Goal: Task Accomplishment & Management: Manage account settings

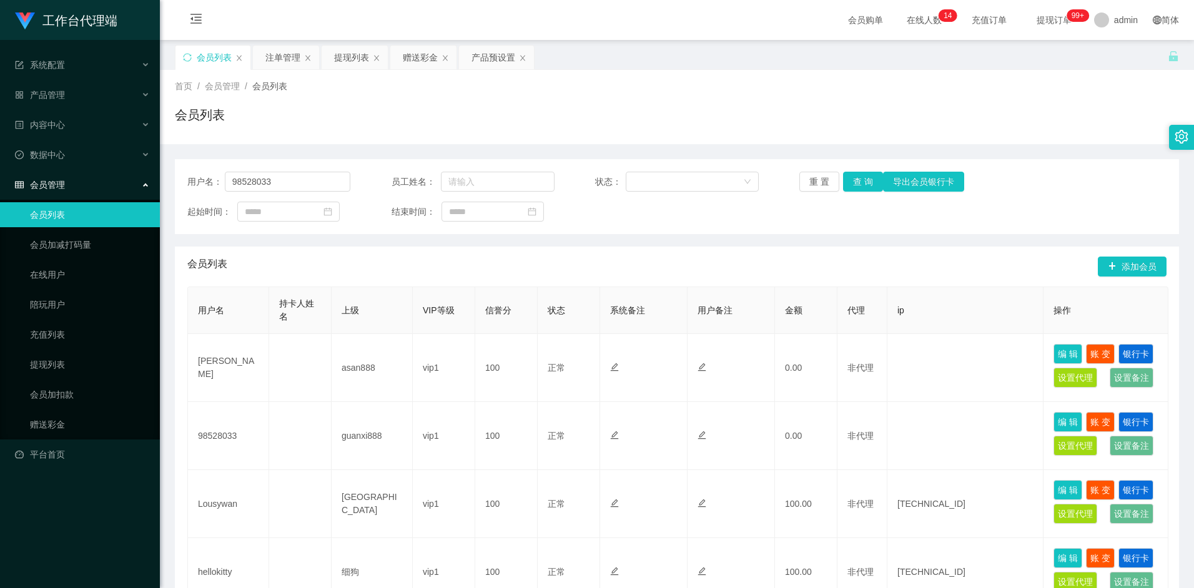
type input "98528033"
drag, startPoint x: 854, startPoint y: 187, endPoint x: 832, endPoint y: 203, distance: 27.2
click at [854, 187] on button "查 询" at bounding box center [863, 182] width 40 height 20
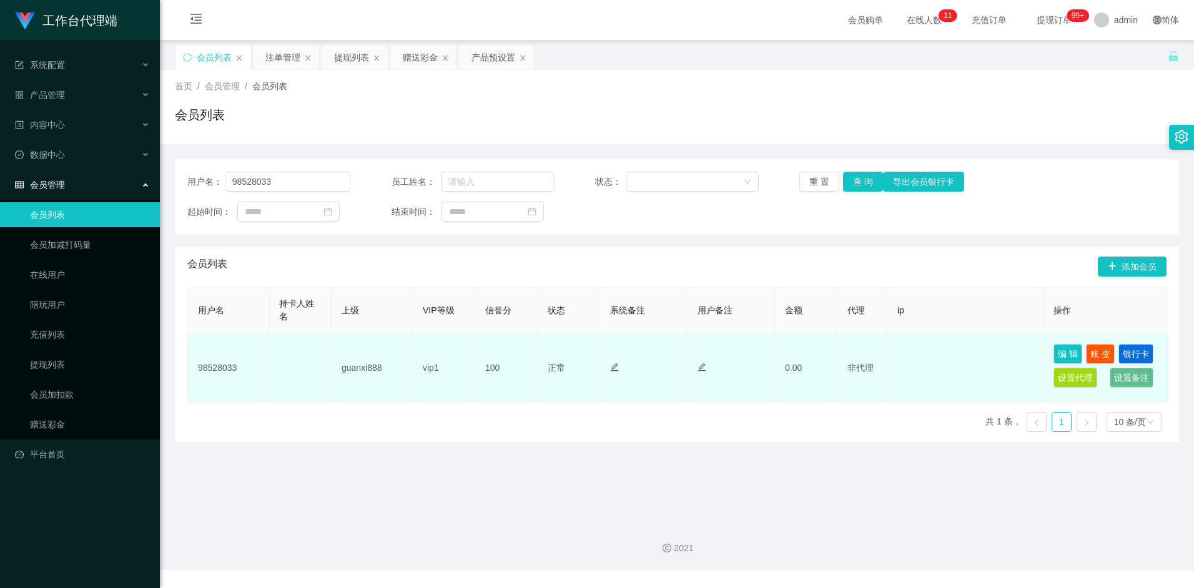
click at [362, 376] on td "guanxi888" at bounding box center [372, 368] width 81 height 68
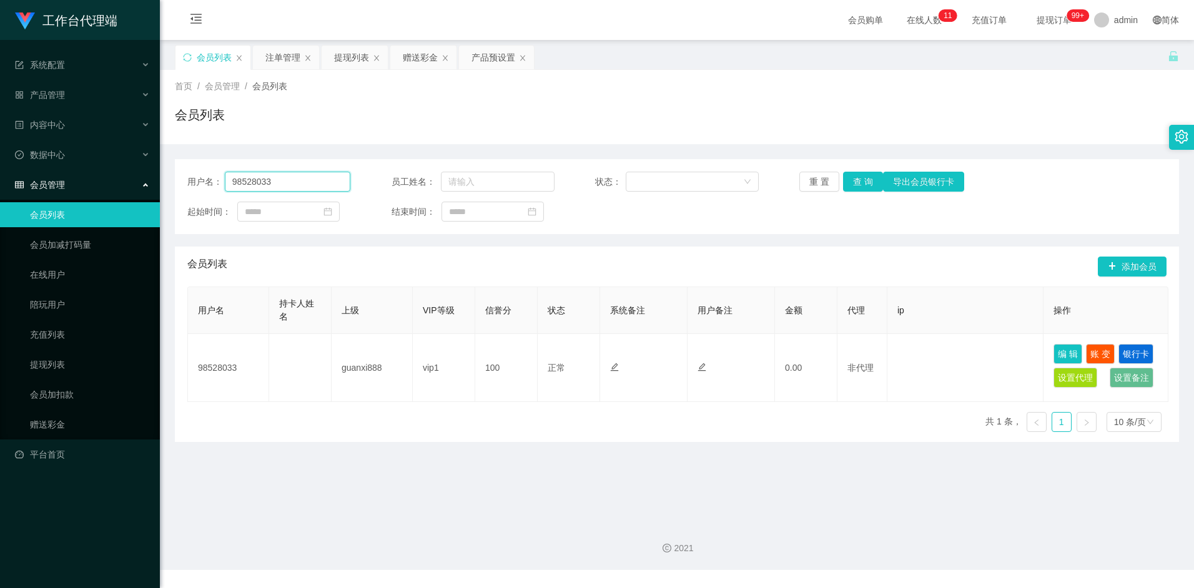
drag, startPoint x: 274, startPoint y: 180, endPoint x: 207, endPoint y: 181, distance: 67.5
click at [207, 181] on div "用户名： 98528033" at bounding box center [268, 182] width 163 height 20
click at [435, 56] on div "赠送彩金" at bounding box center [420, 58] width 35 height 24
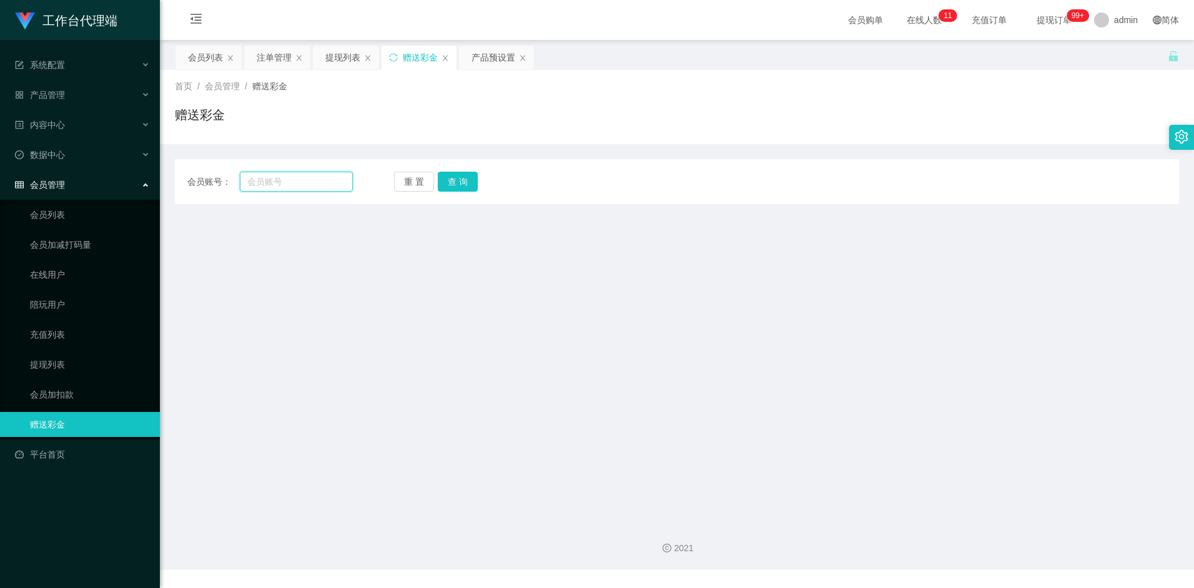
click at [277, 184] on input "text" at bounding box center [296, 182] width 112 height 20
paste input "98528033"
type input "98528033"
click at [453, 194] on div "会员账号： 98528033 重 置 查 询 会员账号 会员姓名 账号余额 操作类型 彩金加款 彩金扣款 金额 确 定" at bounding box center [677, 181] width 1004 height 45
click at [457, 192] on div "会员账号： 98528033 重 置 查 询 会员账号 会员姓名 账号余额 操作类型 彩金加款 彩金扣款 金额 确 定" at bounding box center [677, 181] width 1004 height 45
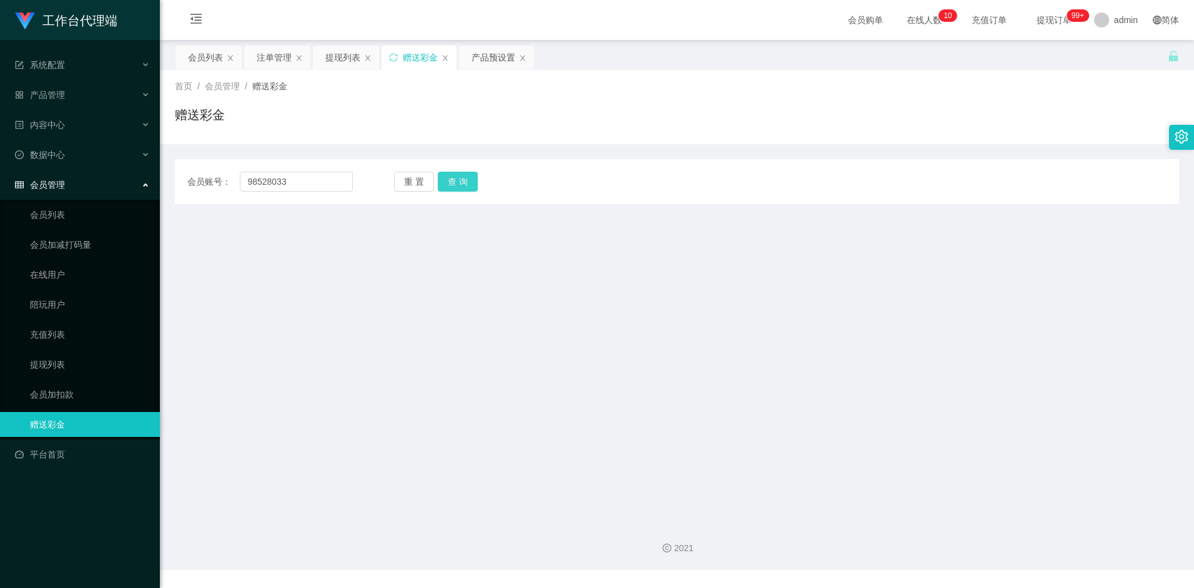
click at [460, 189] on button "查 询" at bounding box center [458, 182] width 40 height 20
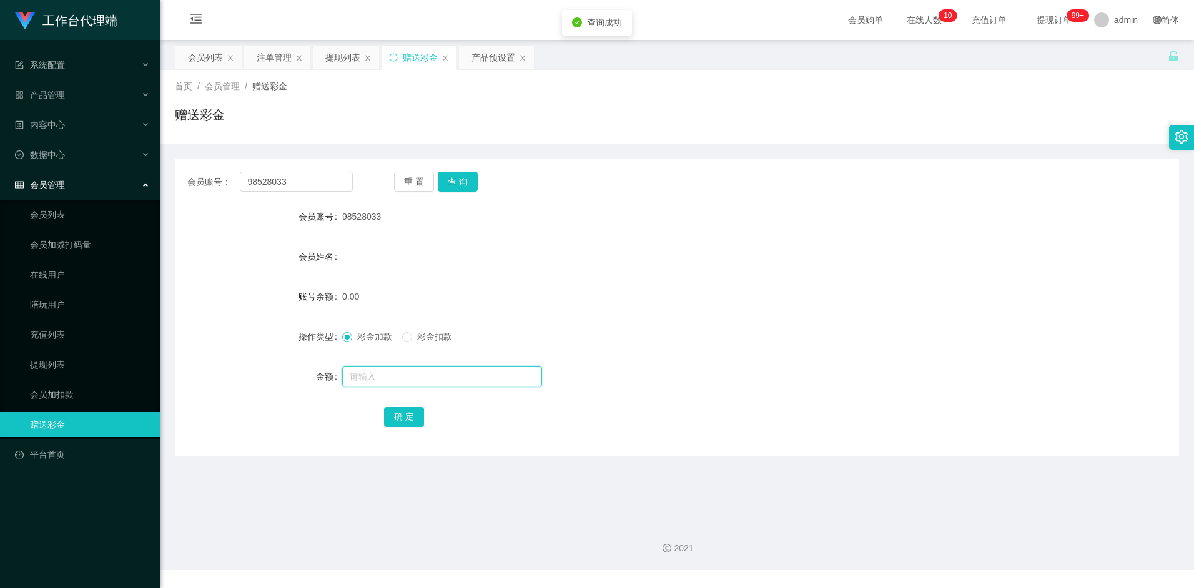
click at [389, 371] on input "text" at bounding box center [442, 377] width 200 height 20
type input "100"
click at [397, 410] on button "确 定" at bounding box center [404, 417] width 40 height 20
click at [572, 305] on div "100.00" at bounding box center [635, 296] width 586 height 25
drag, startPoint x: 584, startPoint y: 397, endPoint x: 540, endPoint y: 404, distance: 44.3
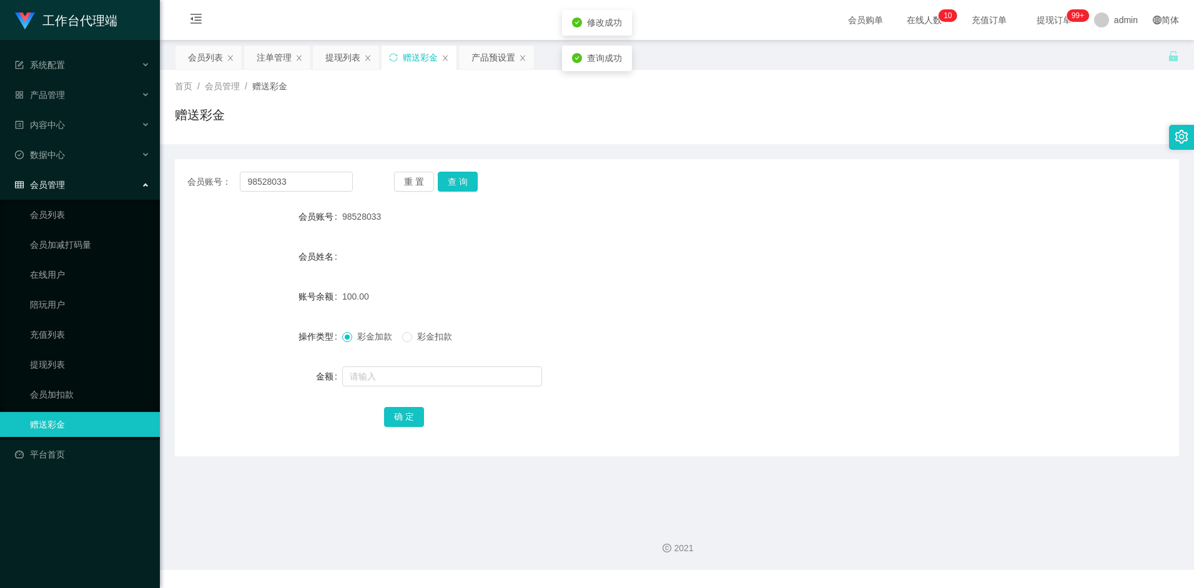
click at [578, 399] on form "会员账号 98528033 会员姓名 账号余额 100.00 操作类型 彩金加款 彩金扣款 金额 确 定" at bounding box center [677, 316] width 1004 height 225
click at [547, 387] on div at bounding box center [635, 376] width 586 height 25
drag, startPoint x: 303, startPoint y: 182, endPoint x: 210, endPoint y: 179, distance: 93.1
click at [210, 179] on div "会员账号： 98528033" at bounding box center [270, 182] width 166 height 20
click at [470, 247] on div "会员姓名" at bounding box center [677, 256] width 1004 height 25
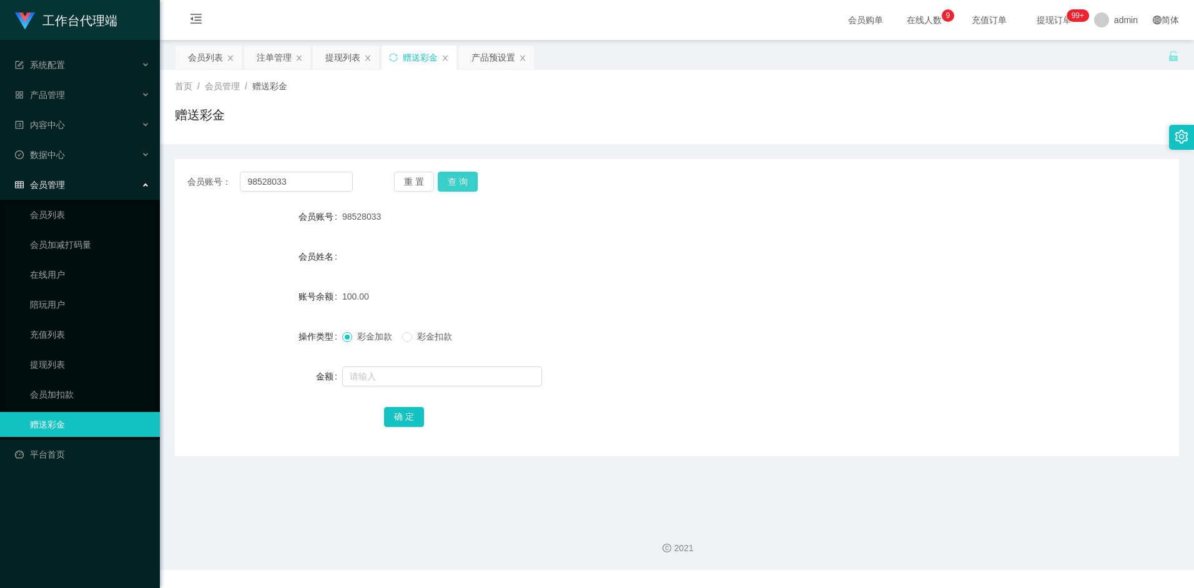
click at [462, 188] on button "查 询" at bounding box center [458, 182] width 40 height 20
click at [602, 290] on div "100.00" at bounding box center [635, 296] width 586 height 25
click at [491, 57] on div "产品预设置" at bounding box center [494, 58] width 44 height 24
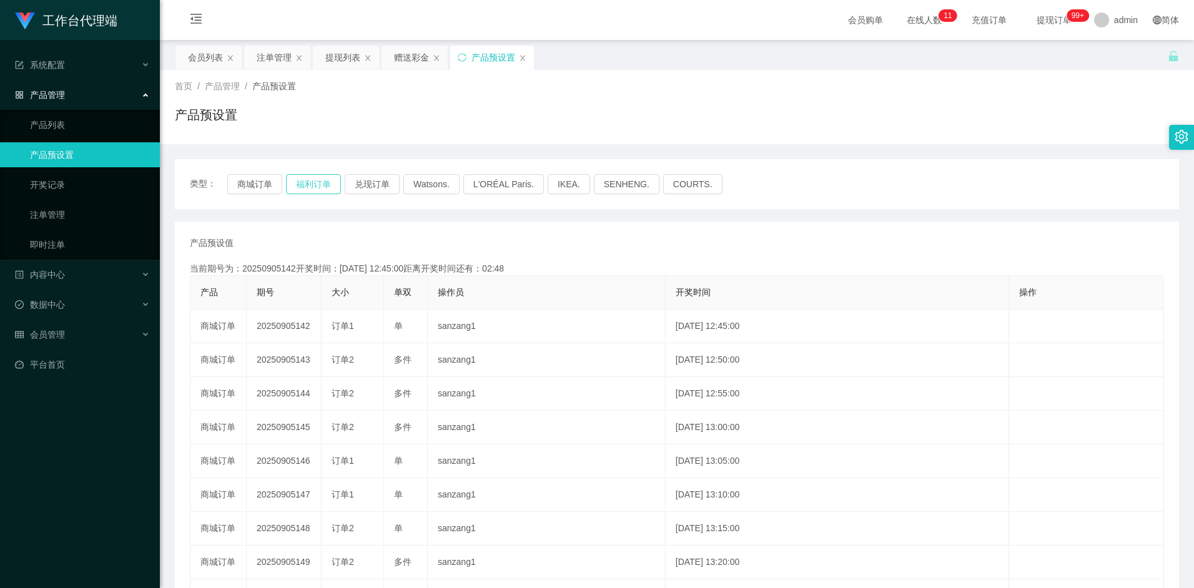
click at [329, 184] on button "福利订单" at bounding box center [313, 184] width 55 height 20
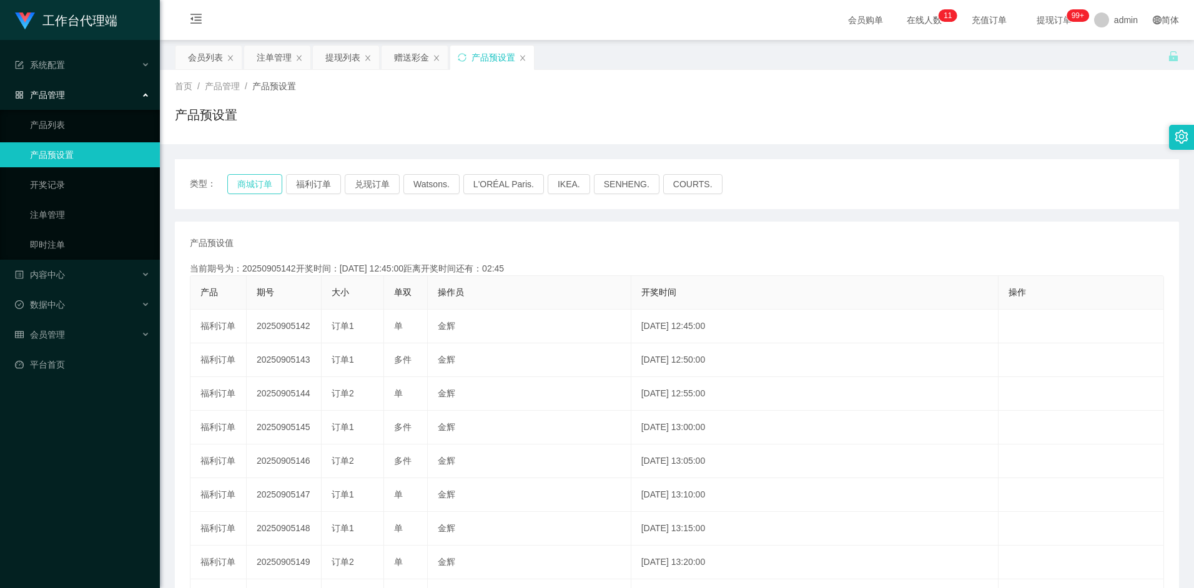
click at [269, 187] on button "商城订单" at bounding box center [254, 184] width 55 height 20
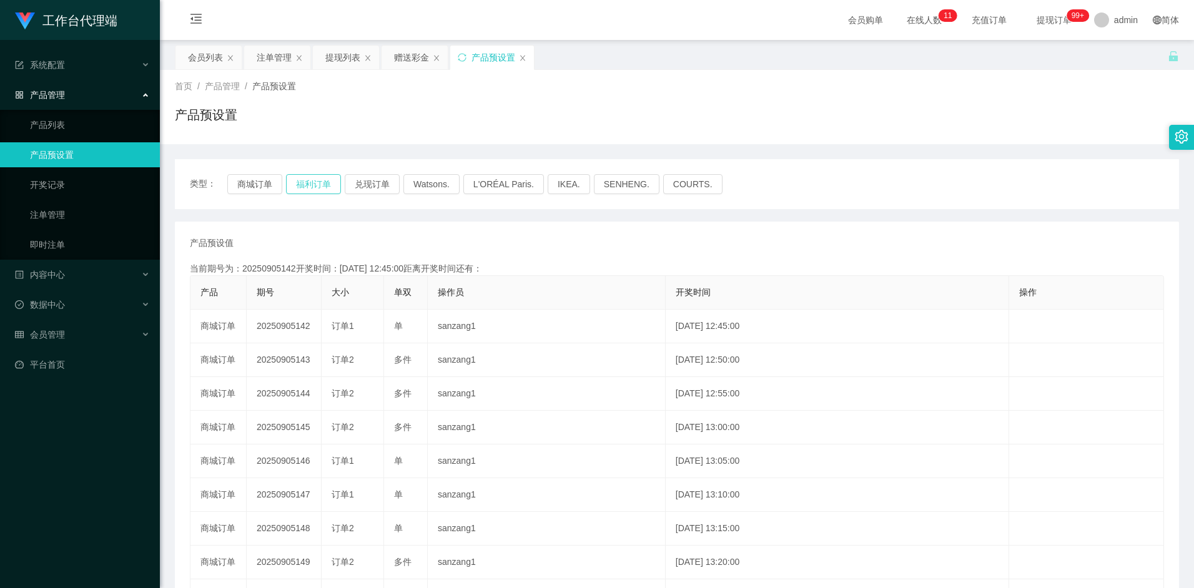
click at [304, 185] on button "福利订单" at bounding box center [313, 184] width 55 height 20
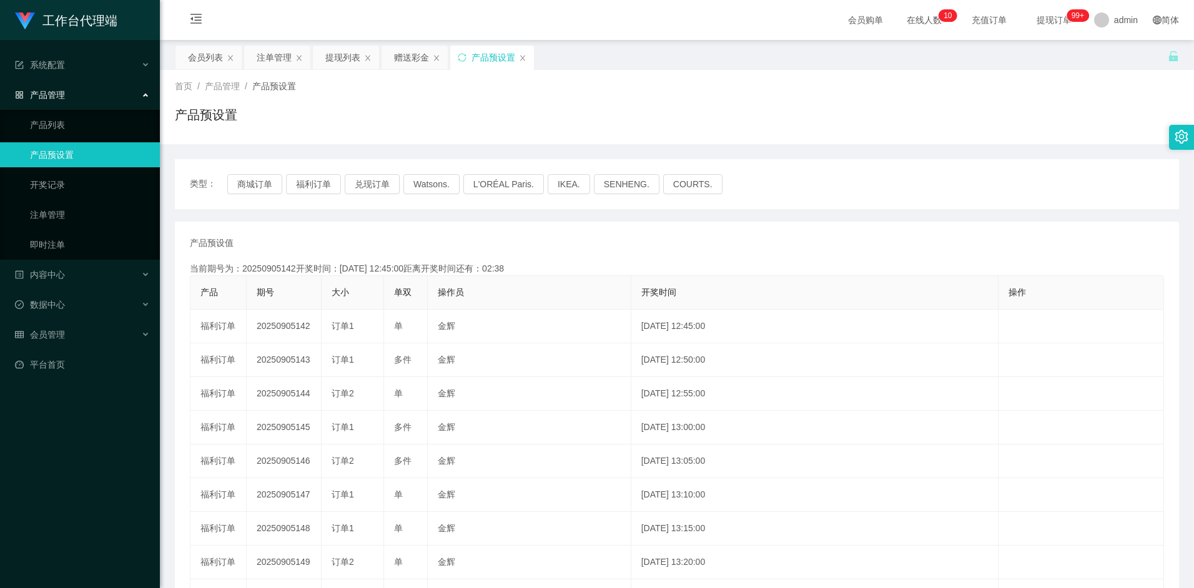
drag, startPoint x: 515, startPoint y: 230, endPoint x: 464, endPoint y: 246, distance: 53.7
click at [464, 246] on div "产品预设值 添加期号" at bounding box center [677, 243] width 974 height 13
click at [324, 189] on button "福利订单" at bounding box center [313, 184] width 55 height 20
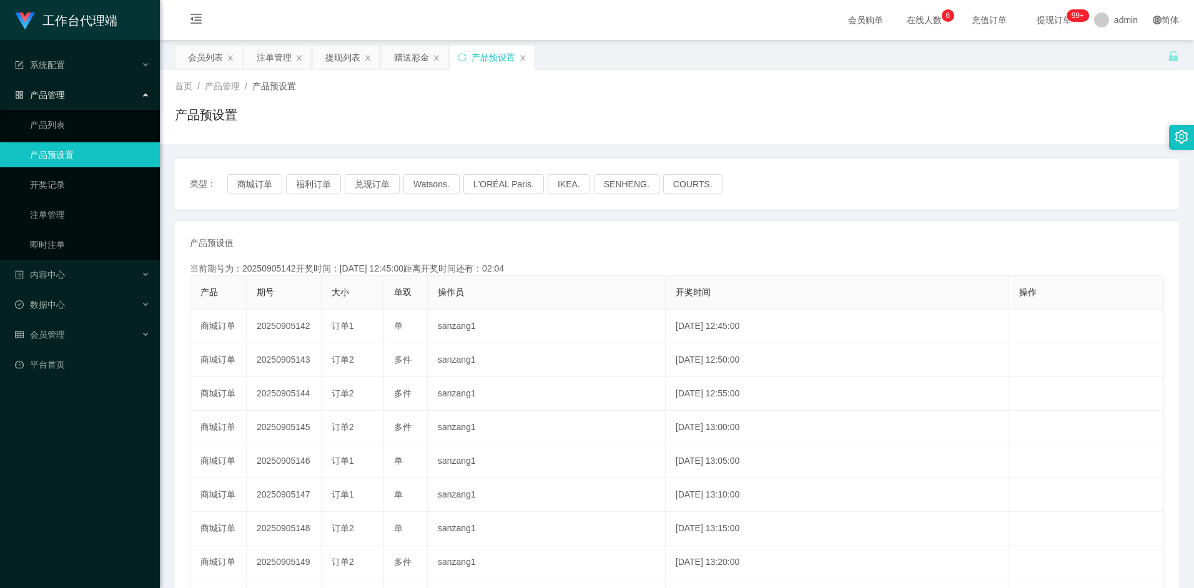
click at [312, 182] on button "福利订单" at bounding box center [313, 184] width 55 height 20
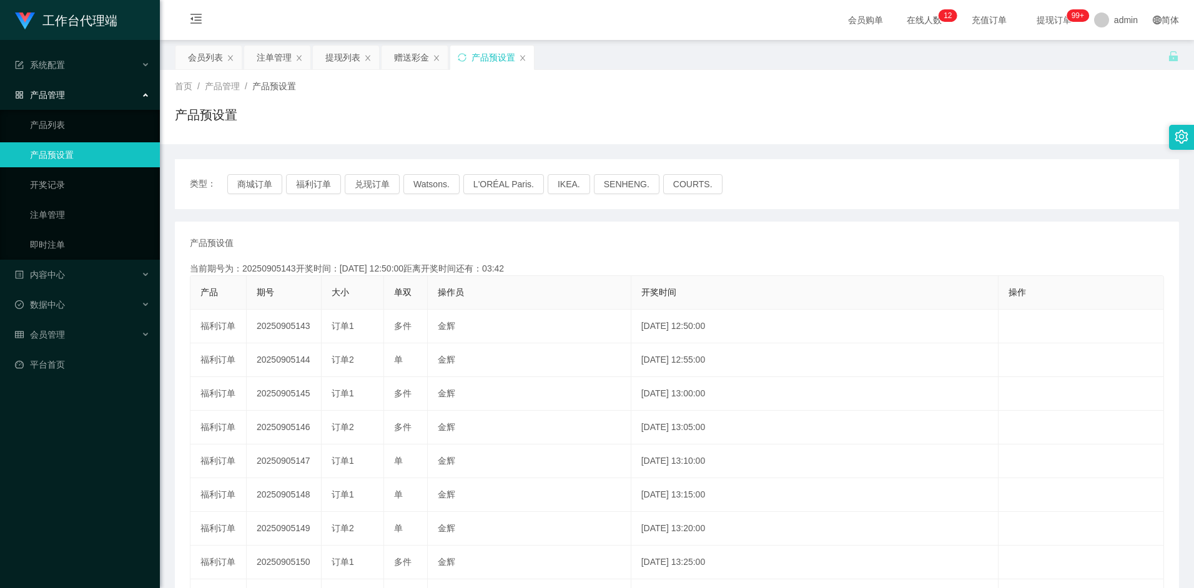
click at [430, 240] on div "产品预设值 添加期号" at bounding box center [677, 243] width 974 height 13
click at [273, 53] on div "注单管理" at bounding box center [274, 58] width 35 height 24
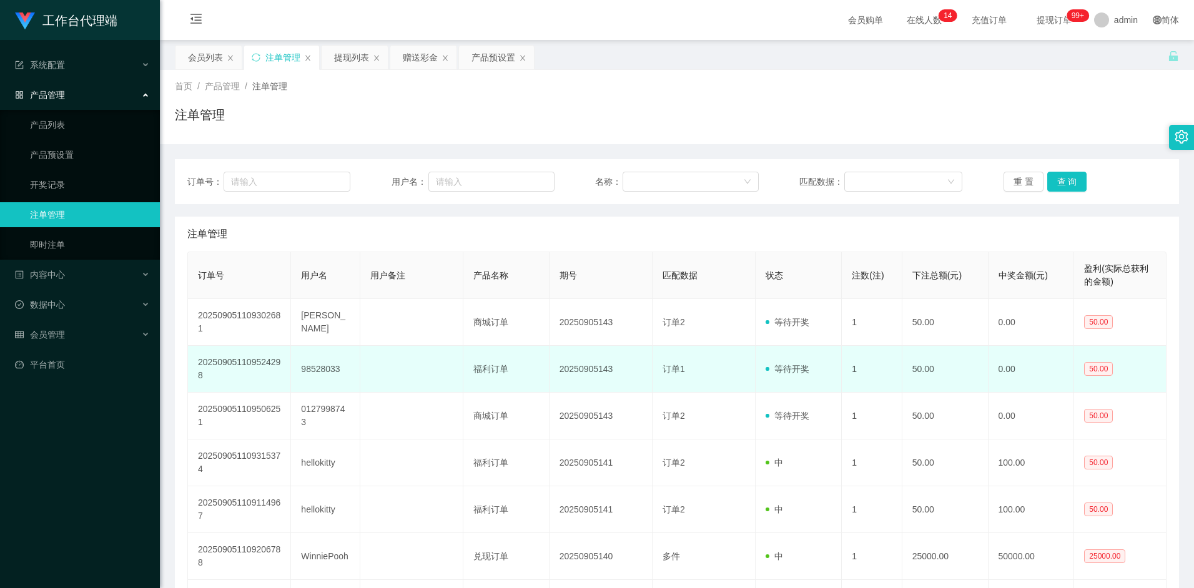
click at [307, 371] on td "98528033" at bounding box center [325, 369] width 69 height 47
drag, startPoint x: 300, startPoint y: 369, endPoint x: 342, endPoint y: 372, distance: 41.9
click at [342, 372] on td "98528033" at bounding box center [325, 369] width 69 height 47
copy td "98528033"
click at [433, 391] on td at bounding box center [411, 369] width 103 height 47
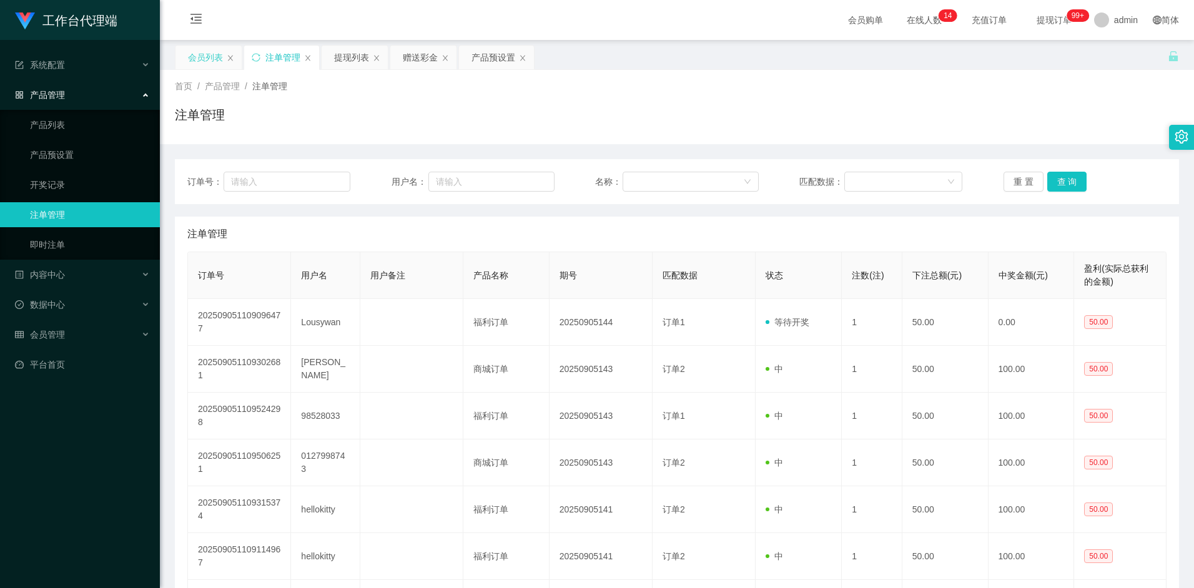
click at [214, 54] on div "会员列表" at bounding box center [205, 58] width 35 height 24
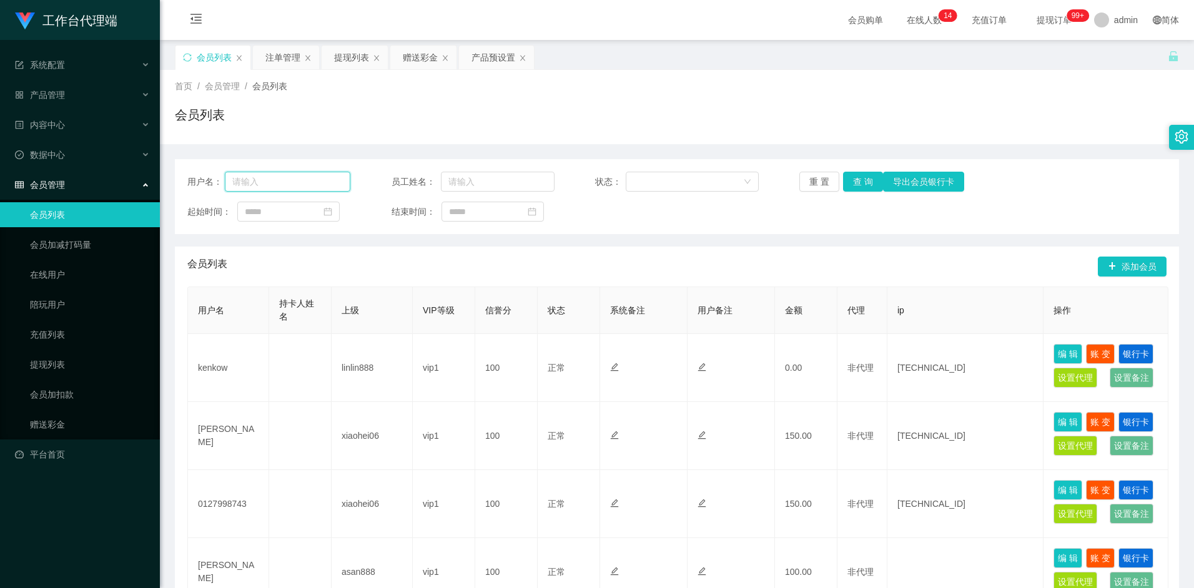
click at [284, 188] on input "text" at bounding box center [288, 182] width 126 height 20
paste input "98528033"
type input "98528033"
click at [863, 181] on button "查 询" at bounding box center [863, 182] width 40 height 20
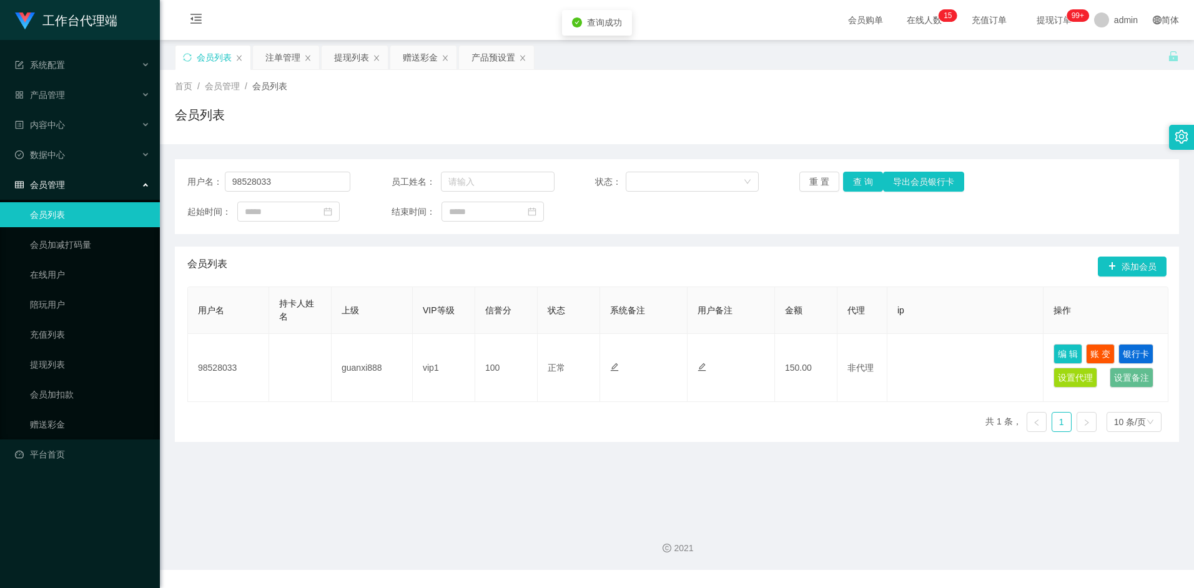
drag, startPoint x: 751, startPoint y: 265, endPoint x: 759, endPoint y: 264, distance: 8.2
click at [751, 265] on div "会员列表 添加会员" at bounding box center [676, 267] width 979 height 40
click at [863, 183] on button "查 询" at bounding box center [863, 182] width 40 height 20
drag, startPoint x: 216, startPoint y: 178, endPoint x: 194, endPoint y: 175, distance: 22.1
click at [194, 175] on div "用户名： 98528033" at bounding box center [268, 182] width 163 height 20
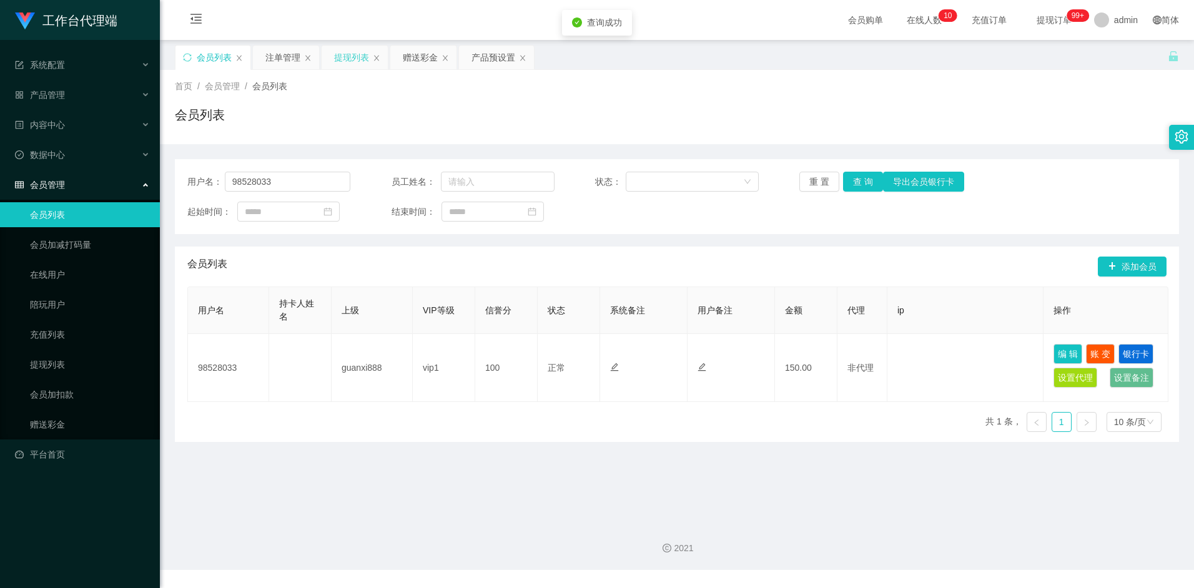
click at [349, 62] on div "提现列表" at bounding box center [351, 58] width 35 height 24
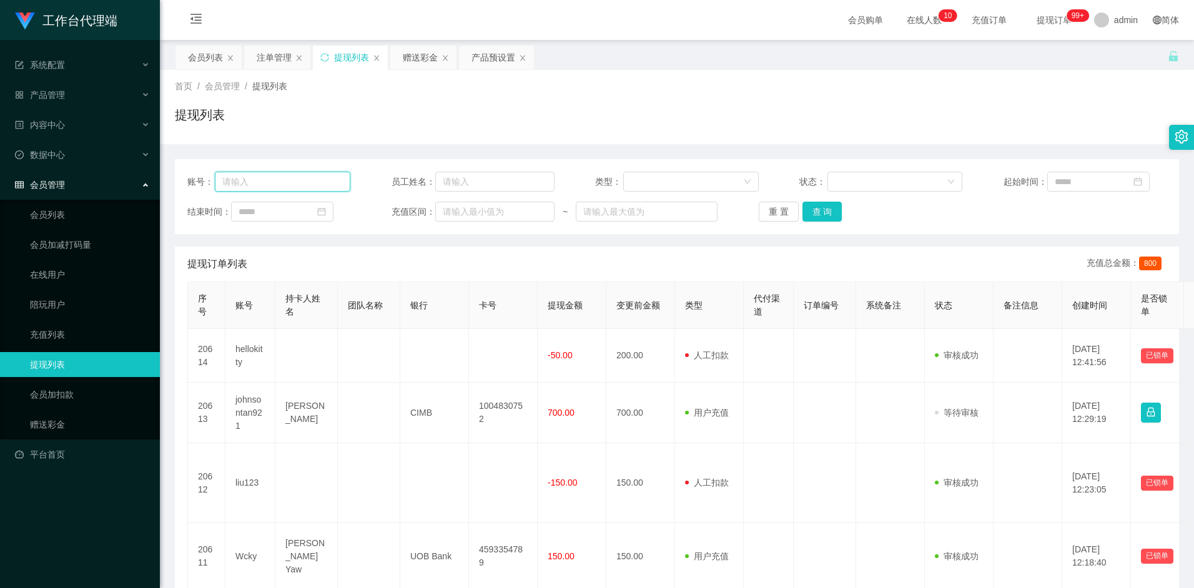
click at [307, 178] on input "text" at bounding box center [283, 182] width 136 height 20
paste input "98528033"
type input "98528033"
click at [824, 212] on button "查 询" at bounding box center [823, 212] width 40 height 20
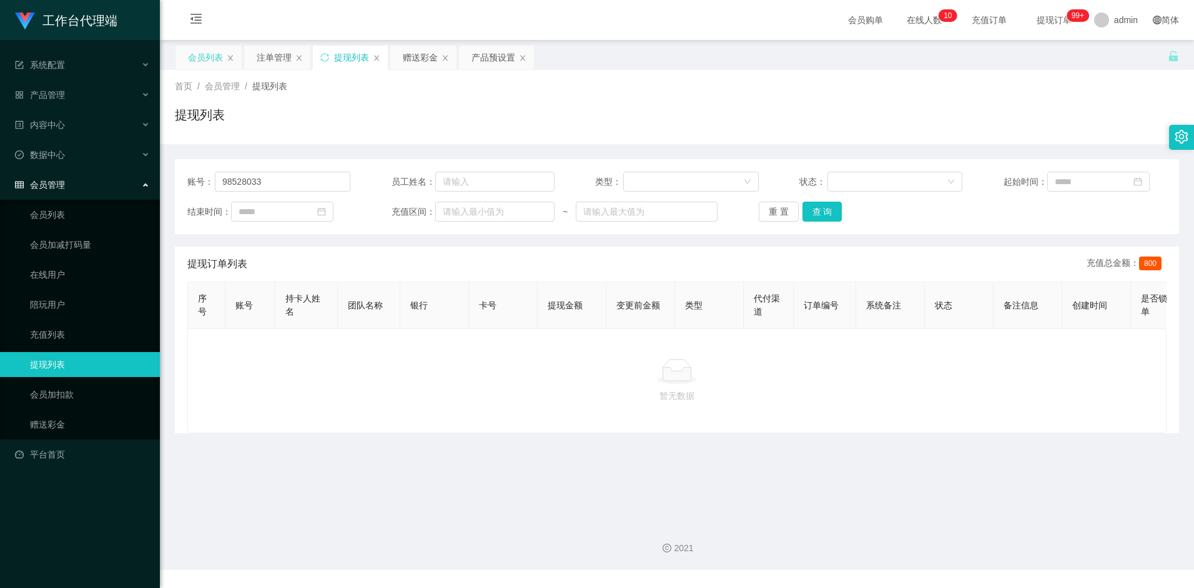
click at [204, 63] on div "会员列表" at bounding box center [205, 58] width 35 height 24
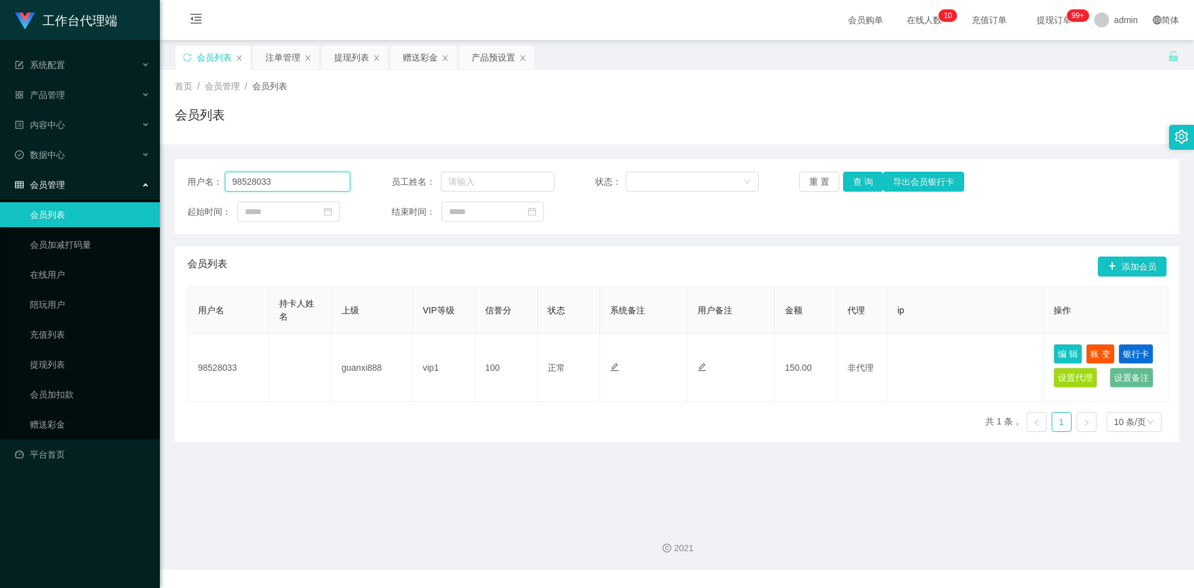
drag, startPoint x: 273, startPoint y: 180, endPoint x: 213, endPoint y: 186, distance: 60.2
click at [213, 186] on div "用户名： 98528033" at bounding box center [268, 182] width 163 height 20
type input "haohao"
click at [860, 180] on button "查 询" at bounding box center [863, 182] width 40 height 20
click at [865, 185] on button "查 询" at bounding box center [863, 182] width 40 height 20
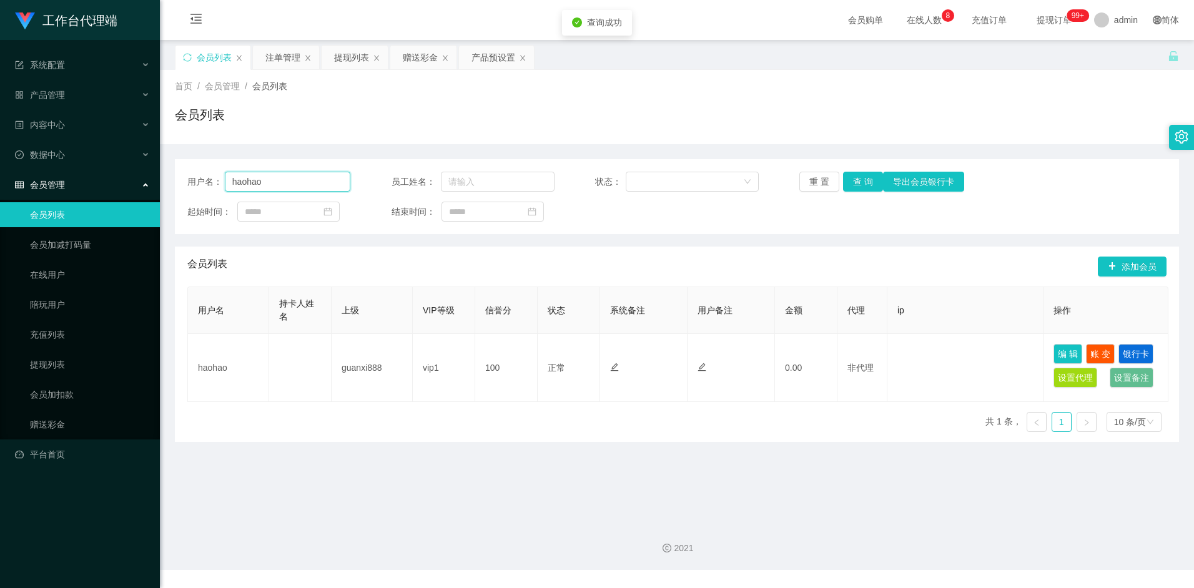
drag, startPoint x: 267, startPoint y: 180, endPoint x: 196, endPoint y: 184, distance: 70.7
click at [196, 184] on div "用户名： haohao" at bounding box center [268, 182] width 163 height 20
click at [357, 65] on div "提现列表" at bounding box center [351, 58] width 35 height 24
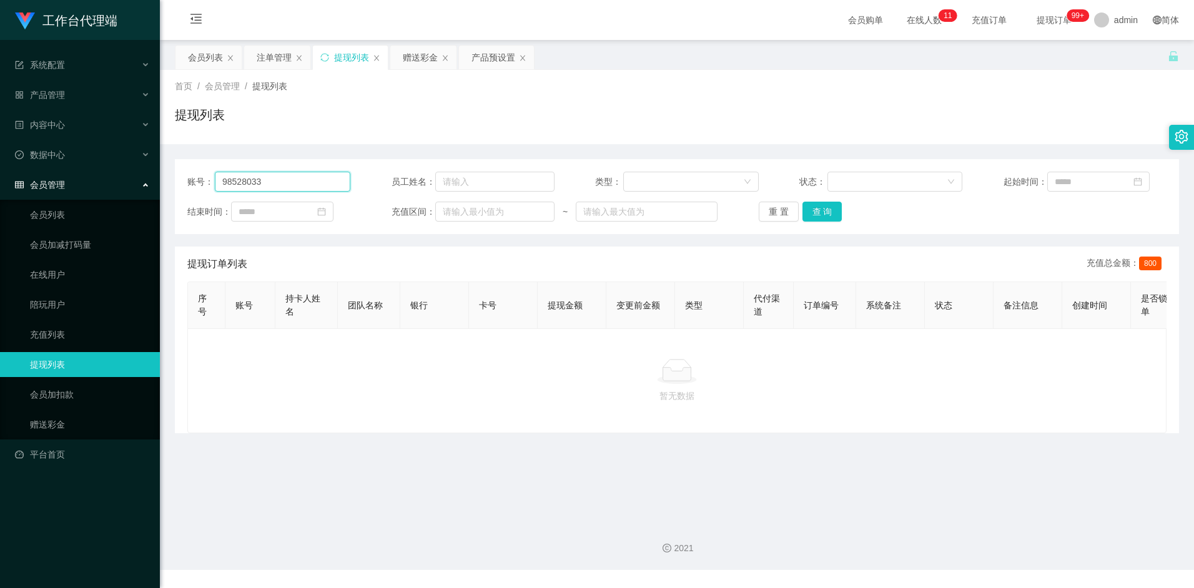
click at [294, 185] on input "98528033" at bounding box center [283, 182] width 136 height 20
click at [830, 211] on button "查 询" at bounding box center [823, 212] width 40 height 20
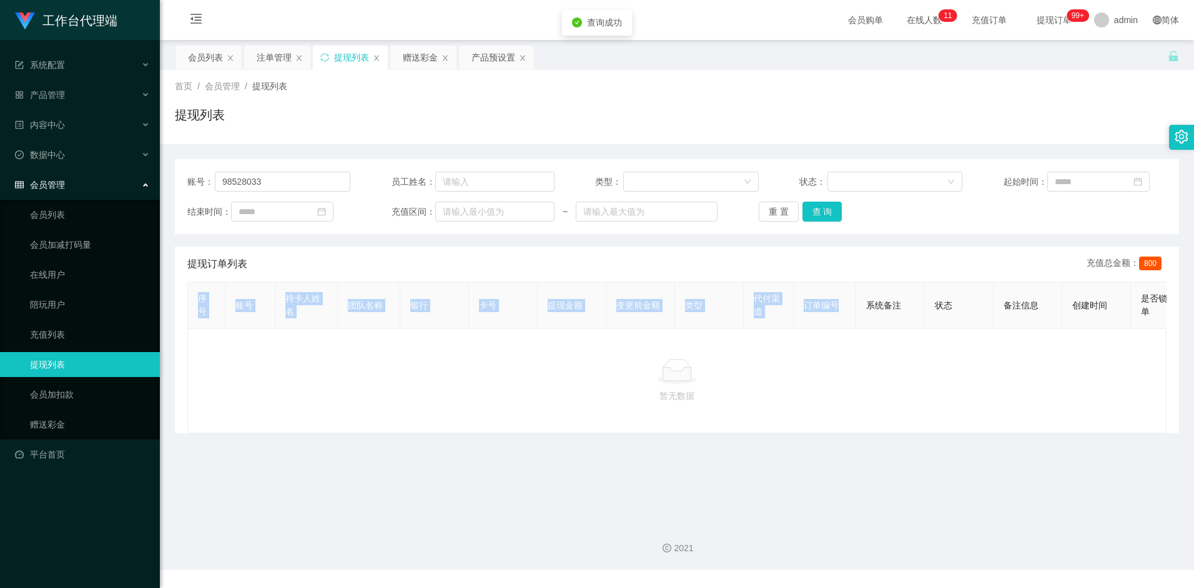
drag, startPoint x: 819, startPoint y: 328, endPoint x: 910, endPoint y: 332, distance: 91.3
click at [910, 329] on div "序号 账号 持卡人姓名 团队名称 银行 卡号 提现金额 变更前金额 类型 代付渠道 订单编号 系统备注 状态 备注信息 创建时间 是否锁单 操作" at bounding box center [676, 305] width 979 height 47
click at [885, 307] on span "系统备注" at bounding box center [883, 305] width 35 height 10
click at [650, 122] on div "提现列表" at bounding box center [677, 120] width 1004 height 29
click at [833, 211] on button "查 询" at bounding box center [823, 212] width 40 height 20
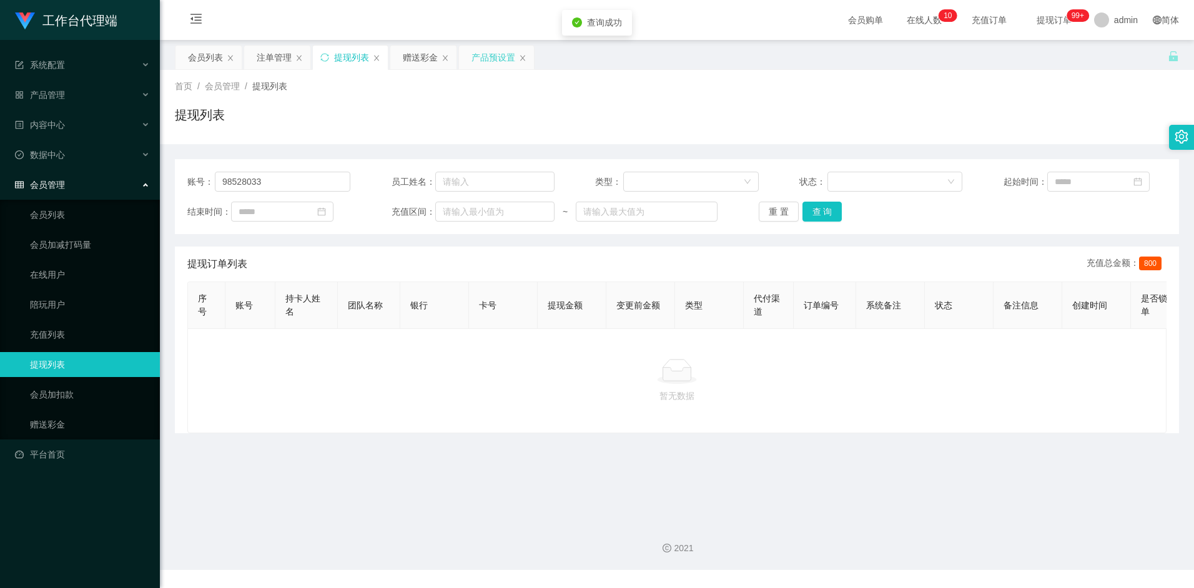
click at [485, 56] on div "产品预设置" at bounding box center [494, 58] width 44 height 24
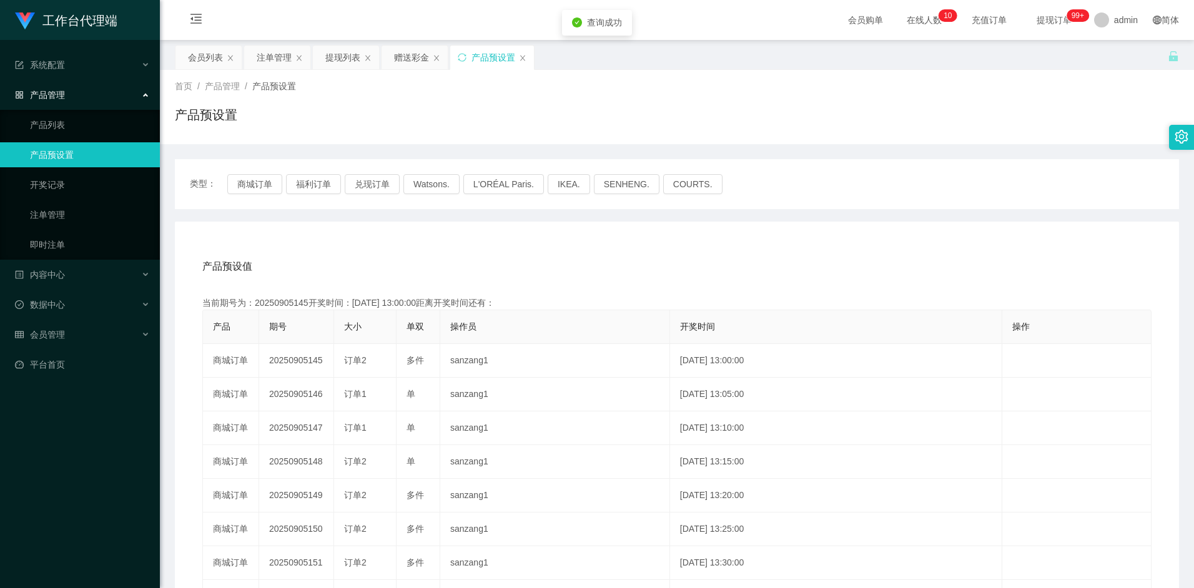
click at [395, 251] on div "产品预设值 添加期号" at bounding box center [676, 266] width 949 height 35
click at [330, 184] on button "福利订单" at bounding box center [313, 184] width 55 height 20
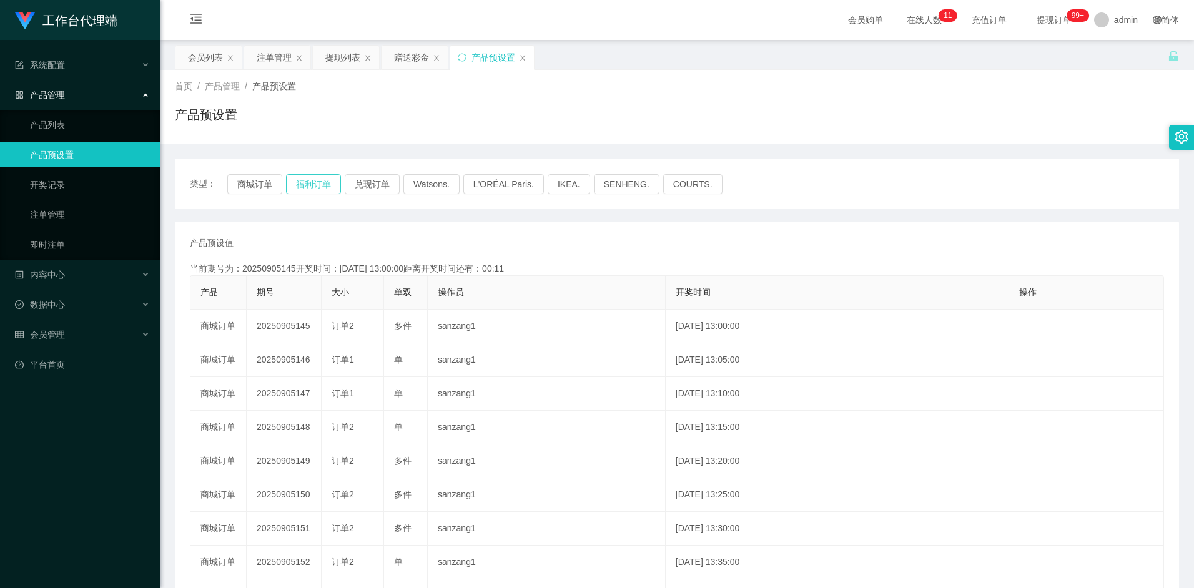
click at [317, 187] on button "福利订单" at bounding box center [313, 184] width 55 height 20
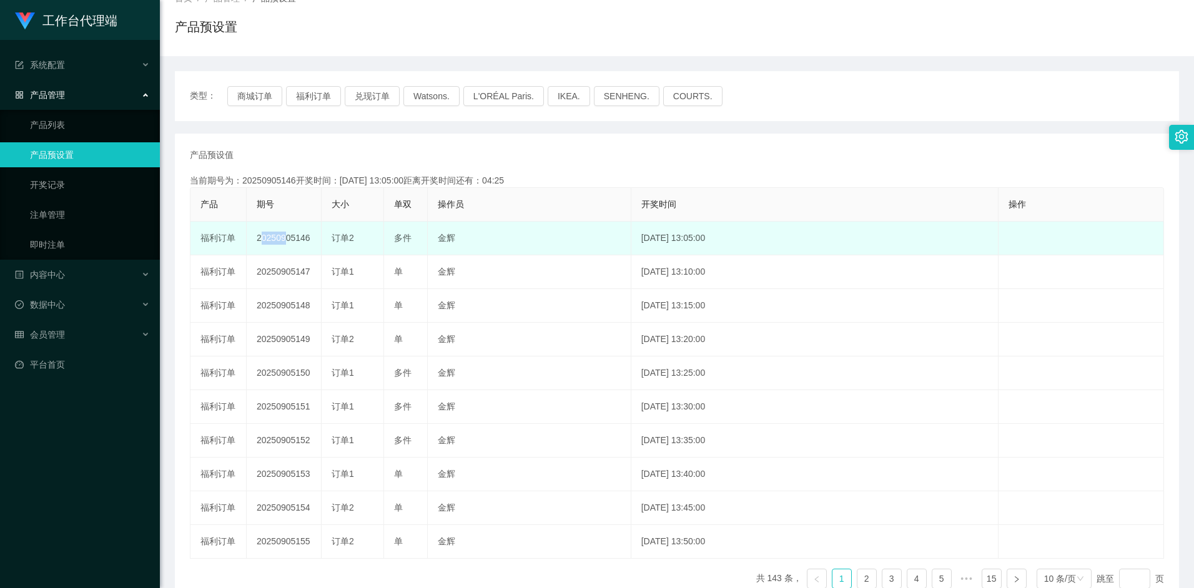
scroll to position [88, 0]
drag, startPoint x: 259, startPoint y: 236, endPoint x: 312, endPoint y: 239, distance: 53.2
click at [312, 239] on td "20250905146" at bounding box center [284, 239] width 75 height 34
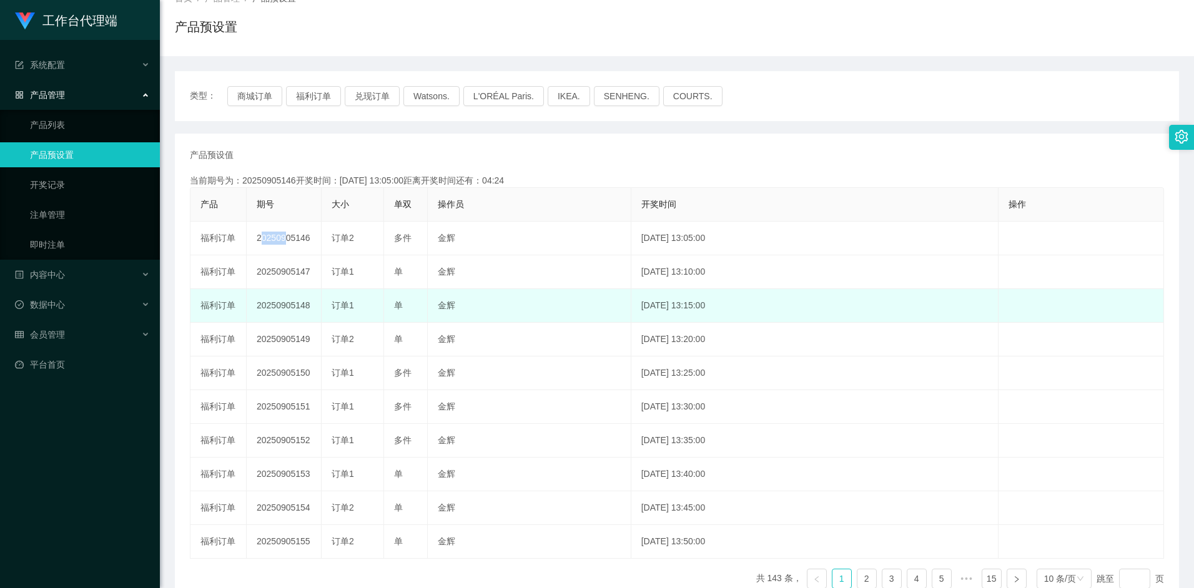
copy td "20250905146"
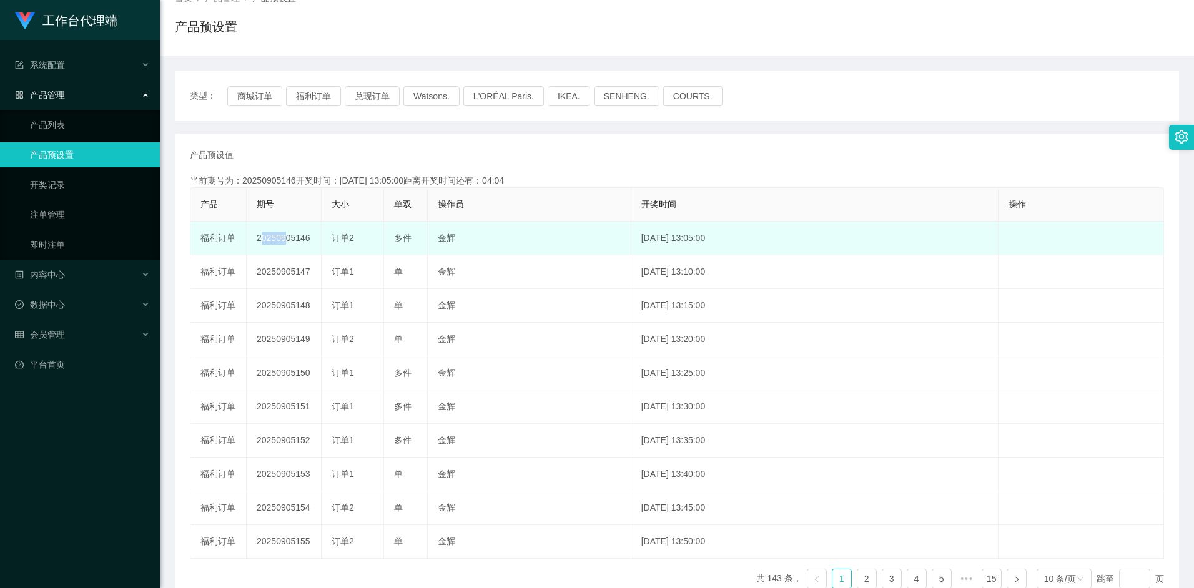
click at [284, 239] on td "20250905146" at bounding box center [284, 239] width 75 height 34
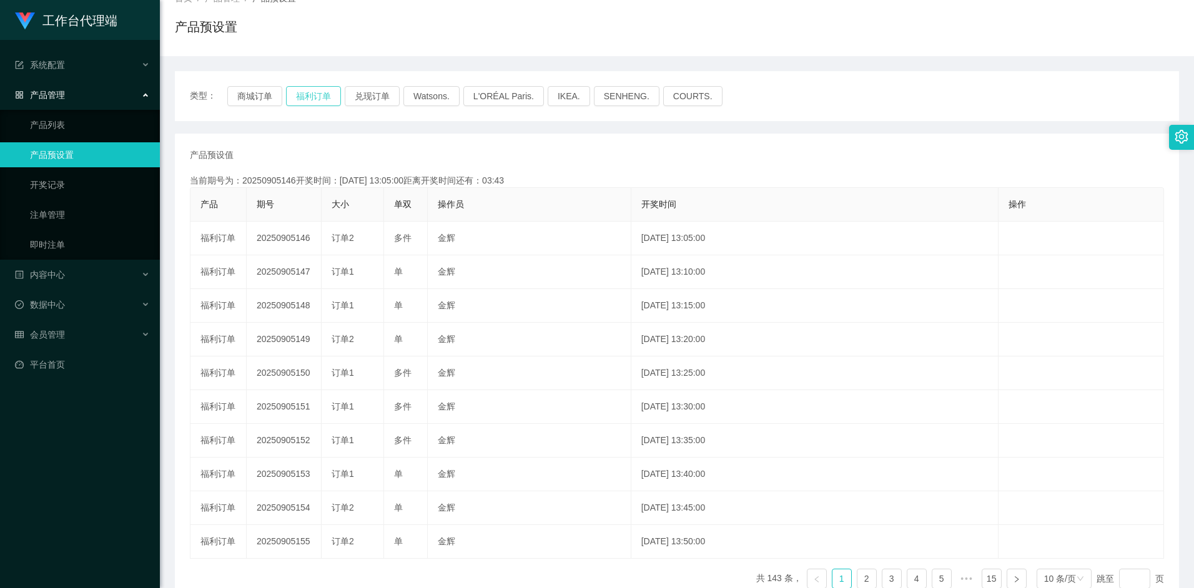
click at [312, 105] on button "福利订单" at bounding box center [313, 96] width 55 height 20
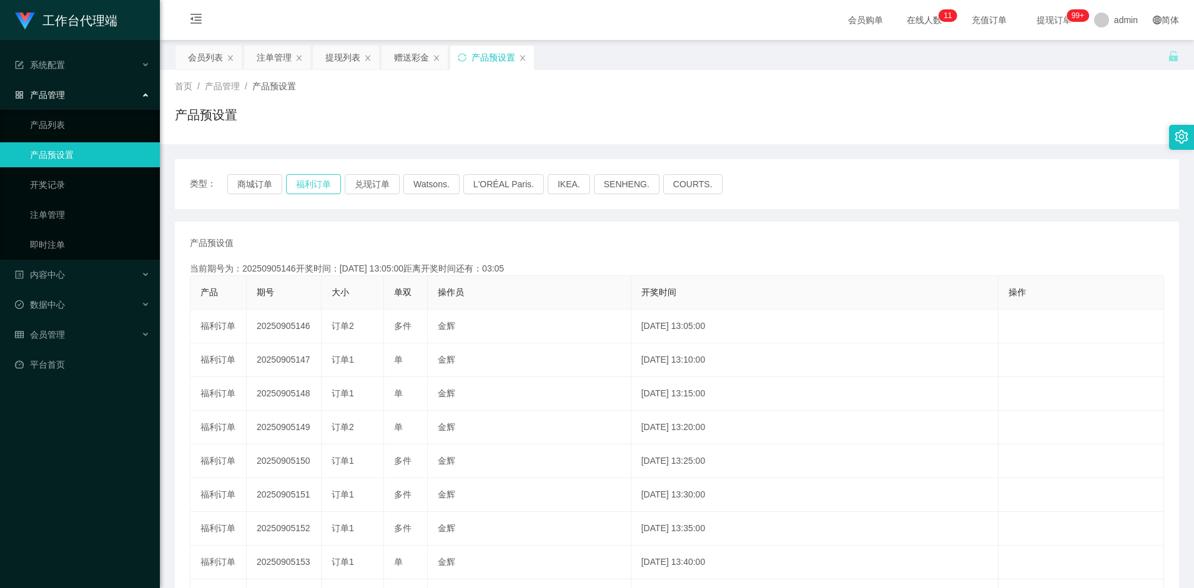
scroll to position [0, 0]
click at [407, 52] on div "赠送彩金" at bounding box center [411, 58] width 35 height 24
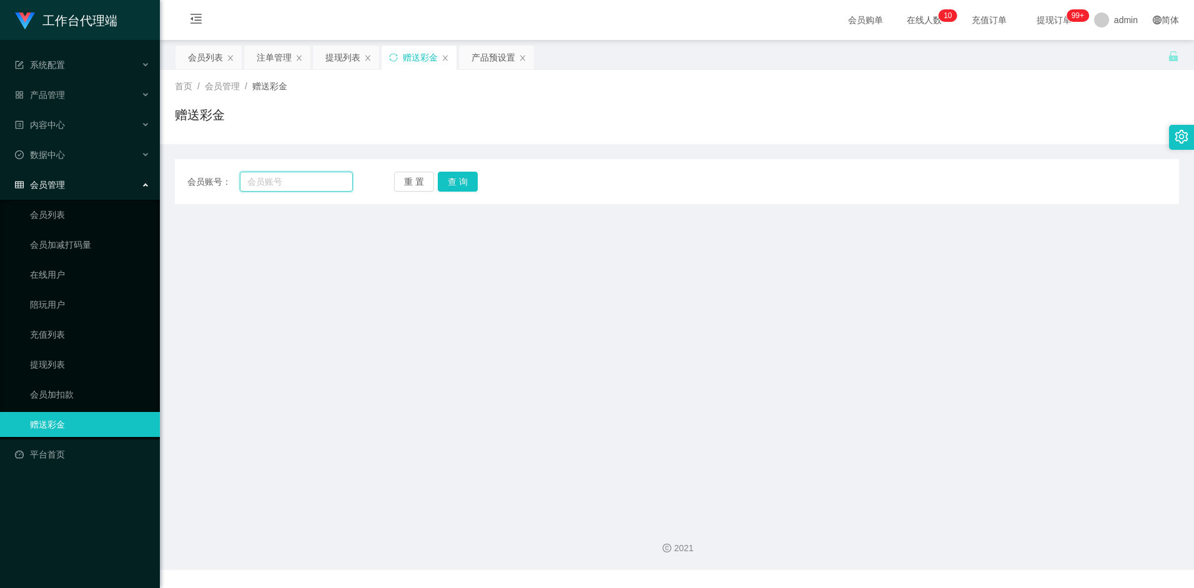
click at [272, 182] on input "text" at bounding box center [296, 182] width 112 height 20
type input "好"
type input "haohao"
click at [450, 180] on button "查 询" at bounding box center [458, 182] width 40 height 20
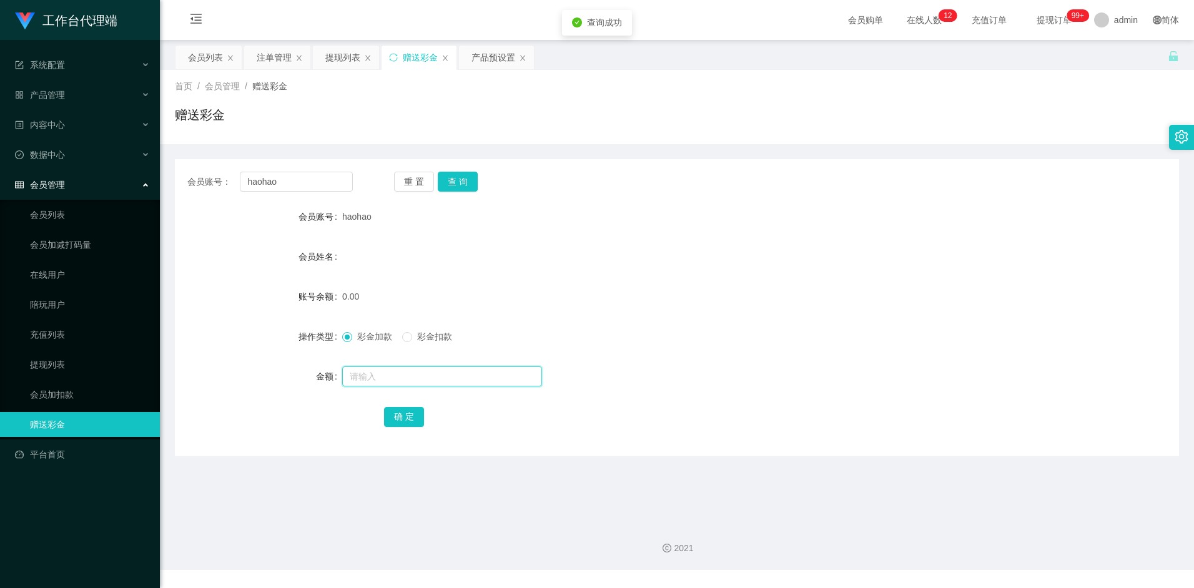
click at [358, 374] on input "text" at bounding box center [442, 377] width 200 height 20
type input "100"
click at [397, 411] on button "确 定" at bounding box center [404, 417] width 40 height 20
drag, startPoint x: 526, startPoint y: 303, endPoint x: 586, endPoint y: 279, distance: 64.7
click at [526, 303] on div "100.00" at bounding box center [635, 296] width 586 height 25
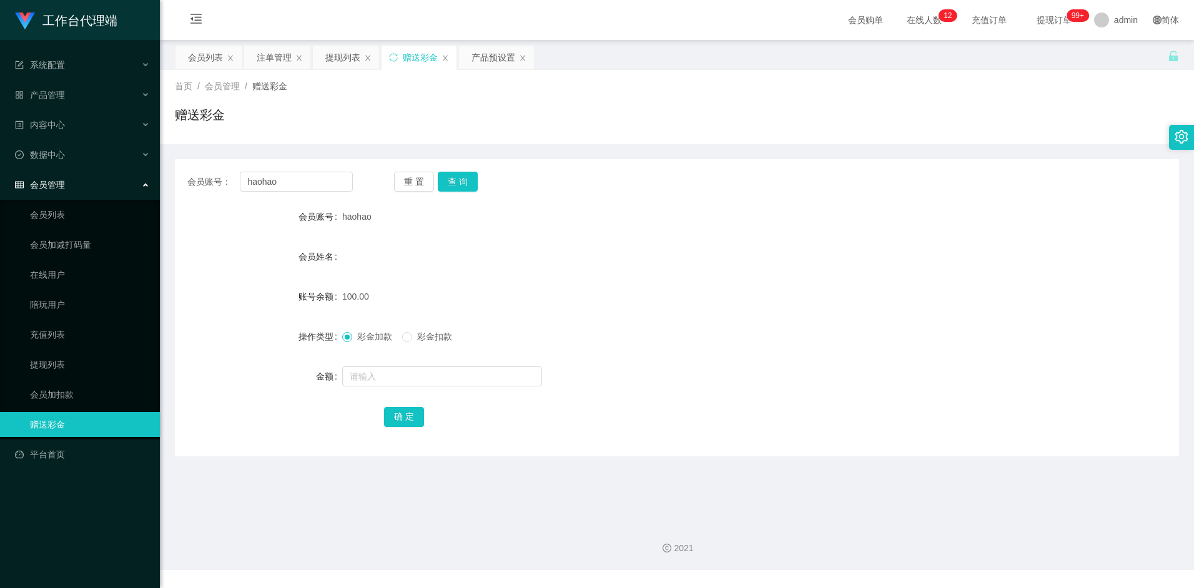
drag, startPoint x: 271, startPoint y: 57, endPoint x: 284, endPoint y: 92, distance: 37.7
click at [271, 57] on div "注单管理" at bounding box center [274, 58] width 35 height 24
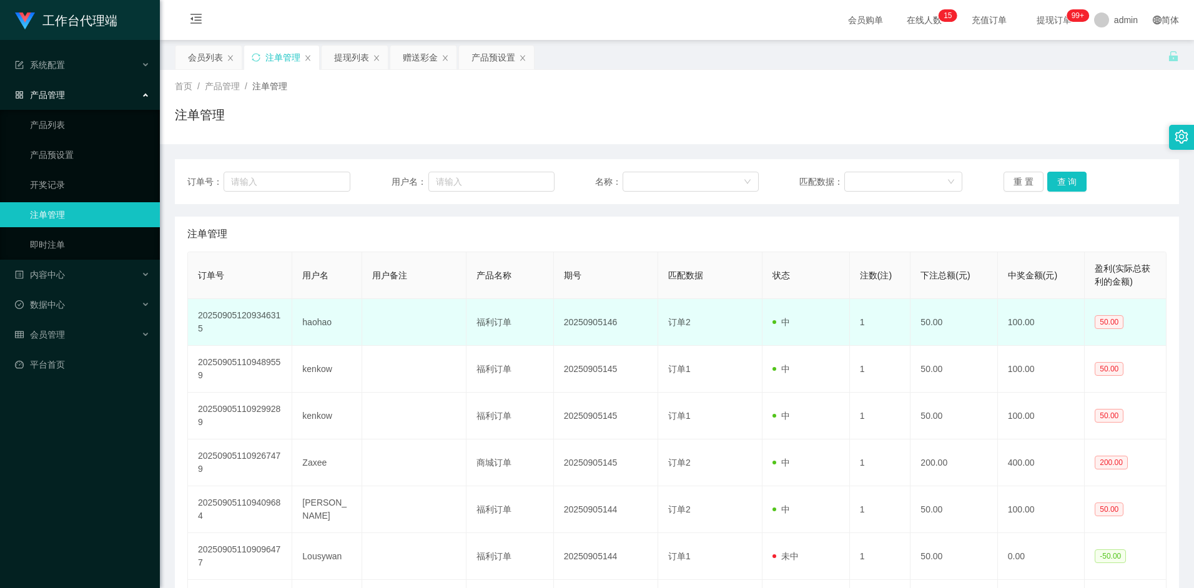
click at [315, 322] on td "haohao" at bounding box center [327, 322] width 70 height 47
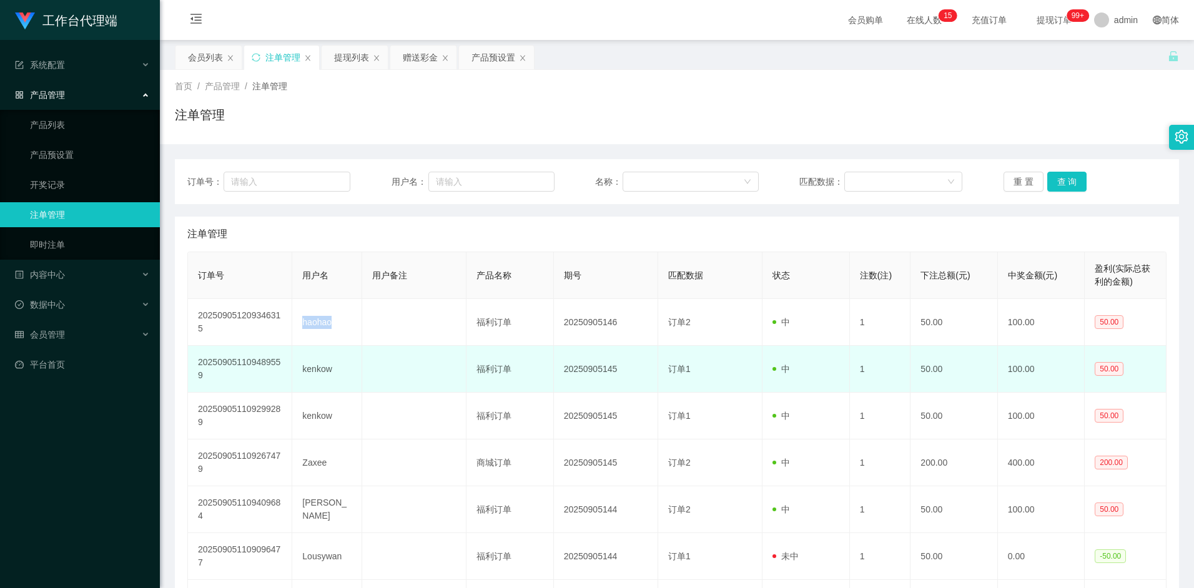
copy td "haohao"
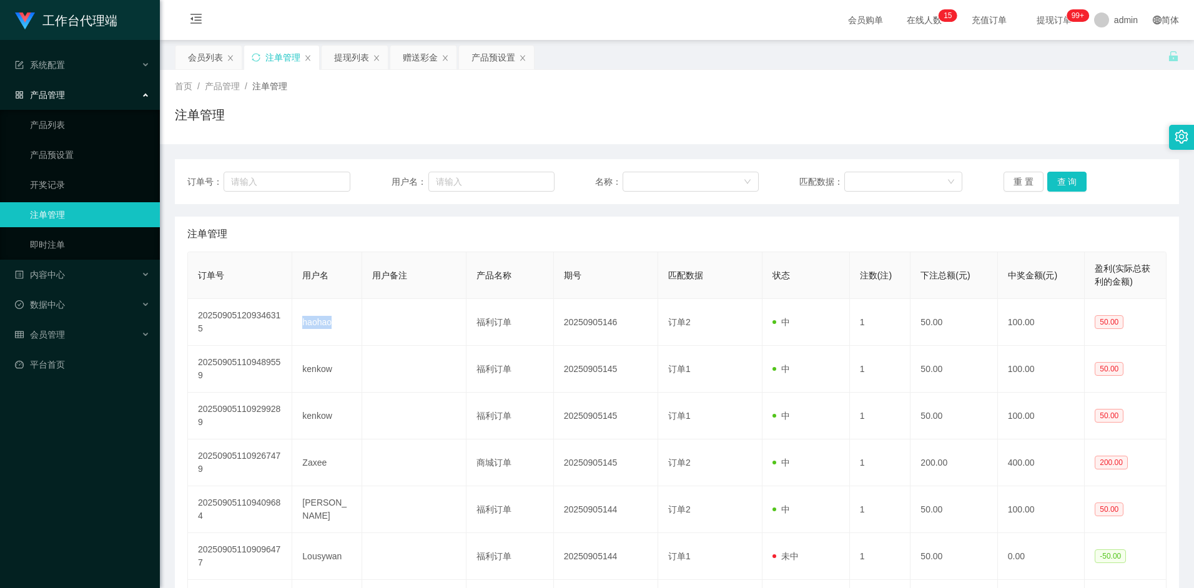
drag, startPoint x: 204, startPoint y: 51, endPoint x: 220, endPoint y: 72, distance: 26.9
click at [204, 51] on div "会员列表" at bounding box center [205, 58] width 35 height 24
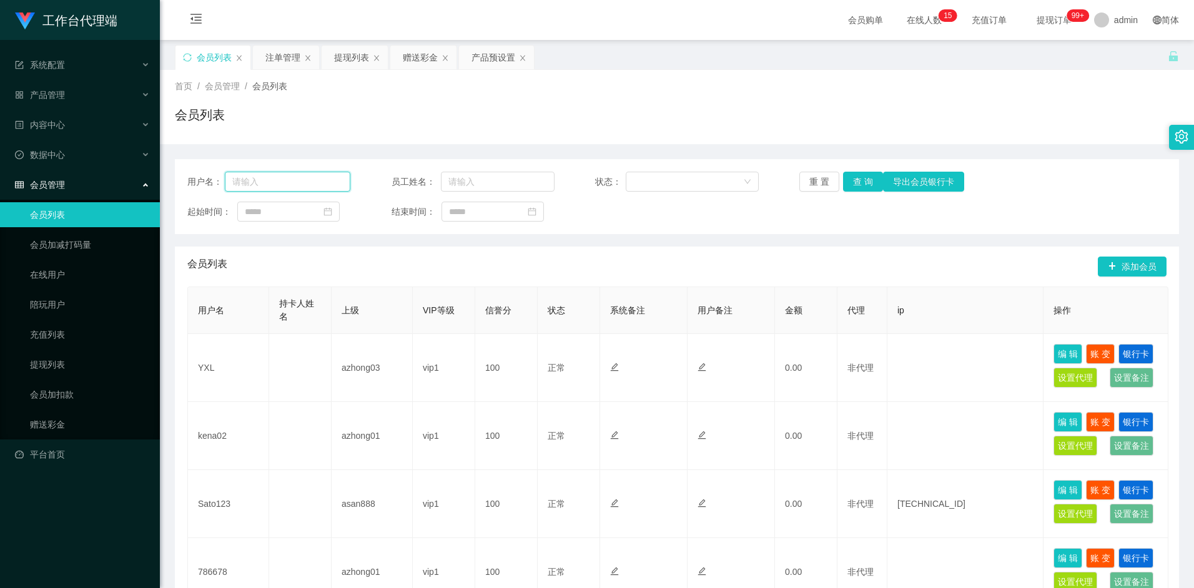
click at [288, 179] on input "text" at bounding box center [288, 182] width 126 height 20
paste input "haohao"
click at [866, 186] on button "查 询" at bounding box center [863, 182] width 40 height 20
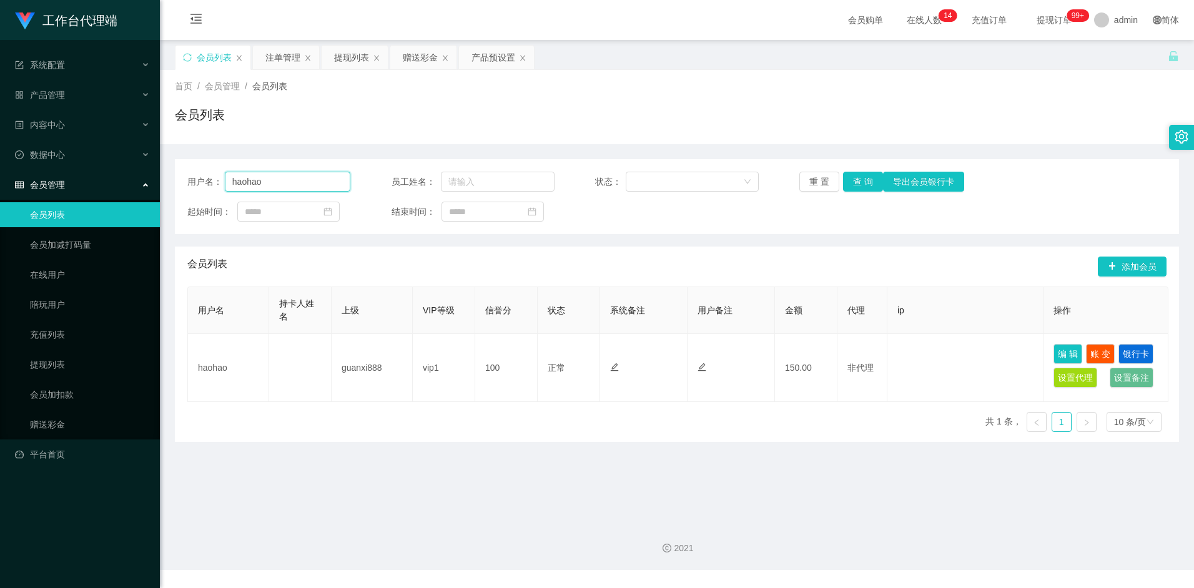
drag, startPoint x: 293, startPoint y: 181, endPoint x: 203, endPoint y: 173, distance: 90.3
click at [203, 173] on div "用户名： haohao" at bounding box center [268, 182] width 163 height 20
click at [211, 56] on div "会员列表" at bounding box center [214, 58] width 35 height 24
paste input "98528033"
click at [856, 183] on button "查 询" at bounding box center [863, 182] width 40 height 20
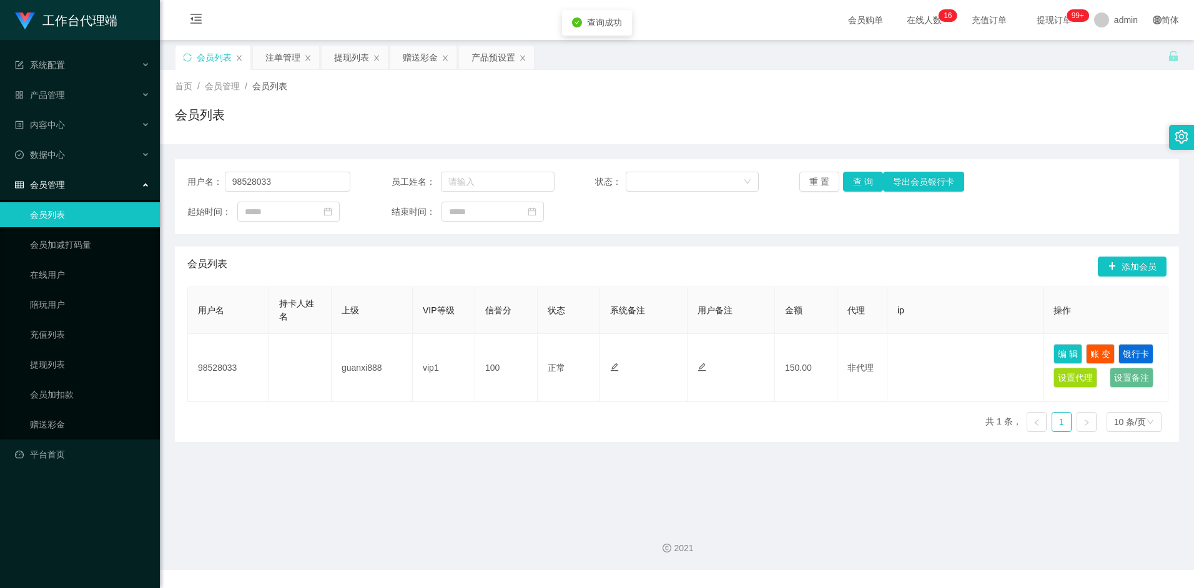
drag, startPoint x: 711, startPoint y: 248, endPoint x: 683, endPoint y: 266, distance: 33.4
click at [710, 248] on div "会员列表 添加会员" at bounding box center [676, 267] width 979 height 40
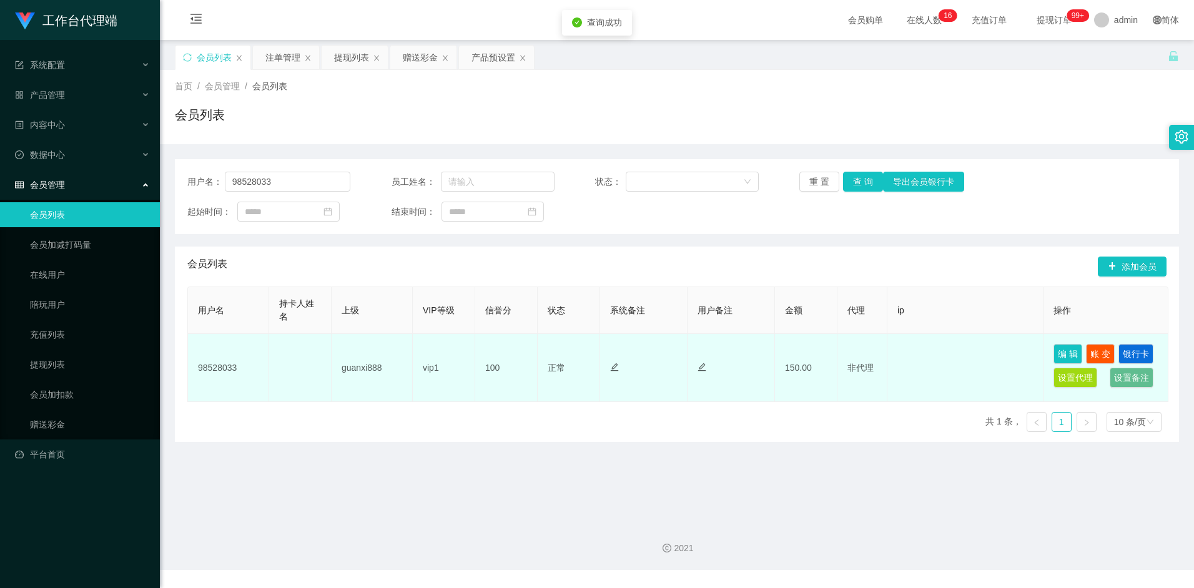
click at [424, 364] on td "vip1" at bounding box center [444, 368] width 62 height 68
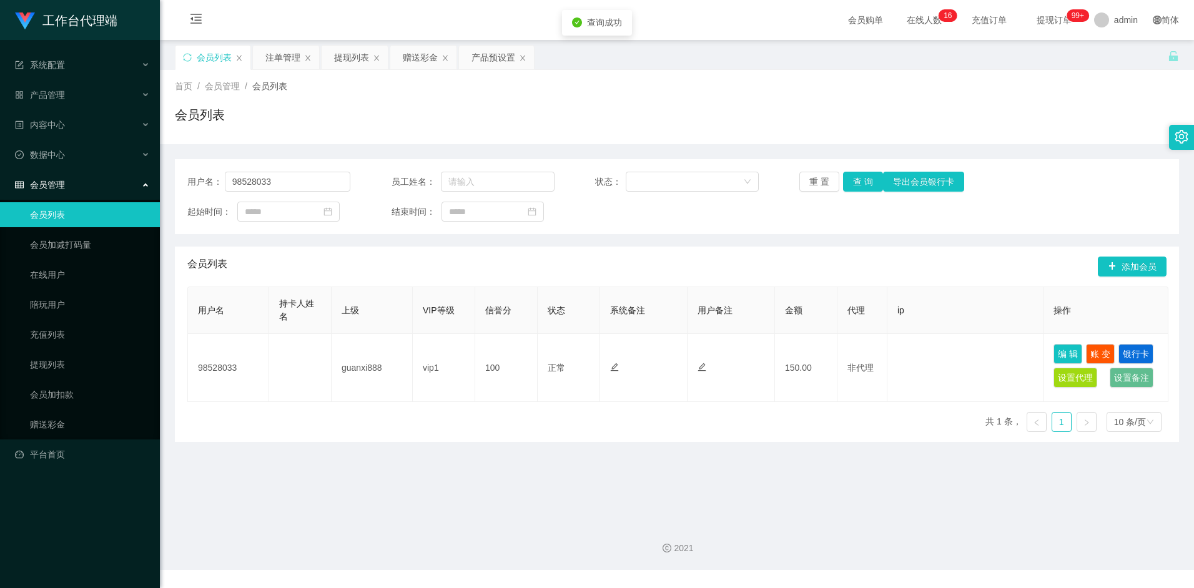
click at [585, 291] on th "状态" at bounding box center [569, 310] width 62 height 47
drag, startPoint x: 287, startPoint y: 172, endPoint x: 200, endPoint y: 177, distance: 87.0
click at [200, 177] on div "用户名： 98528033" at bounding box center [268, 182] width 163 height 20
paste input "89028209"
type input "89028209"
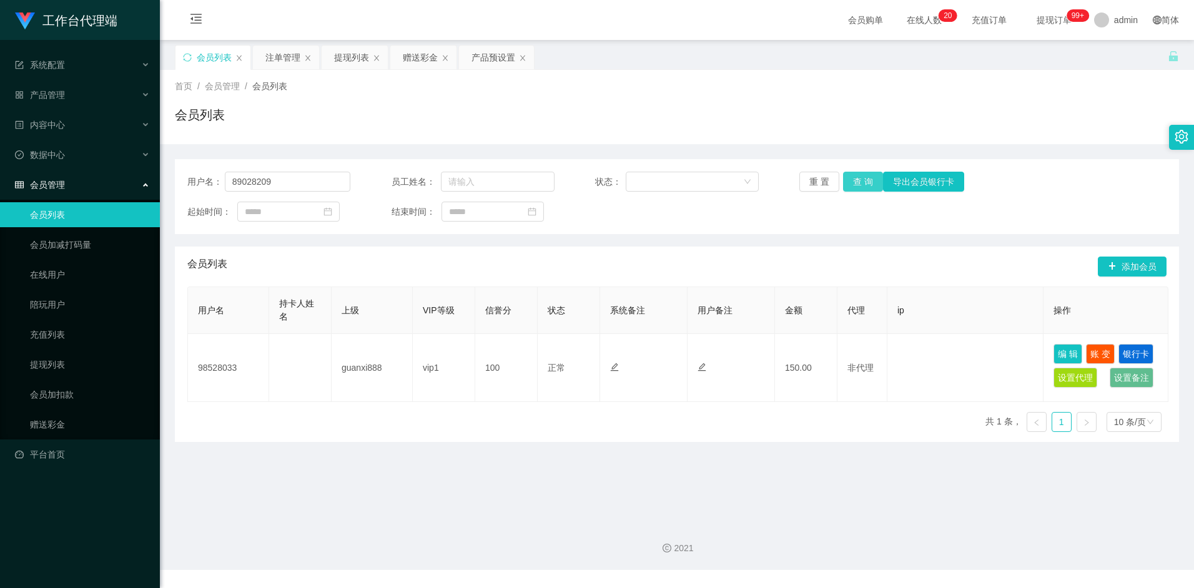
click at [868, 180] on button "查 询" at bounding box center [863, 182] width 40 height 20
click at [421, 62] on div "赠送彩金" at bounding box center [420, 58] width 35 height 24
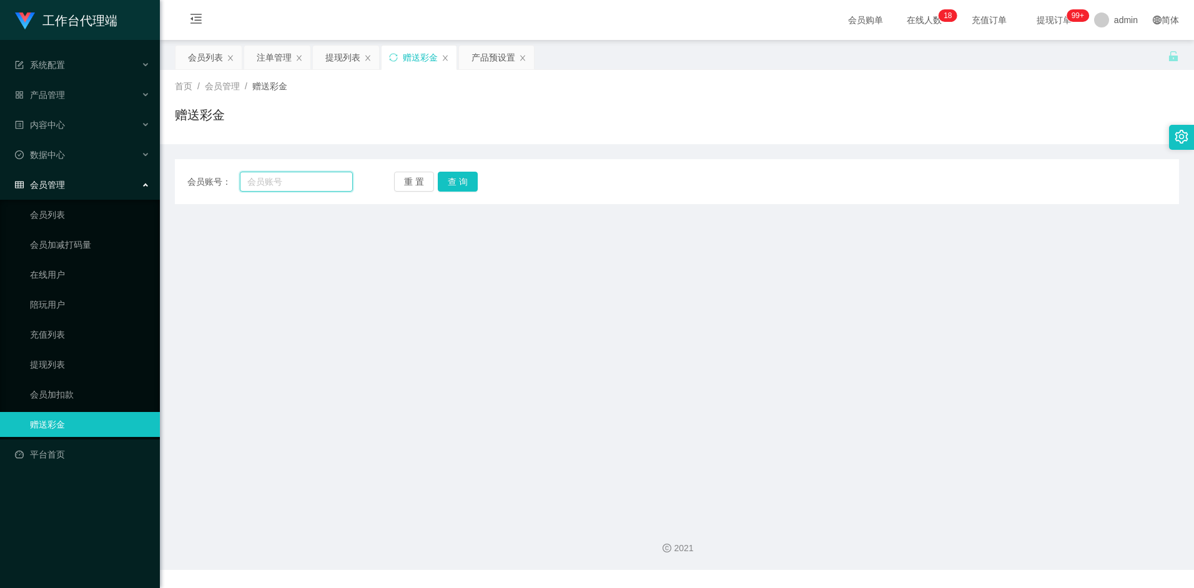
click at [305, 180] on input "text" at bounding box center [296, 182] width 112 height 20
paste input "89028209"
type input "89028209"
click at [461, 184] on button "查 询" at bounding box center [458, 182] width 40 height 20
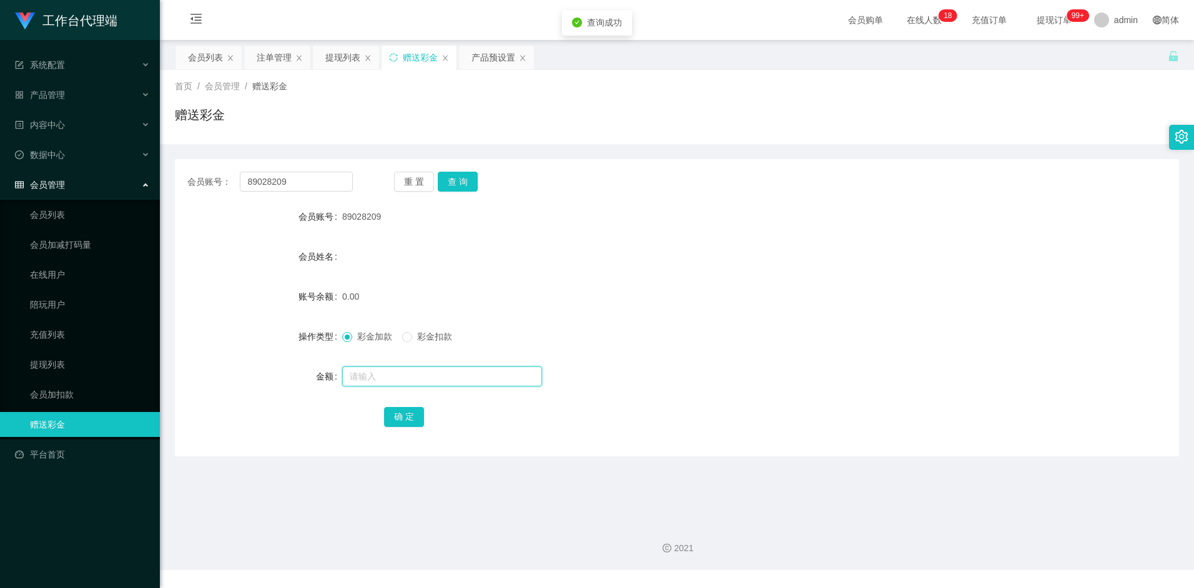
click at [411, 374] on input "text" at bounding box center [442, 377] width 200 height 20
type input "100"
click at [413, 408] on div "确 定" at bounding box center [677, 416] width 586 height 25
click at [412, 414] on button "确 定" at bounding box center [404, 417] width 40 height 20
click at [204, 57] on div "会员列表" at bounding box center [205, 58] width 35 height 24
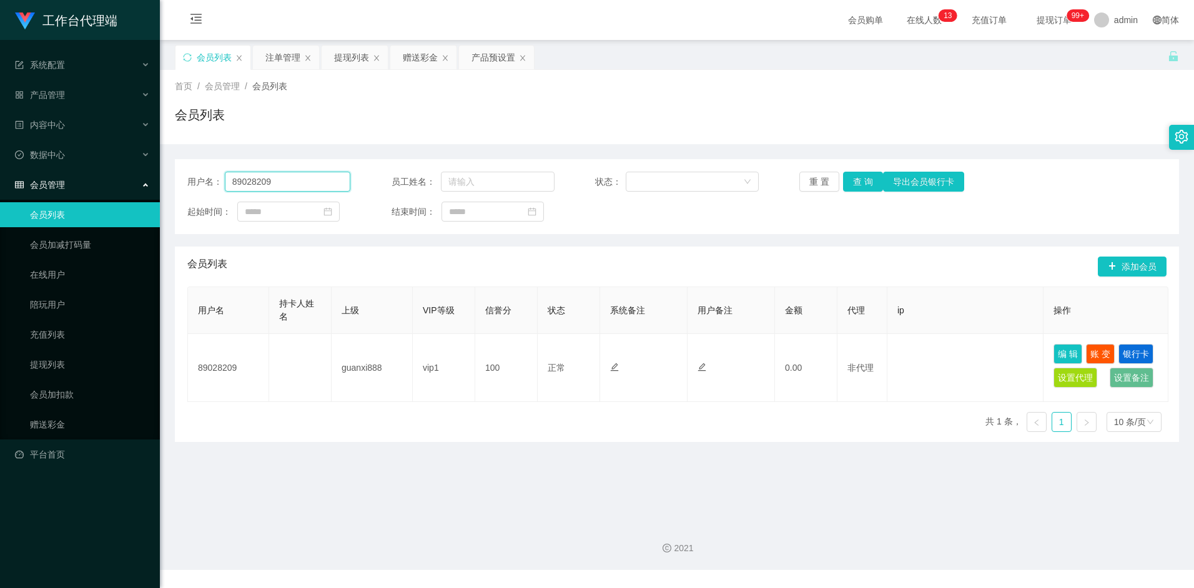
drag, startPoint x: 284, startPoint y: 179, endPoint x: 232, endPoint y: 209, distance: 60.2
click at [206, 177] on div "用户名： 89028209" at bounding box center [268, 182] width 163 height 20
click at [270, 187] on input "siak" at bounding box center [288, 182] width 126 height 20
type input "siakiehui"
drag, startPoint x: 858, startPoint y: 187, endPoint x: 828, endPoint y: 205, distance: 34.5
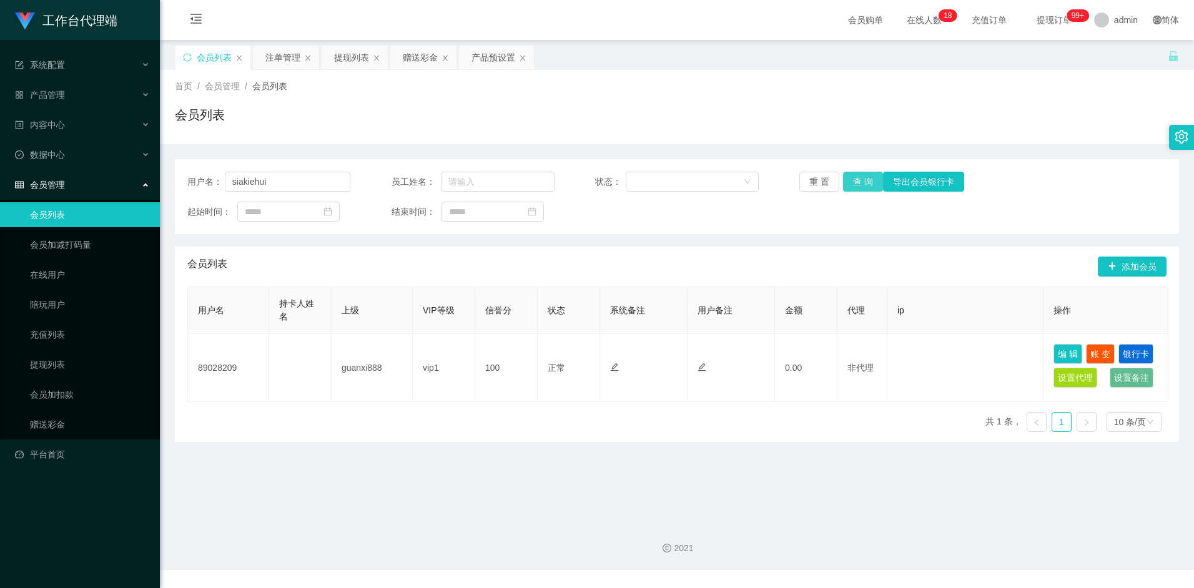
click at [858, 187] on button "查 询" at bounding box center [863, 182] width 40 height 20
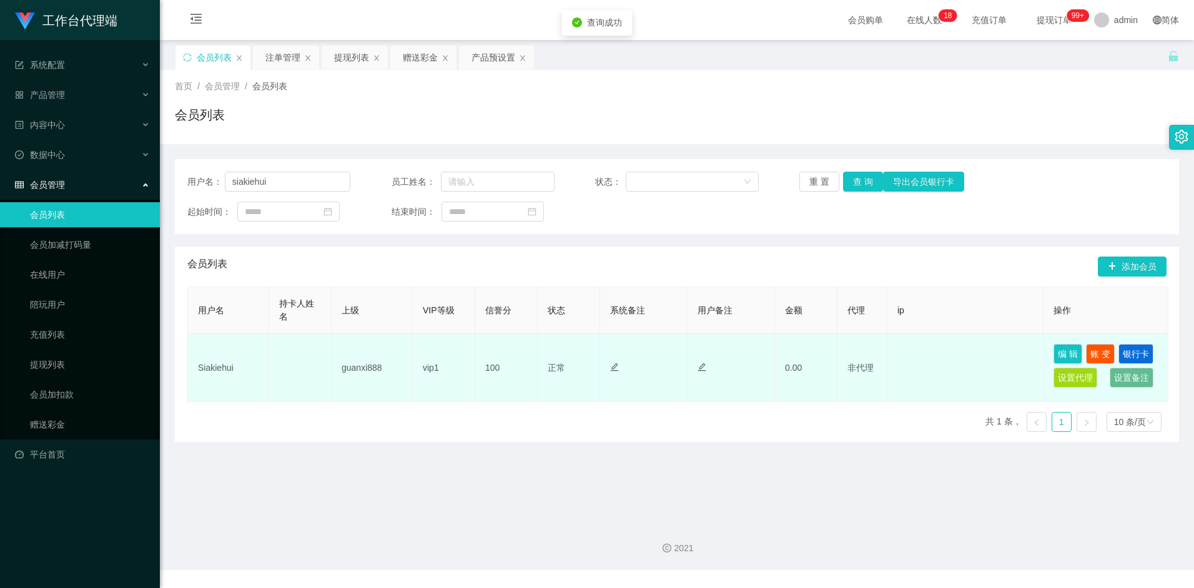
click at [202, 371] on td "Siakiehui" at bounding box center [228, 368] width 81 height 68
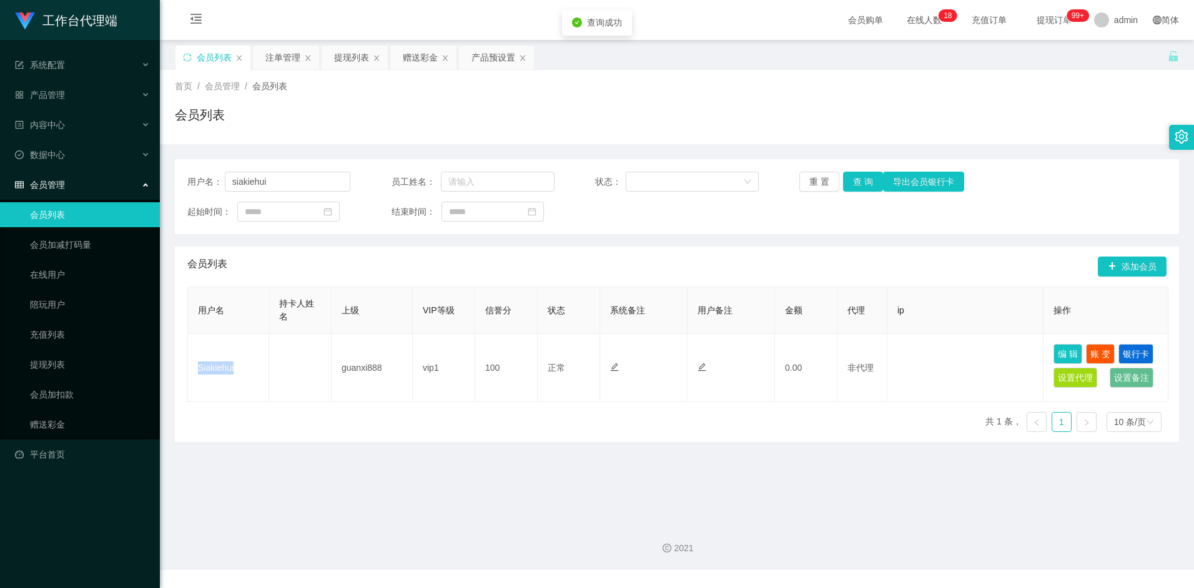
copy td "Siakiehui"
click at [409, 58] on div "赠送彩金" at bounding box center [420, 58] width 35 height 24
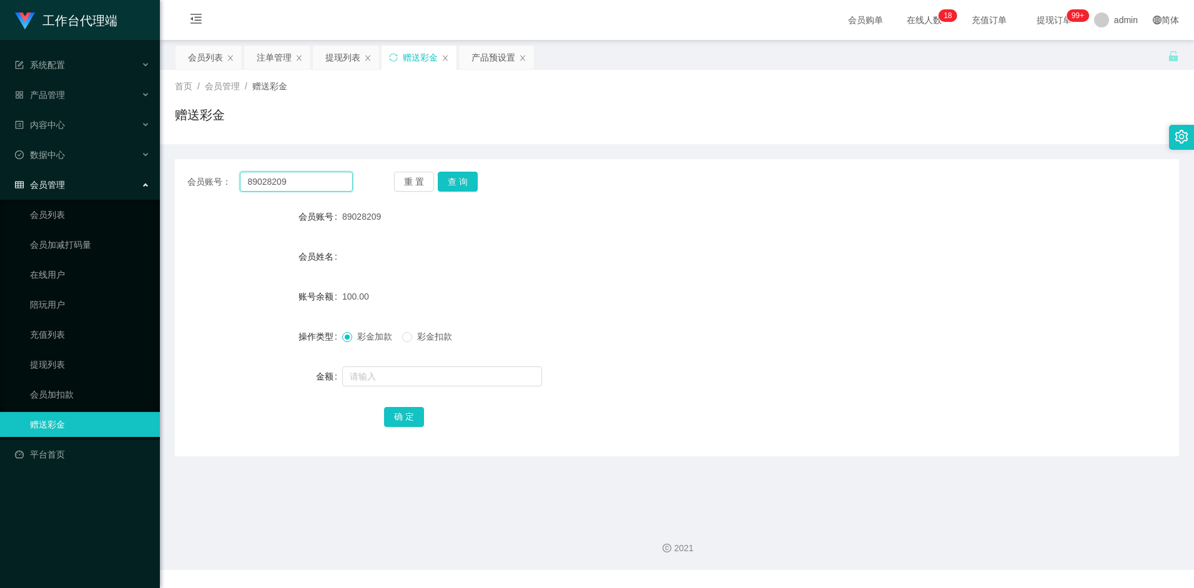
click at [297, 180] on input "89028209" at bounding box center [296, 182] width 112 height 20
paste input "Siakiehui"
type input "Siakiehui"
click at [447, 177] on button "查 询" at bounding box center [458, 182] width 40 height 20
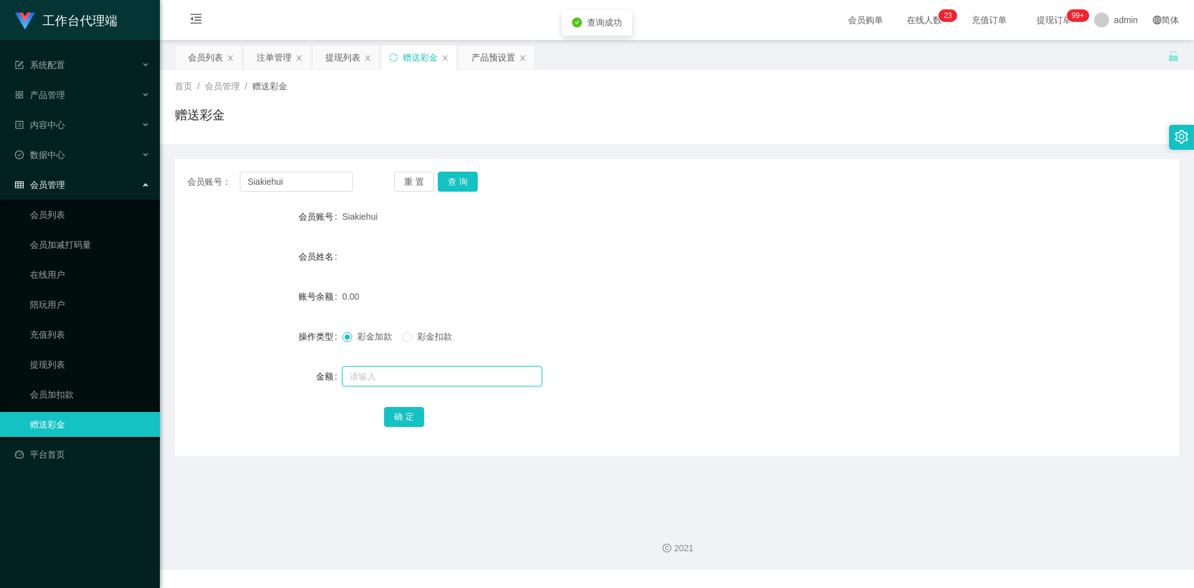
click at [375, 377] on input "text" at bounding box center [442, 377] width 200 height 20
type input "100"
click at [400, 415] on button "确 定" at bounding box center [404, 417] width 40 height 20
drag, startPoint x: 507, startPoint y: 249, endPoint x: 495, endPoint y: 231, distance: 20.8
click at [506, 247] on div "会员姓名" at bounding box center [677, 256] width 1004 height 25
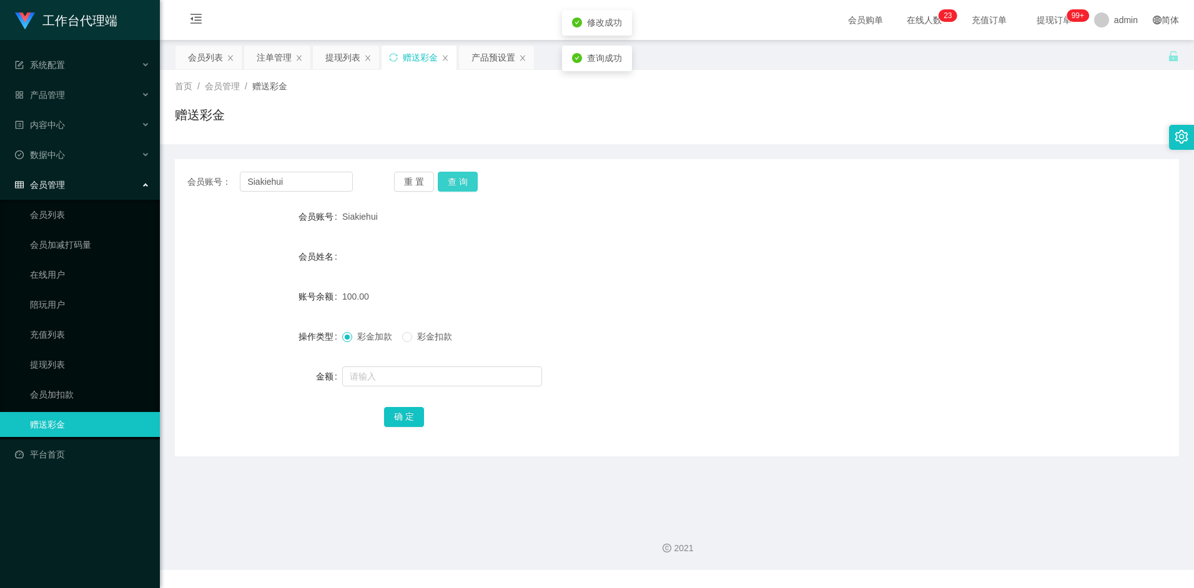
click at [457, 182] on button "查 询" at bounding box center [458, 182] width 40 height 20
drag, startPoint x: 459, startPoint y: 181, endPoint x: 467, endPoint y: 232, distance: 51.8
click at [459, 181] on button "查 询" at bounding box center [458, 182] width 40 height 20
click at [292, 177] on input "Siakiehui" at bounding box center [296, 182] width 112 height 20
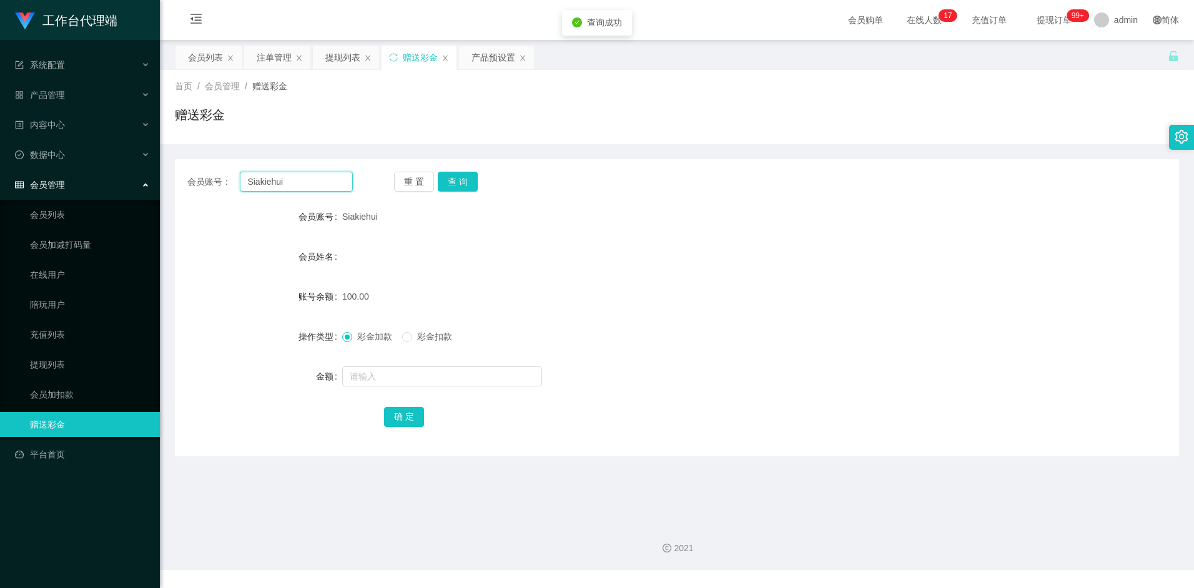
click at [292, 177] on input "Siakiehui" at bounding box center [296, 182] width 112 height 20
click at [475, 60] on div "产品预设置" at bounding box center [494, 58] width 44 height 24
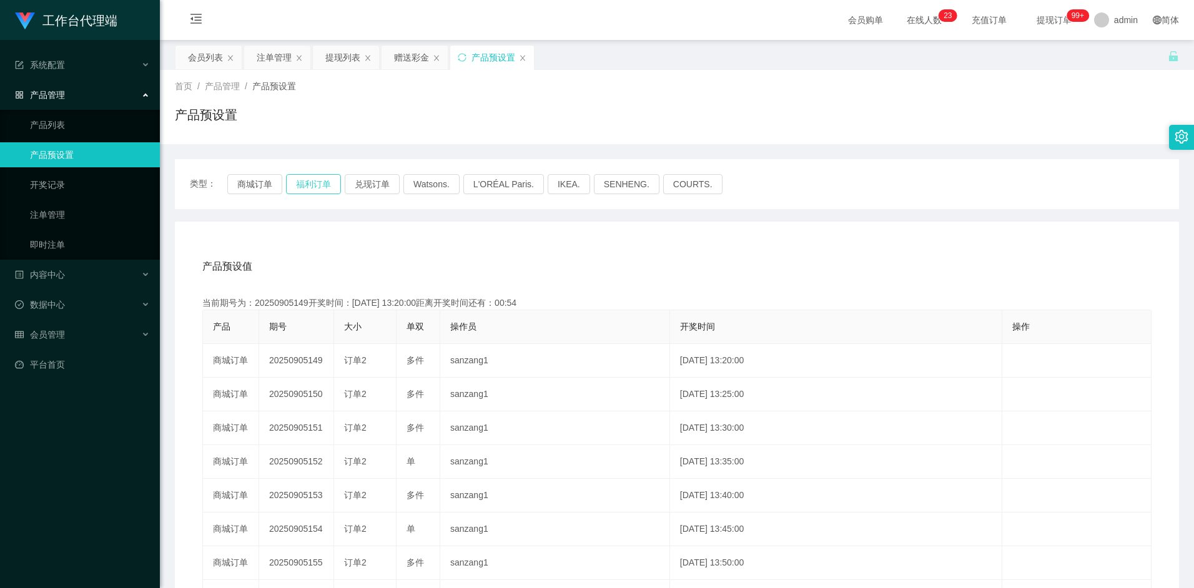
click at [314, 189] on button "福利订单" at bounding box center [313, 184] width 55 height 20
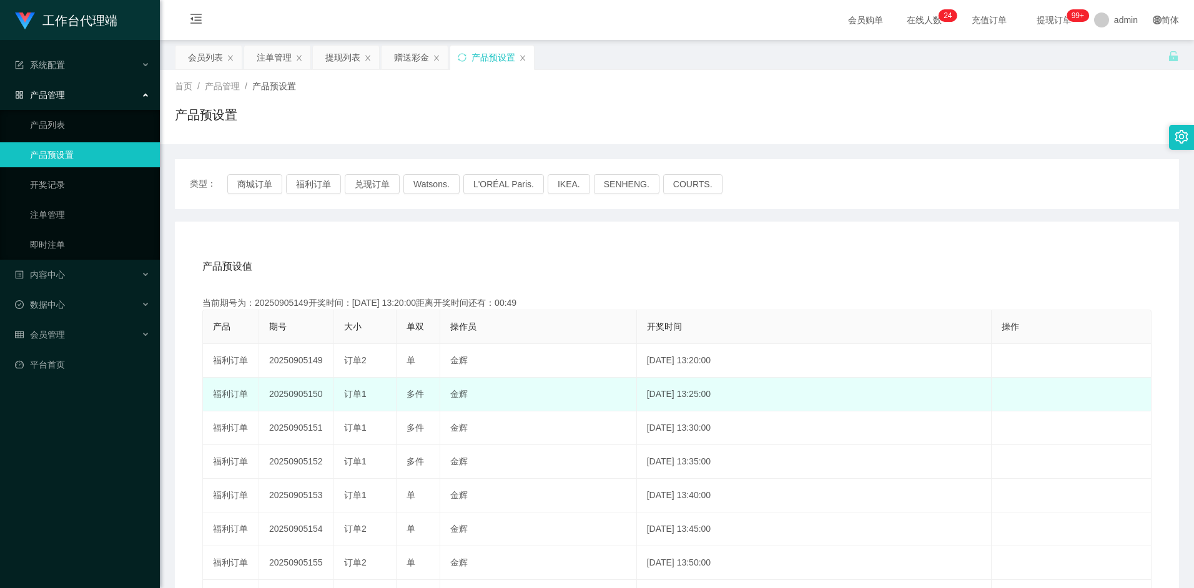
drag, startPoint x: 270, startPoint y: 395, endPoint x: 325, endPoint y: 394, distance: 55.6
click at [325, 394] on td "20250905150" at bounding box center [296, 395] width 75 height 34
copy td "20250905150"
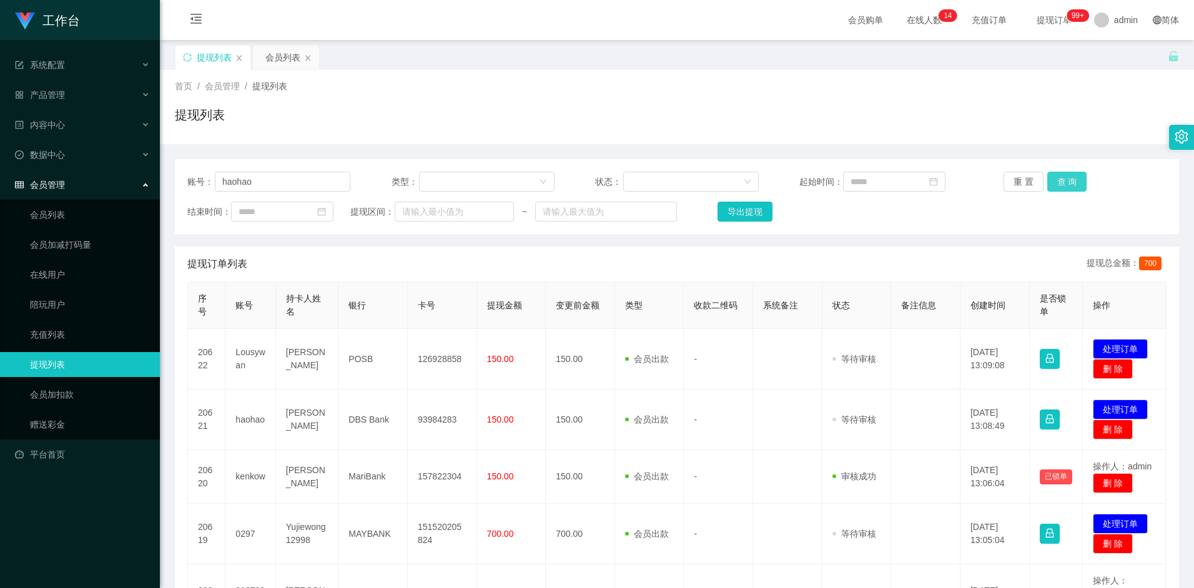
click at [1070, 180] on button "查 询" at bounding box center [1068, 182] width 40 height 20
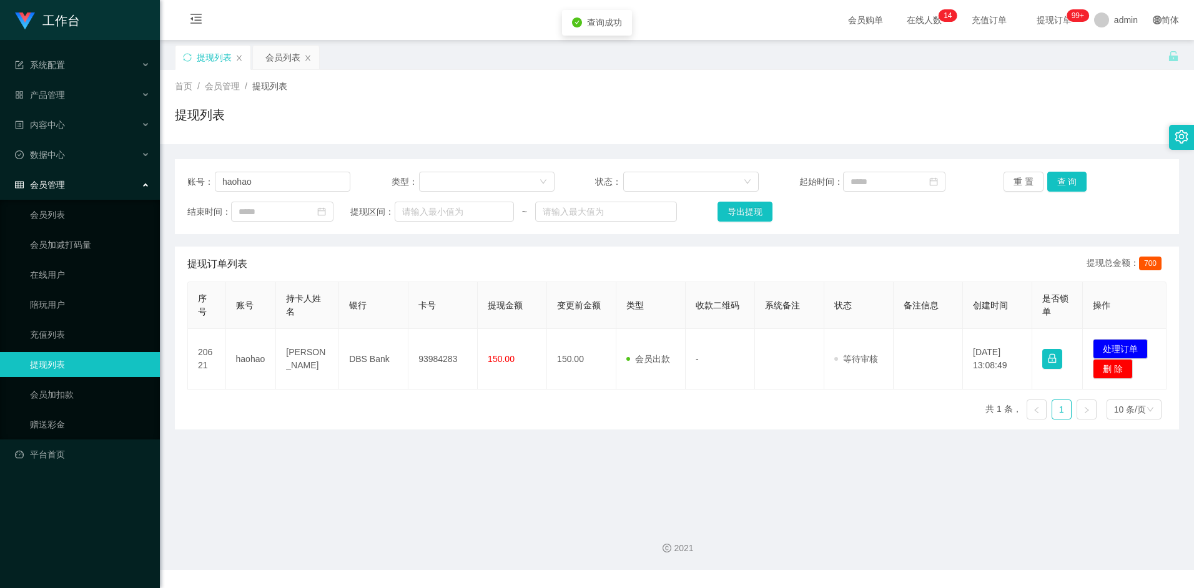
click at [543, 424] on div "序号 账号 持卡人姓名 银行 卡号 提现金额 变更前金额 类型 收款二维码 系统备注 状态 备注信息 创建时间 是否锁单 操作 20621 haohao Me…" at bounding box center [676, 356] width 979 height 148
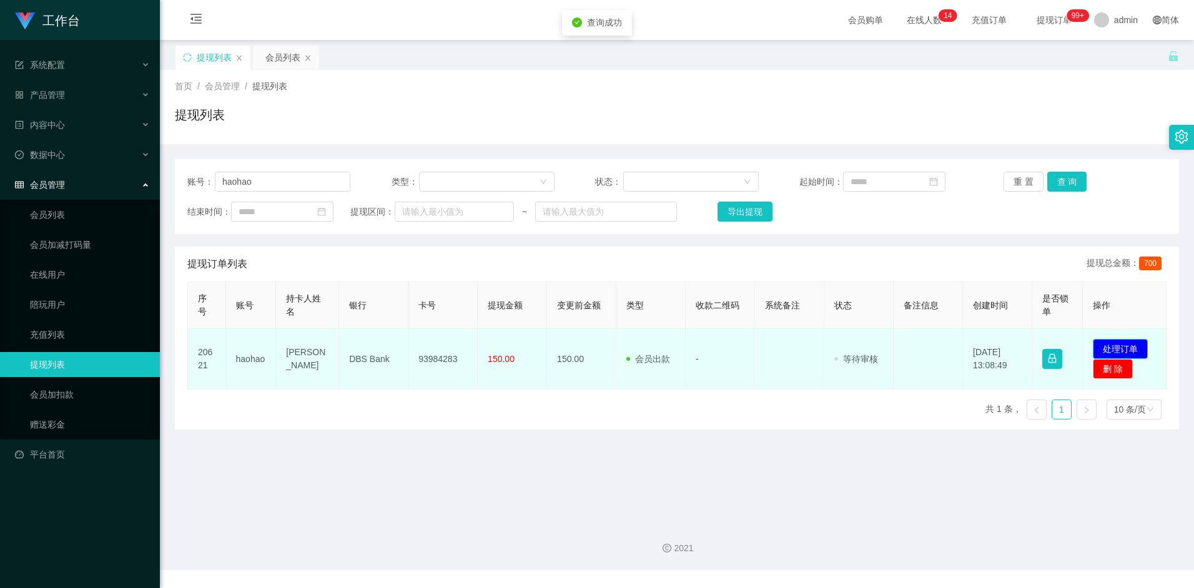
click at [1110, 345] on button "处理订单" at bounding box center [1120, 349] width 55 height 20
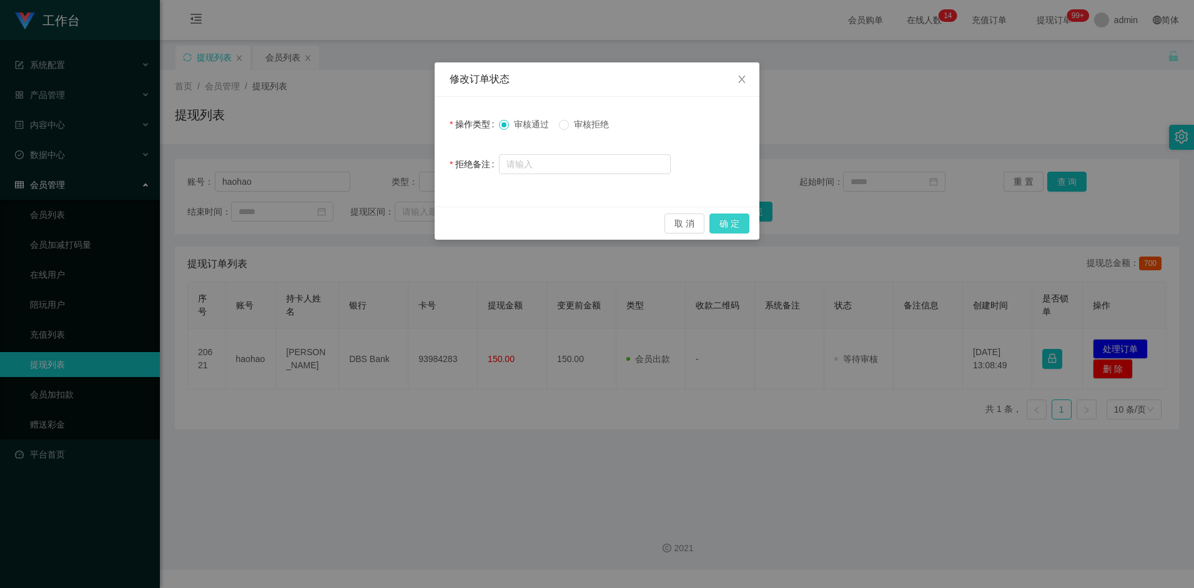
click at [736, 221] on button "确 定" at bounding box center [730, 224] width 40 height 20
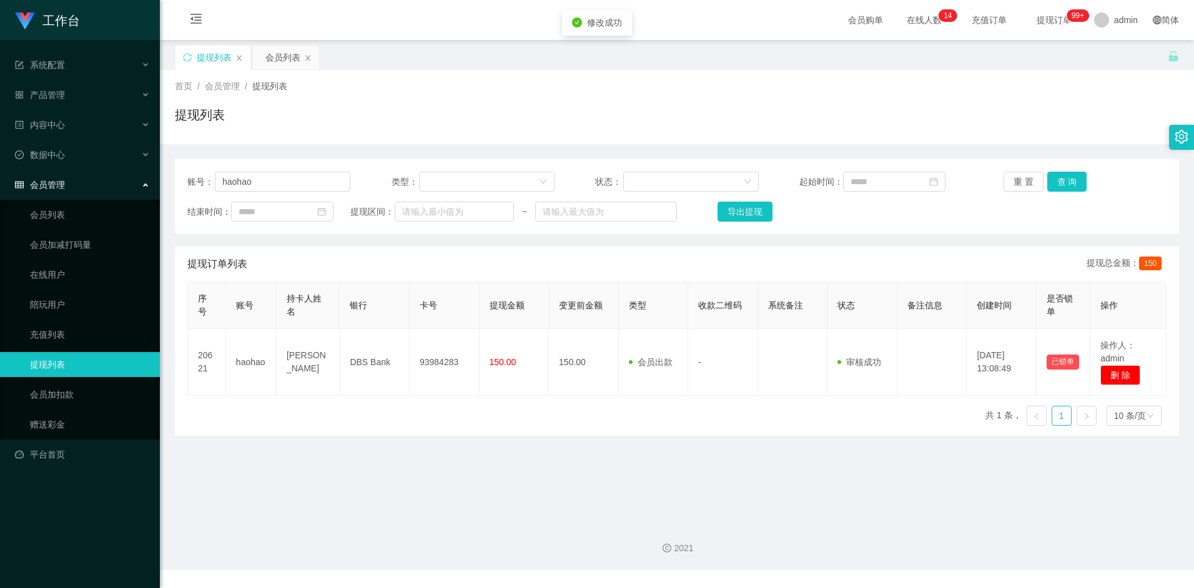
click at [499, 425] on div "序号 账号 持卡人姓名 银行 卡号 提现金额 变更前金额 类型 收款二维码 系统备注 状态 备注信息 创建时间 是否锁单 操作 20621 haohao Me…" at bounding box center [676, 359] width 979 height 154
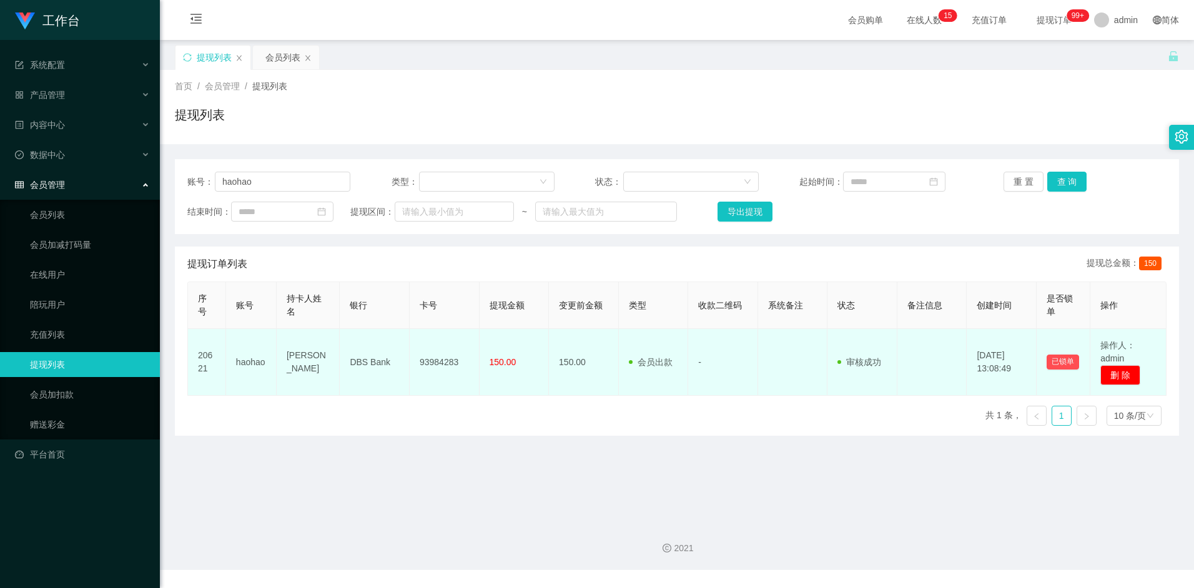
click at [435, 362] on td "93984283" at bounding box center [445, 362] width 70 height 67
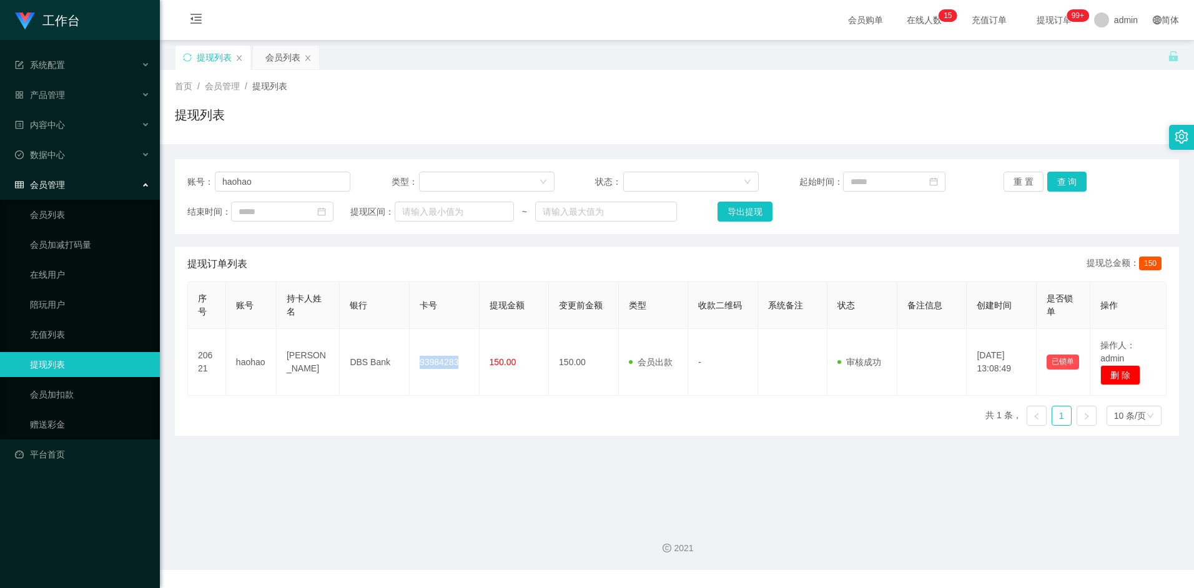
copy td "93984283"
click at [264, 182] on input "haohao" at bounding box center [283, 182] width 136 height 20
drag, startPoint x: 264, startPoint y: 182, endPoint x: 230, endPoint y: 186, distance: 34.6
click at [217, 177] on input "haohao" at bounding box center [283, 182] width 136 height 20
paste input "98528033"
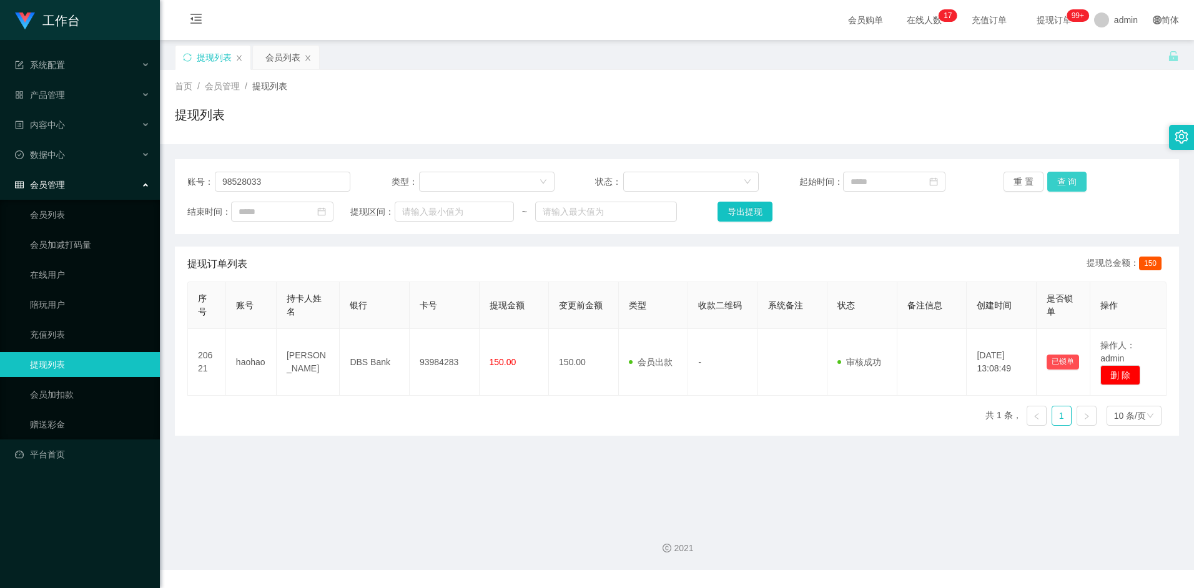
click at [1064, 186] on button "查 询" at bounding box center [1068, 182] width 40 height 20
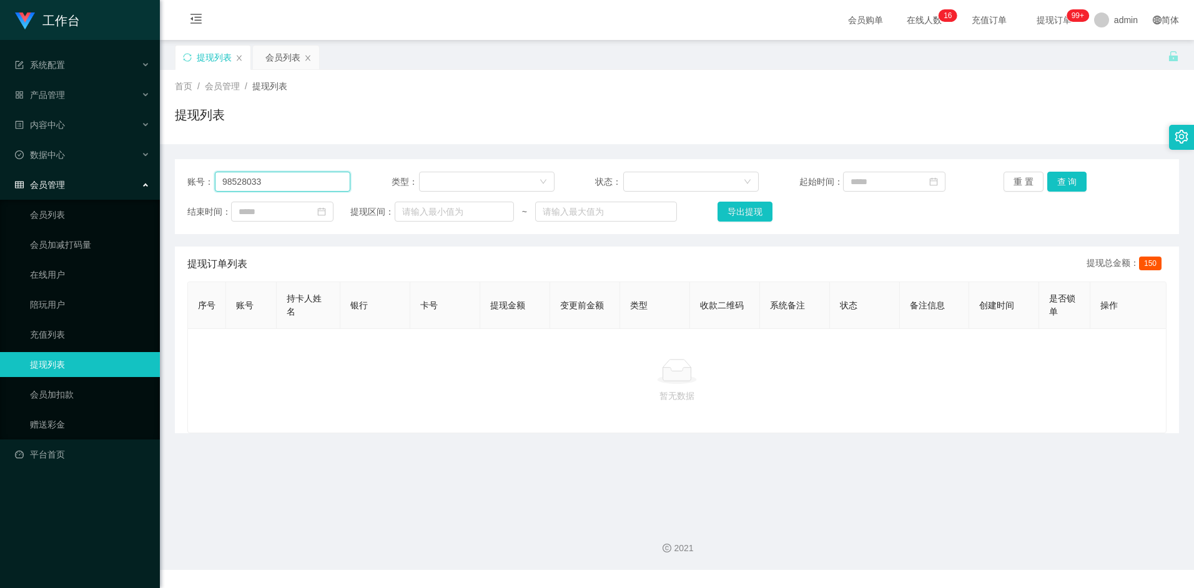
drag, startPoint x: 299, startPoint y: 182, endPoint x: 287, endPoint y: 228, distance: 47.9
click at [142, 176] on section "工作台 系统配置 产品管理 内容中心 数据中心 会员管理 会员列表 会员加减打码量 在线用户 陪玩用户 充值列表 提现列表 会员加扣款 赠送彩金 平台首页 保…" at bounding box center [597, 285] width 1194 height 570
click at [1059, 180] on button "查 询" at bounding box center [1068, 182] width 40 height 20
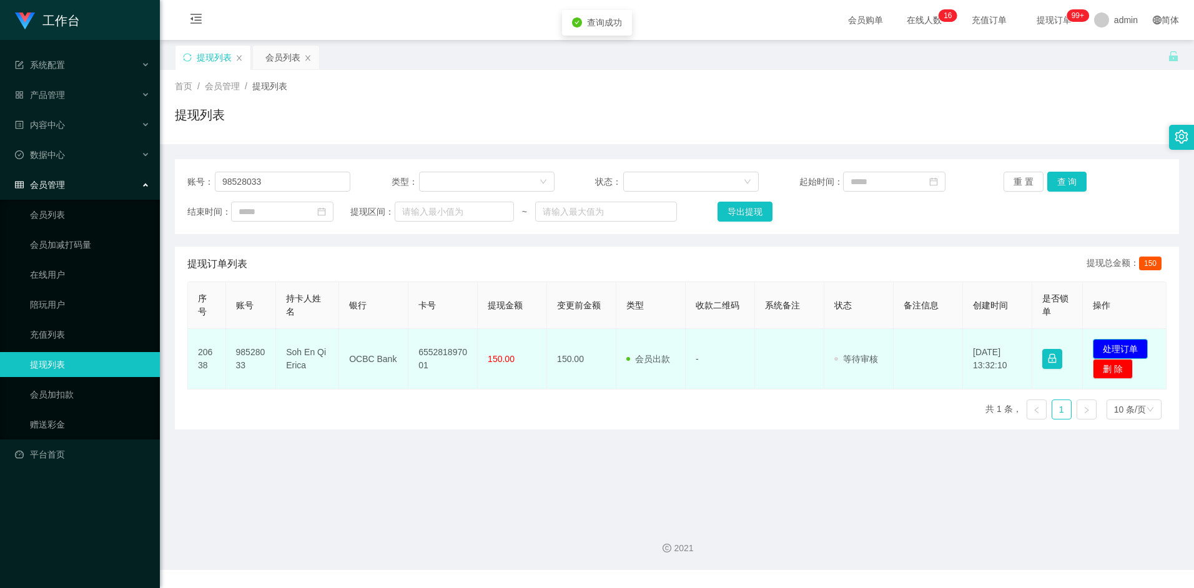
click at [1124, 344] on button "处理订单" at bounding box center [1120, 349] width 55 height 20
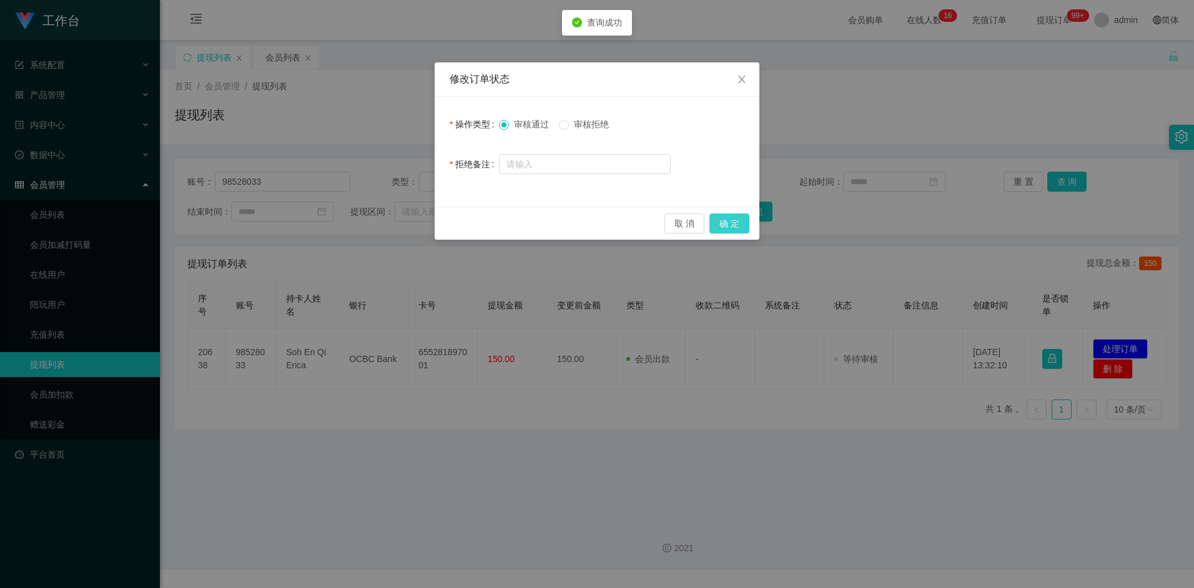
click at [739, 225] on button "确 定" at bounding box center [730, 224] width 40 height 20
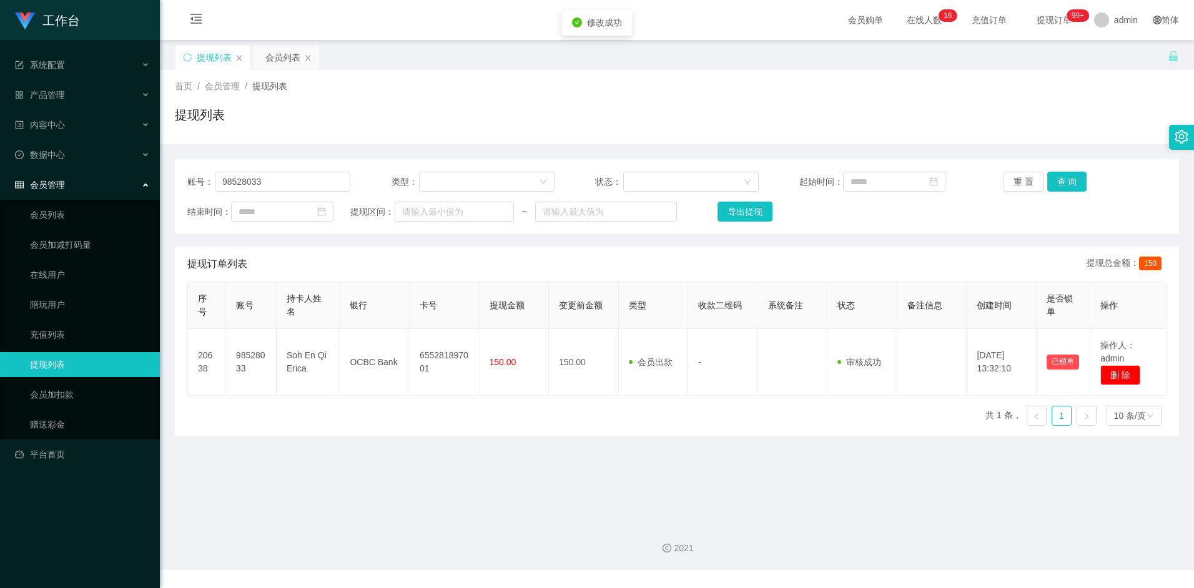
click at [468, 473] on main "关闭左侧 关闭右侧 关闭其它 刷新页面 提现列表 会员列表 首页 / 会员管理 / 提现列表 / 提现列表 账号： 98528033 类型： 状态： 起始时间…" at bounding box center [677, 276] width 1034 height 472
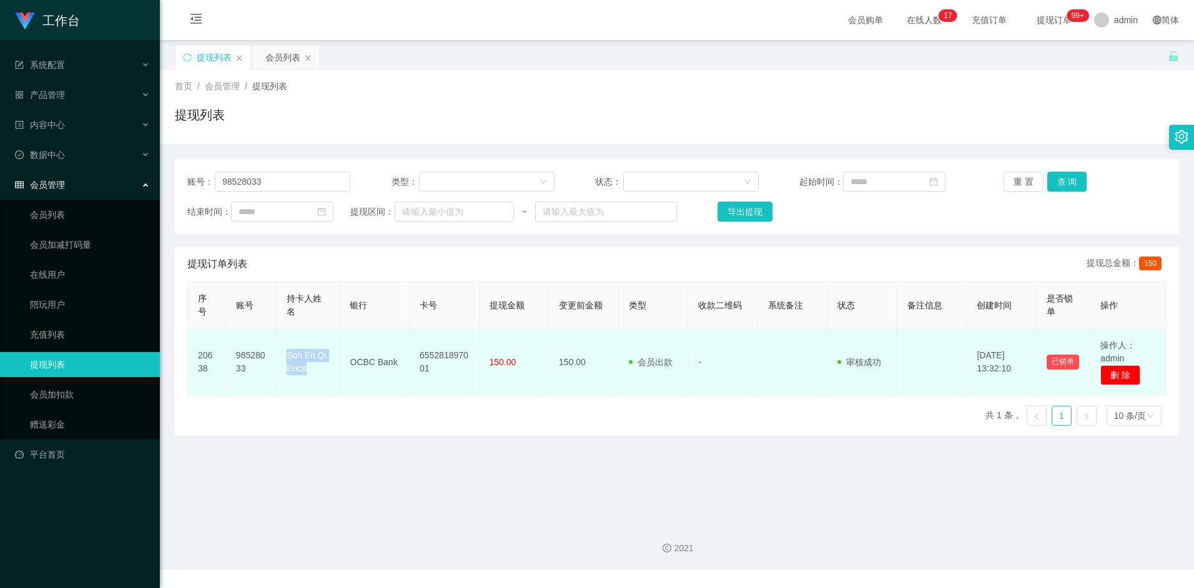
drag, startPoint x: 287, startPoint y: 354, endPoint x: 312, endPoint y: 372, distance: 30.9
click at [312, 372] on td "Soh En Qi Erica" at bounding box center [308, 362] width 63 height 67
copy td "Soh En Qi Erica"
click at [366, 358] on td "OCBC Bank" at bounding box center [375, 362] width 70 height 67
drag, startPoint x: 349, startPoint y: 360, endPoint x: 403, endPoint y: 363, distance: 53.8
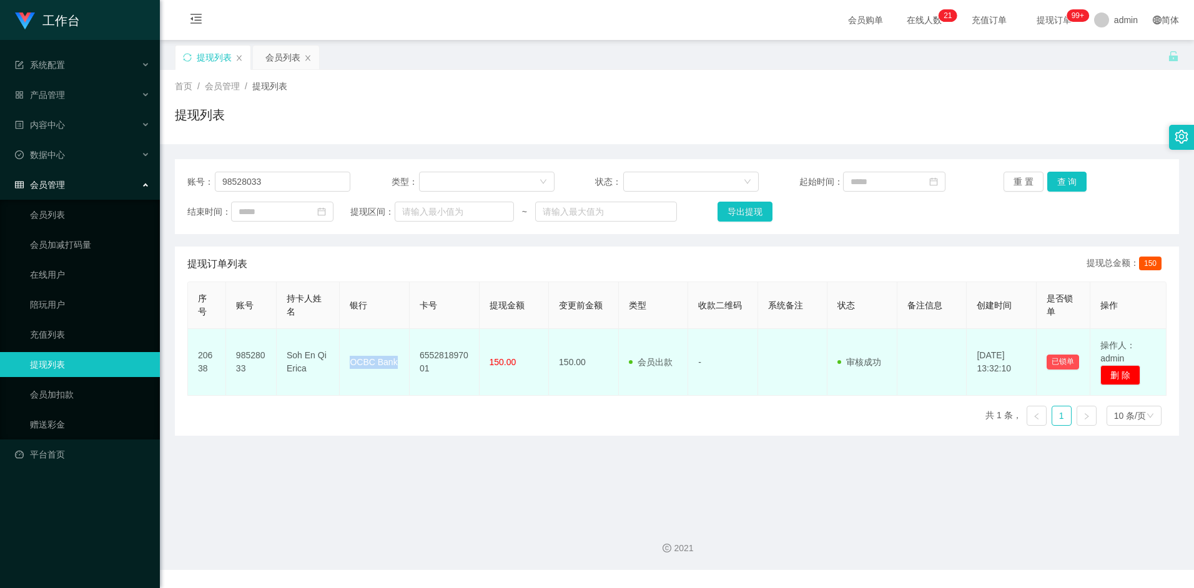
click at [403, 363] on td "OCBC Bank" at bounding box center [375, 362] width 70 height 67
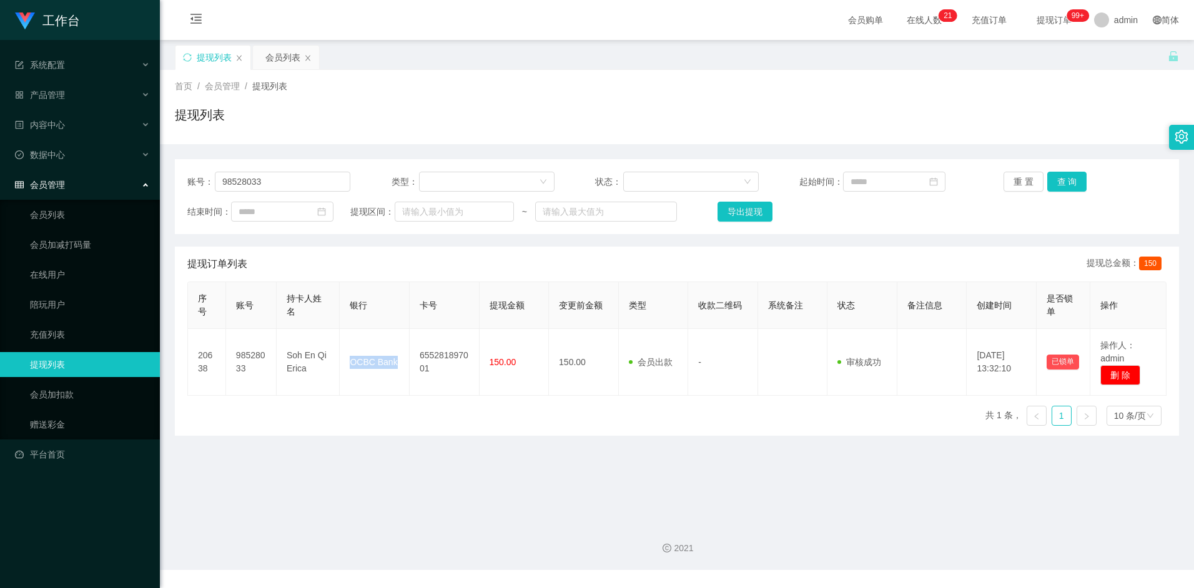
copy td "OCBC Bank"
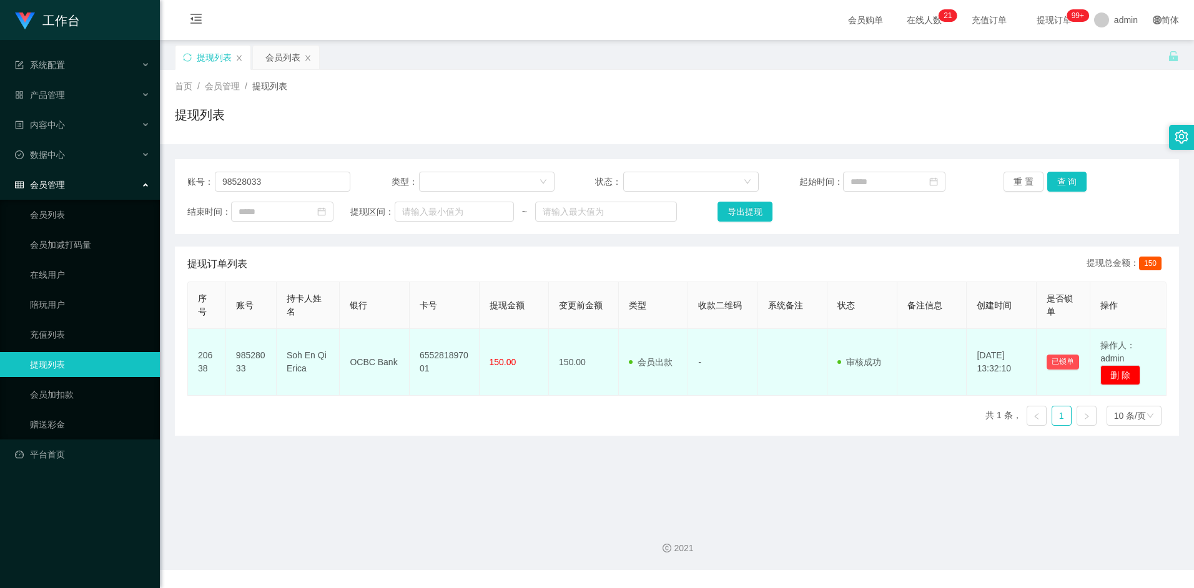
click at [455, 352] on td "655281897001" at bounding box center [445, 362] width 70 height 67
click at [425, 352] on td "655281897001" at bounding box center [445, 362] width 70 height 67
drag, startPoint x: 419, startPoint y: 352, endPoint x: 436, endPoint y: 374, distance: 27.5
click at [436, 374] on td "655281897001" at bounding box center [445, 362] width 70 height 67
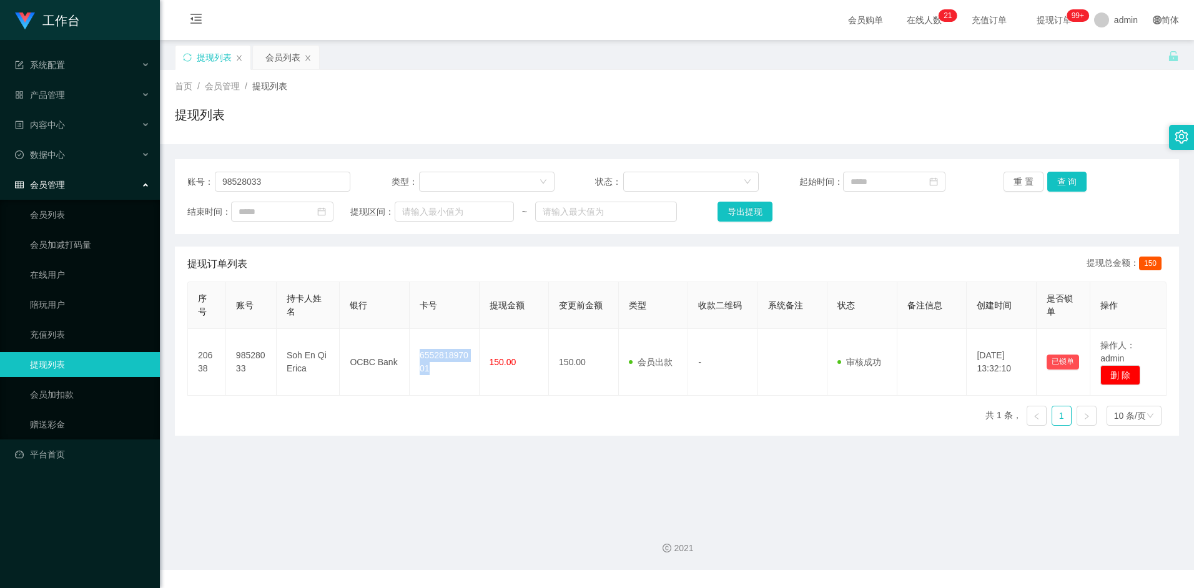
copy td "655281897001"
drag, startPoint x: 262, startPoint y: 184, endPoint x: 194, endPoint y: 180, distance: 68.2
click at [194, 180] on div "账号： 98528033" at bounding box center [268, 182] width 163 height 20
paste input "89028209"
click at [1072, 177] on button "查 询" at bounding box center [1068, 182] width 40 height 20
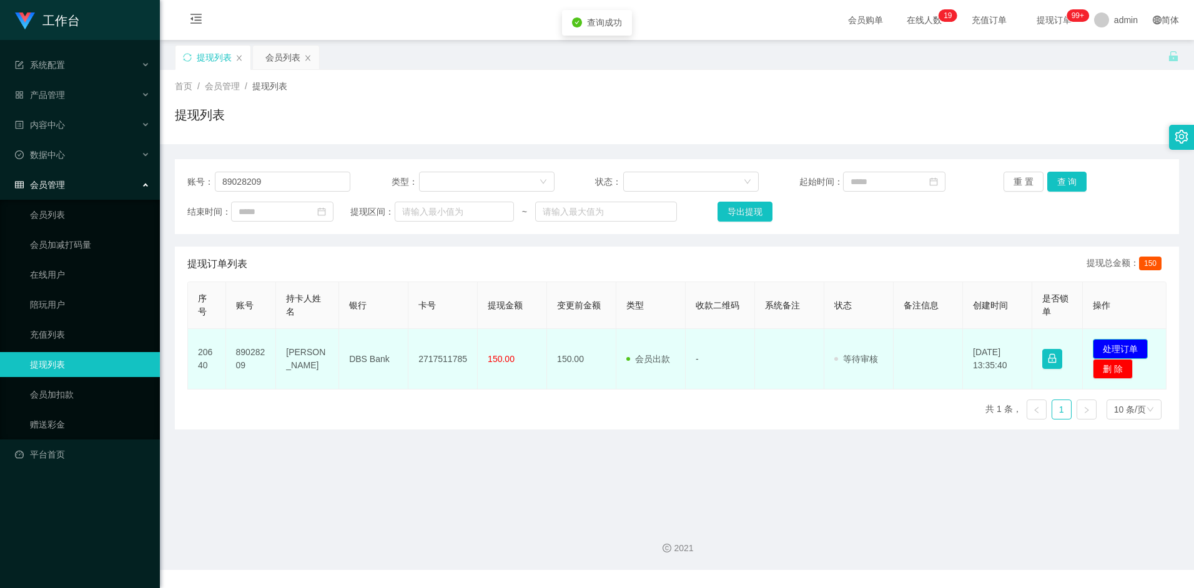
click at [1110, 340] on button "处理订单" at bounding box center [1120, 349] width 55 height 20
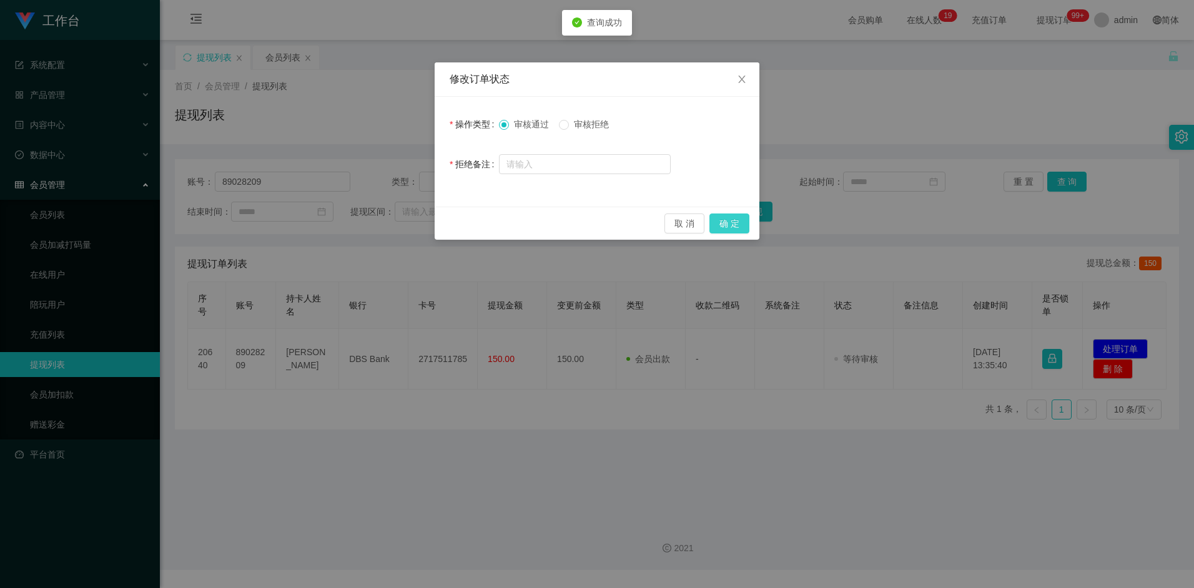
click at [741, 225] on button "确 定" at bounding box center [730, 224] width 40 height 20
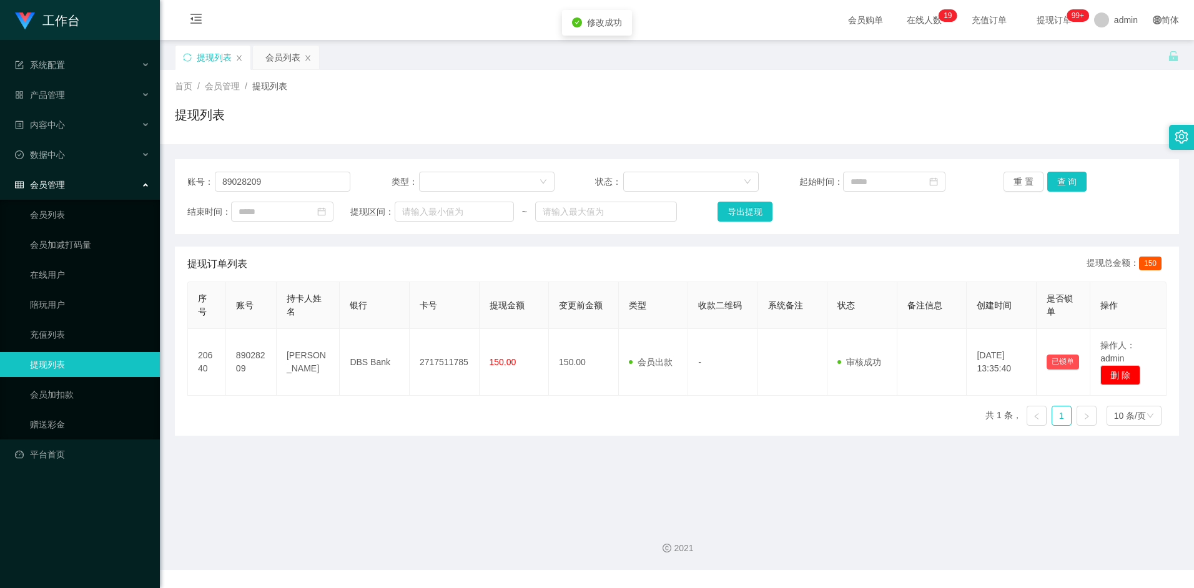
click at [538, 431] on div "序号 账号 持卡人姓名 银行 卡号 提现金额 变更前金额 类型 收款二维码 系统备注 状态 备注信息 创建时间 是否锁单 操作 20640 89028209 …" at bounding box center [676, 359] width 979 height 154
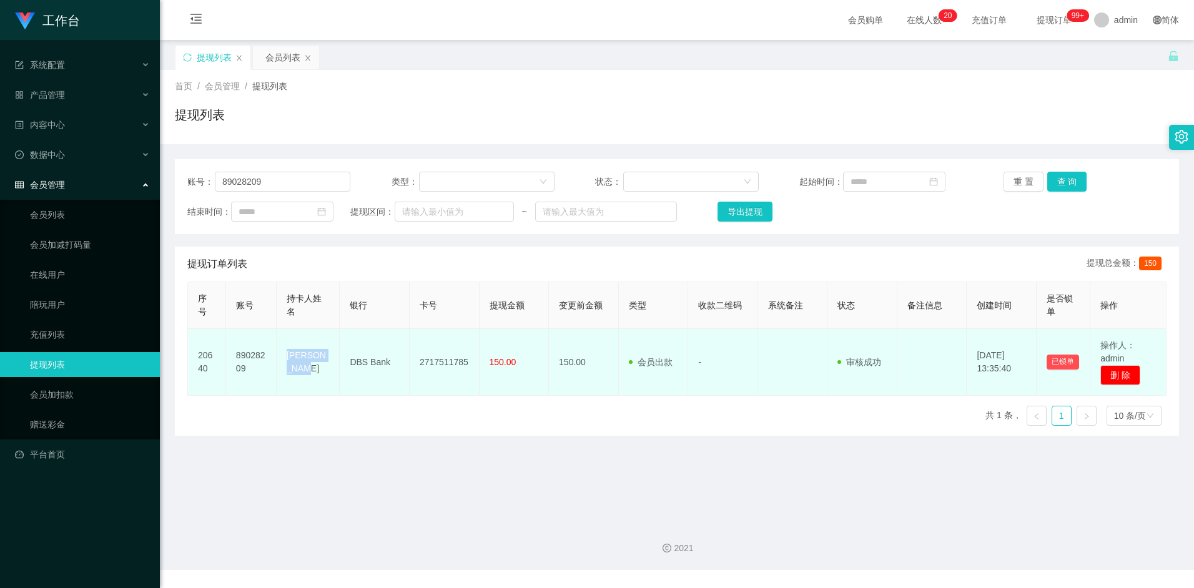
drag, startPoint x: 285, startPoint y: 362, endPoint x: 334, endPoint y: 362, distance: 48.1
click at [334, 362] on td "Chin Yu Jie" at bounding box center [308, 362] width 63 height 67
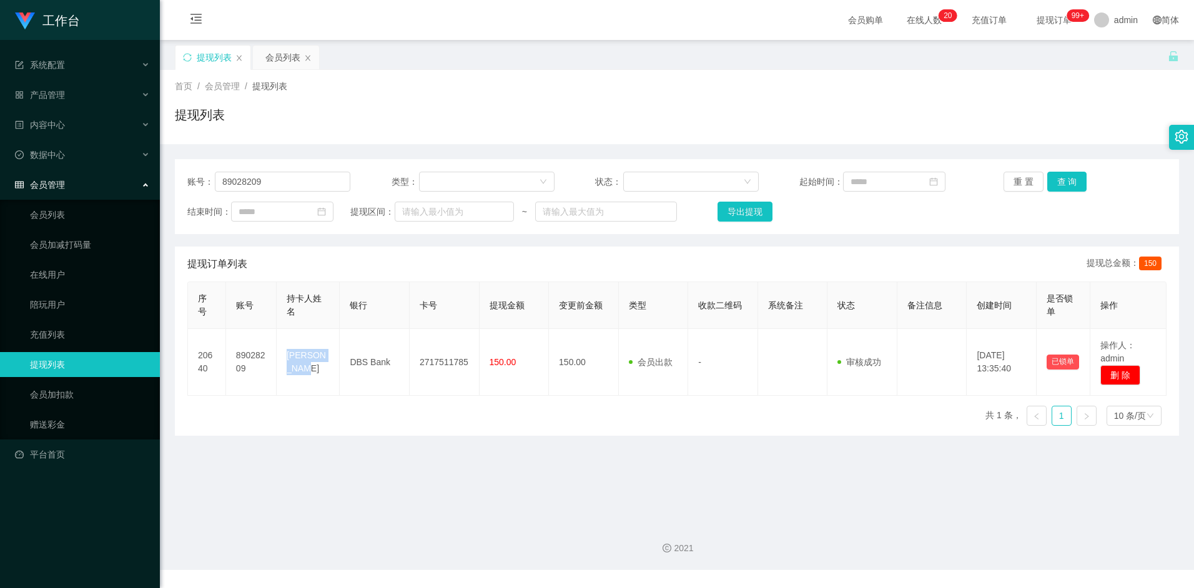
copy td "Chin Yu Jie"
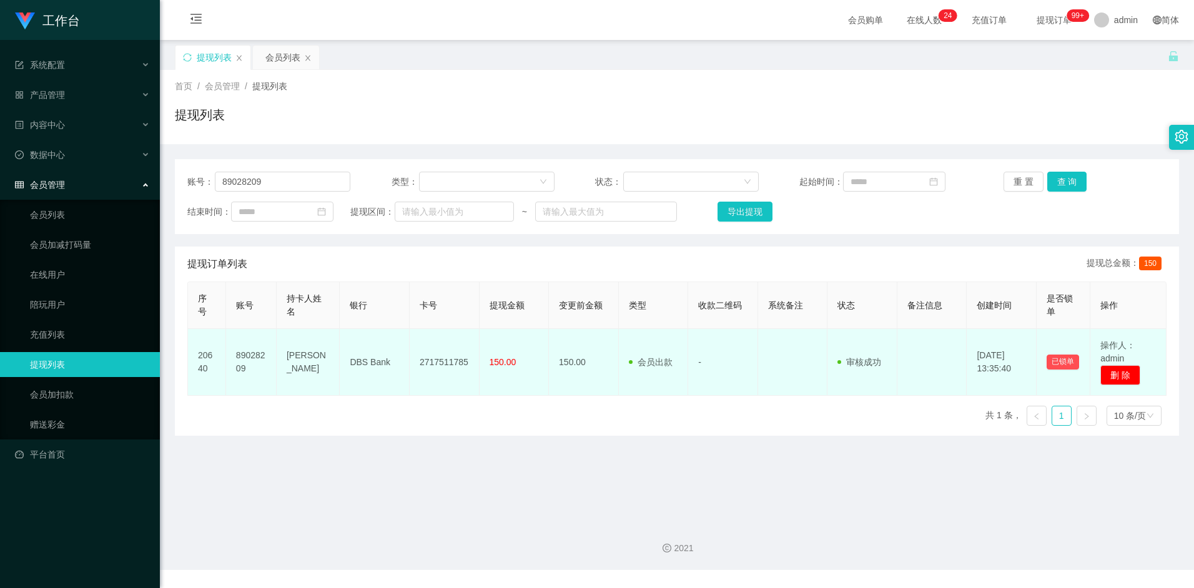
drag, startPoint x: 399, startPoint y: 350, endPoint x: 387, endPoint y: 357, distance: 14.0
click at [399, 352] on td "DBS Bank" at bounding box center [375, 362] width 70 height 67
drag, startPoint x: 350, startPoint y: 361, endPoint x: 397, endPoint y: 361, distance: 46.2
click at [397, 361] on td "DBS Bank" at bounding box center [375, 362] width 70 height 67
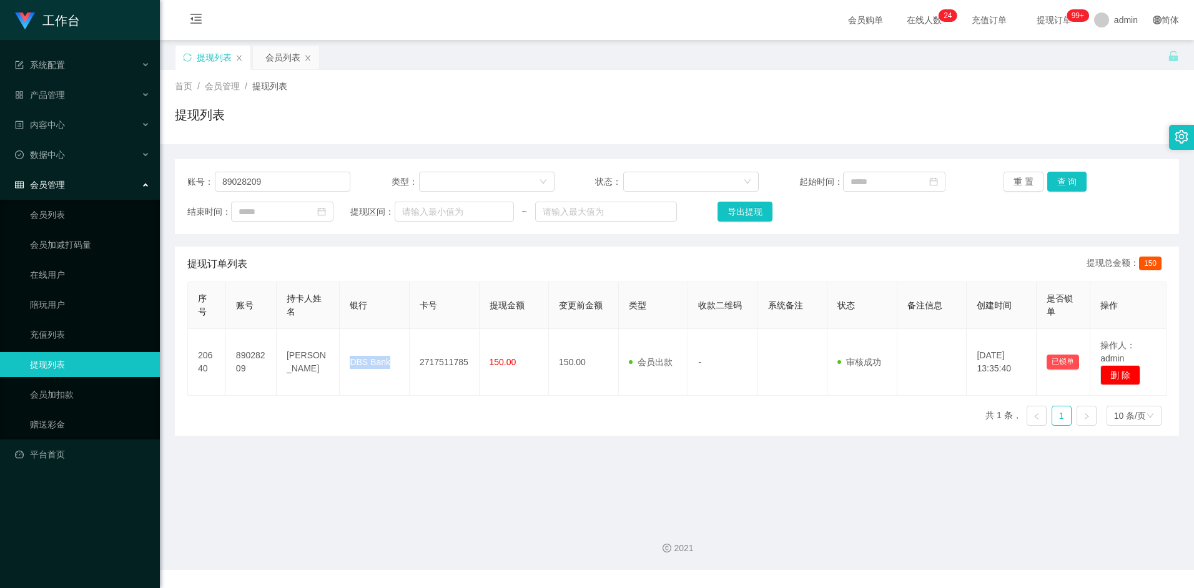
copy td "DBS Bank"
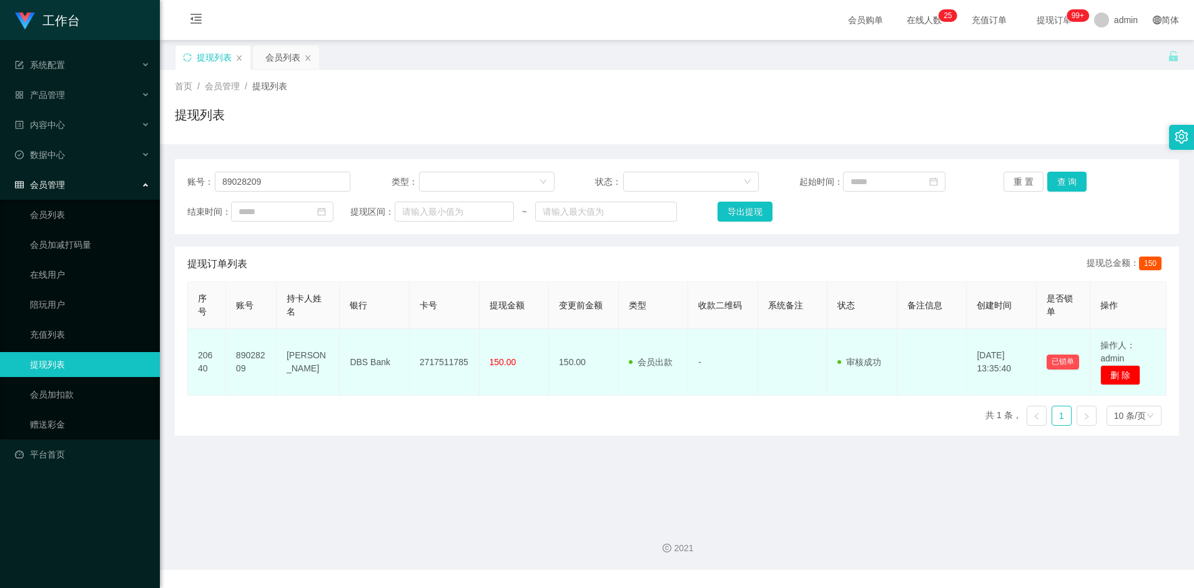
click at [462, 365] on td "2717511785" at bounding box center [445, 362] width 70 height 67
drag, startPoint x: 462, startPoint y: 365, endPoint x: 450, endPoint y: 363, distance: 12.7
click at [450, 363] on td "2717511785" at bounding box center [445, 362] width 70 height 67
copy td "2717511785"
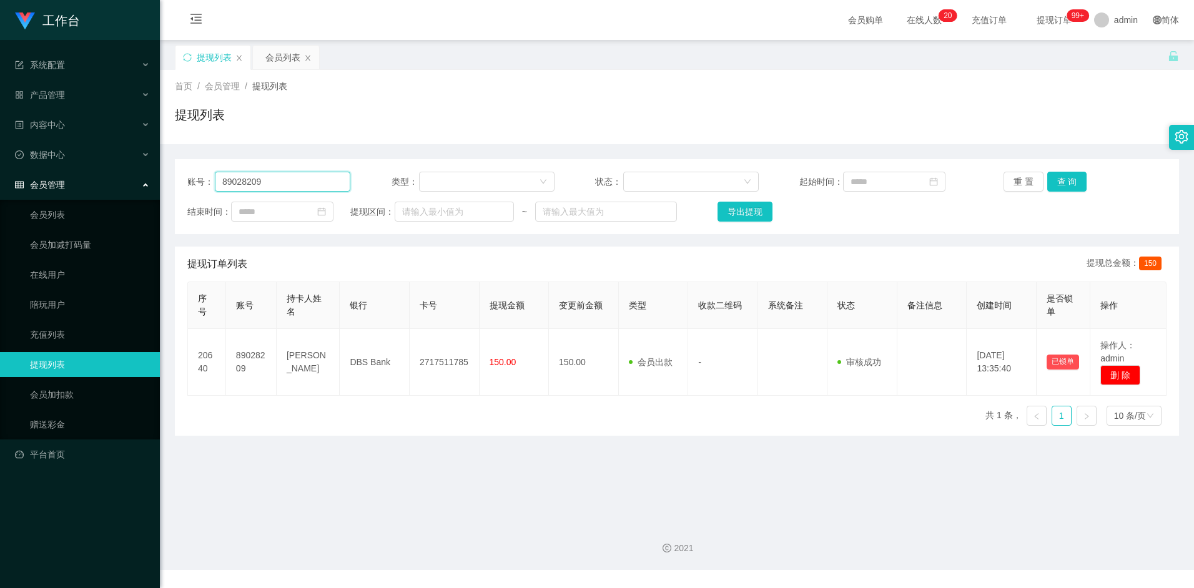
drag, startPoint x: 312, startPoint y: 182, endPoint x: 137, endPoint y: 179, distance: 174.9
click at [132, 181] on section "工作台 系统配置 产品管理 内容中心 数据中心 会员管理 会员列表 会员加减打码量 在线用户 陪玩用户 充值列表 提现列表 会员加扣款 赠送彩金 平台首页 保…" at bounding box center [597, 285] width 1194 height 570
paste input "Siakiehui"
click at [1081, 186] on button "查 询" at bounding box center [1068, 182] width 40 height 20
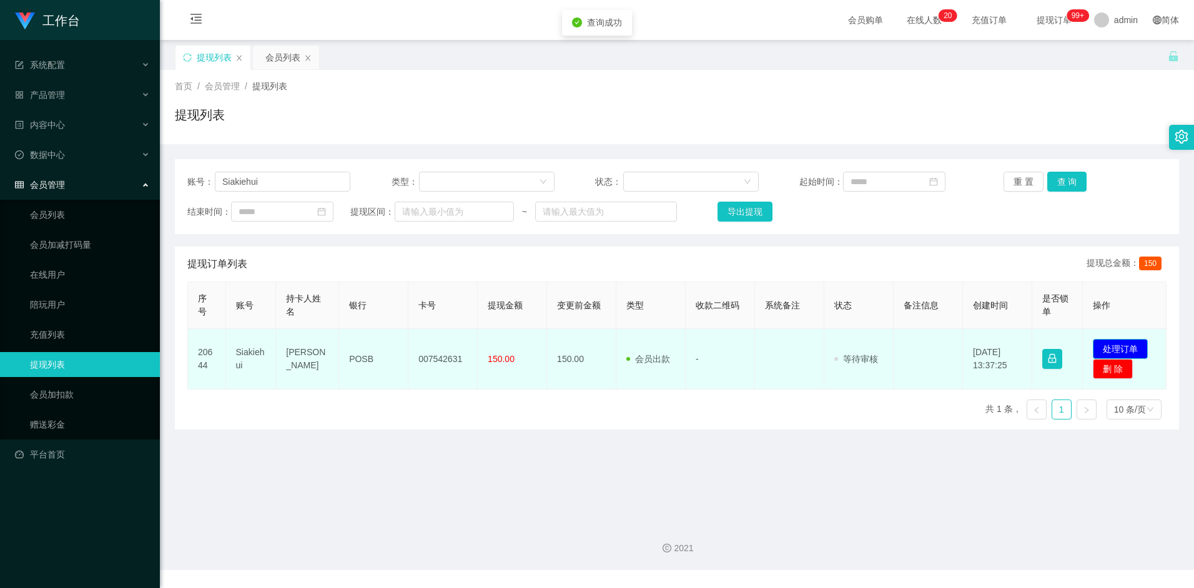
click at [1111, 342] on button "处理订单" at bounding box center [1120, 349] width 55 height 20
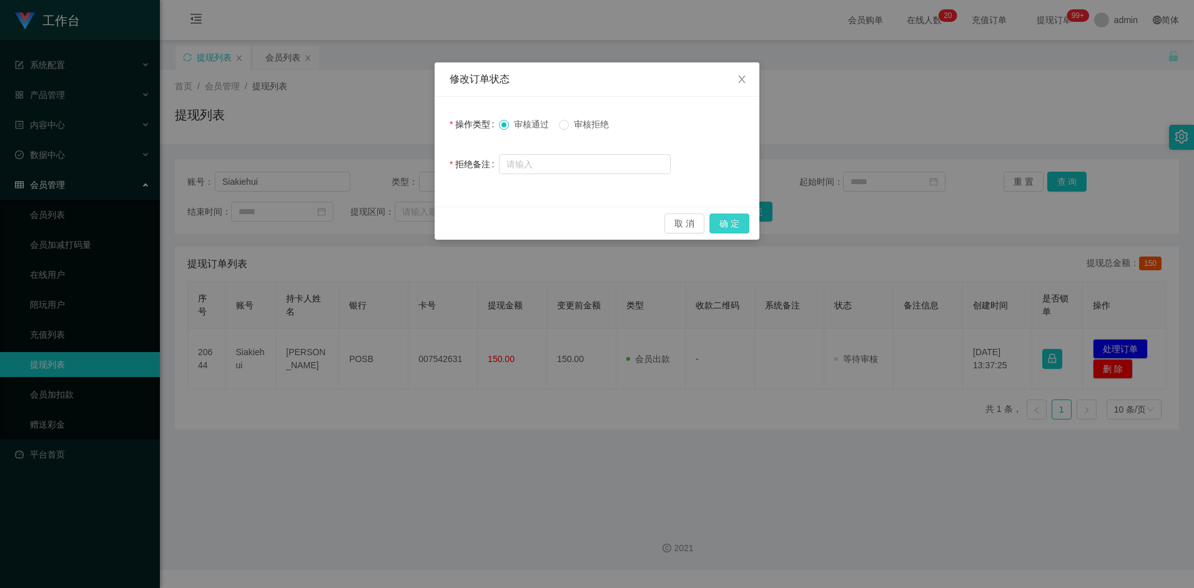
click at [735, 224] on button "确 定" at bounding box center [730, 224] width 40 height 20
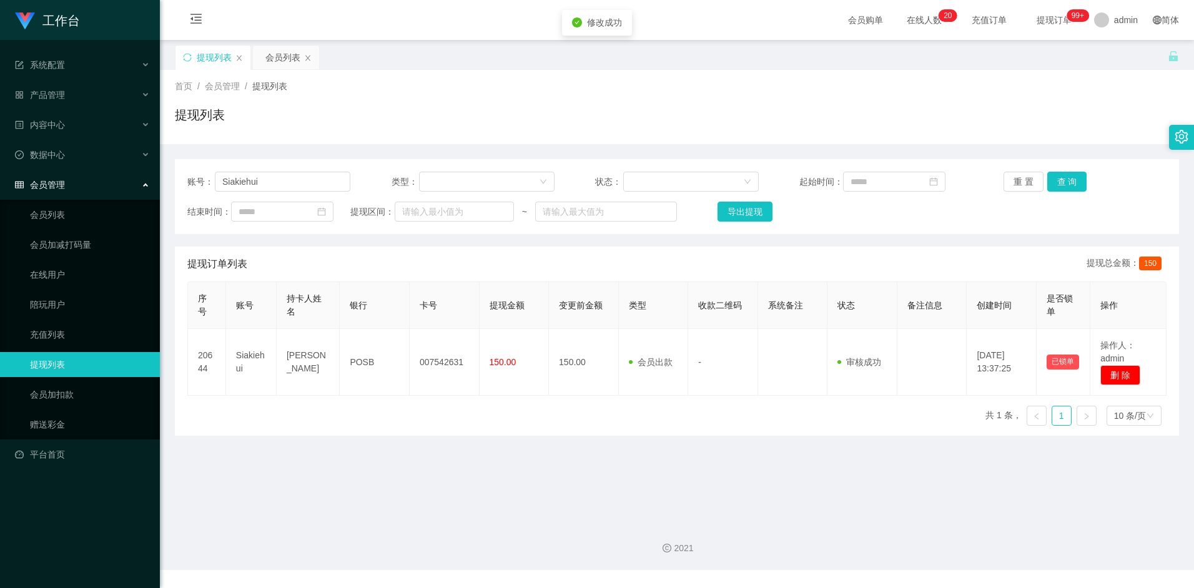
drag, startPoint x: 498, startPoint y: 435, endPoint x: 381, endPoint y: 397, distance: 123.3
click at [497, 435] on div "序号 账号 持卡人姓名 银行 卡号 提现金额 变更前金额 类型 收款二维码 系统备注 状态 备注信息 创建时间 是否锁单 操作 20644 Siakiehui…" at bounding box center [676, 359] width 979 height 154
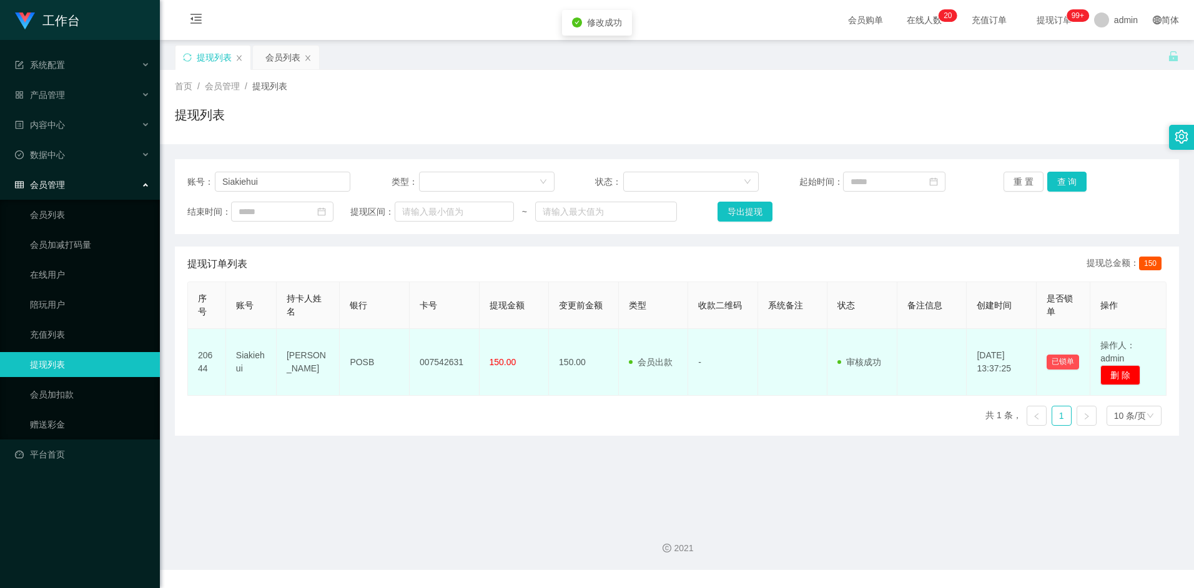
click at [309, 362] on td "Sia Kie Hui" at bounding box center [308, 362] width 63 height 67
drag, startPoint x: 309, startPoint y: 362, endPoint x: 300, endPoint y: 392, distance: 31.7
click at [301, 395] on td "Sia Kie Hui" at bounding box center [308, 362] width 63 height 67
click at [297, 363] on td "Sia Kie Hui" at bounding box center [308, 362] width 63 height 67
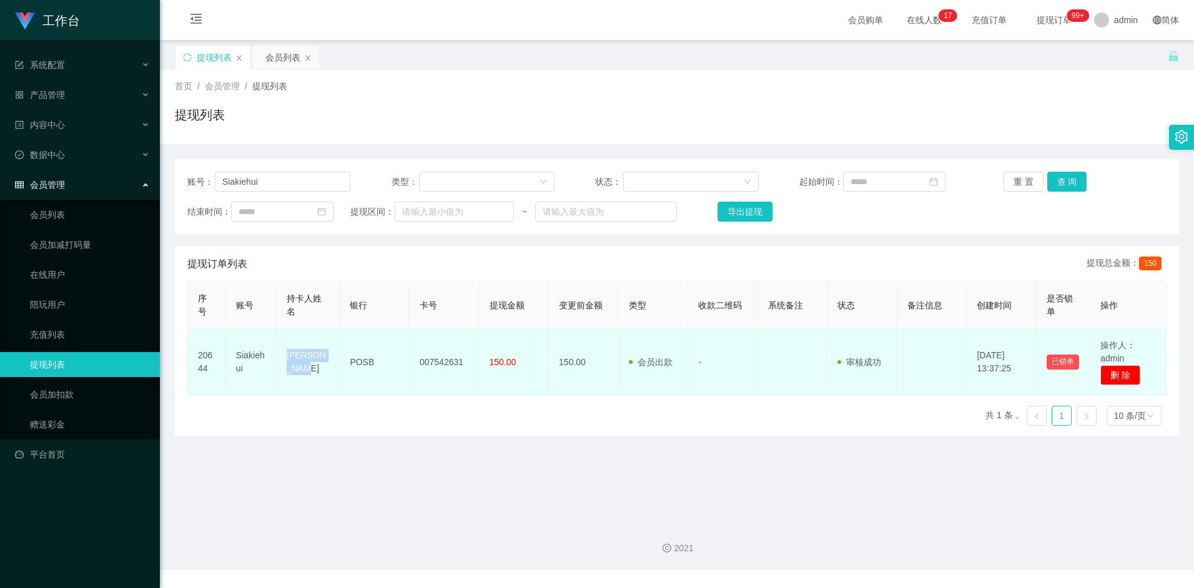
drag, startPoint x: 288, startPoint y: 362, endPoint x: 334, endPoint y: 362, distance: 45.6
click at [334, 362] on td "Sia Kie Hui" at bounding box center [308, 362] width 63 height 67
copy td "Sia Kie Hui"
click at [364, 361] on td "POSB" at bounding box center [375, 362] width 70 height 67
click at [433, 361] on td "007542631" at bounding box center [445, 362] width 70 height 67
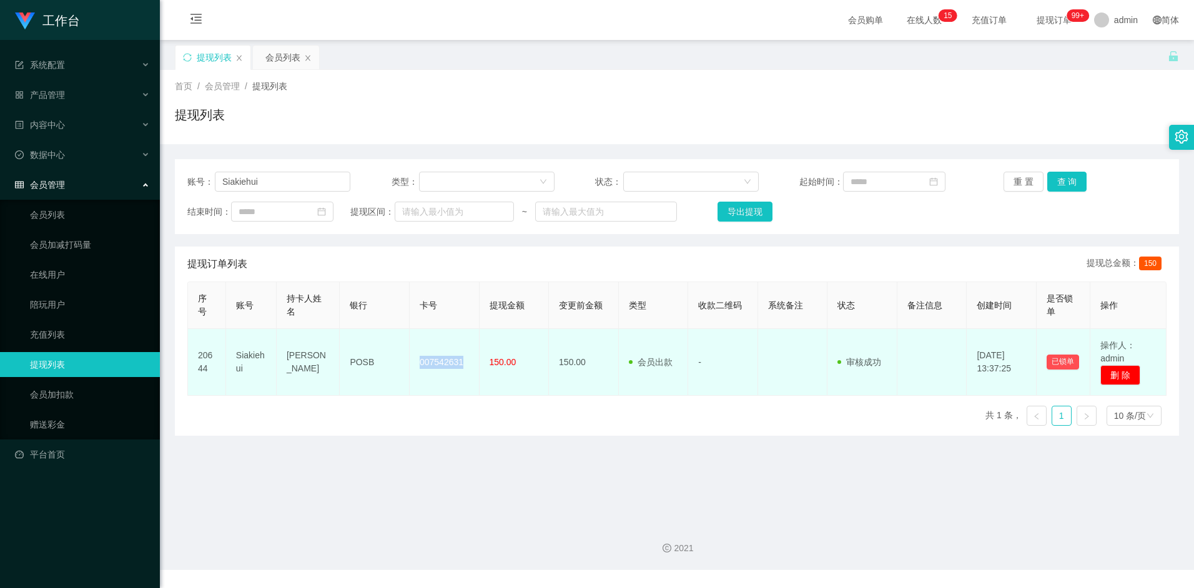
click at [433, 361] on td "007542631" at bounding box center [445, 362] width 70 height 67
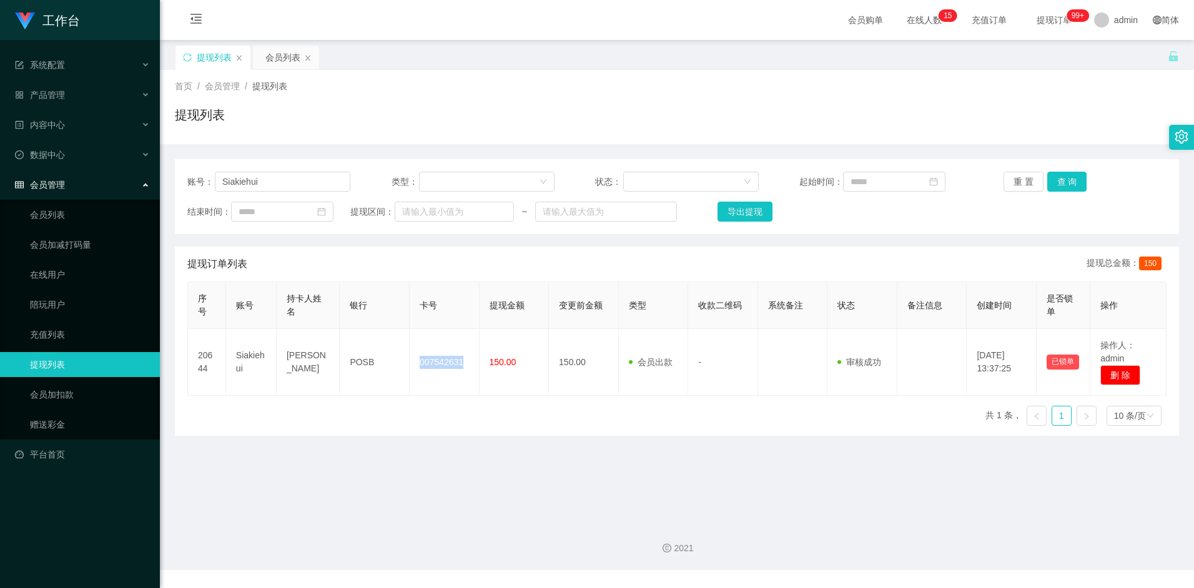
copy td "007542631"
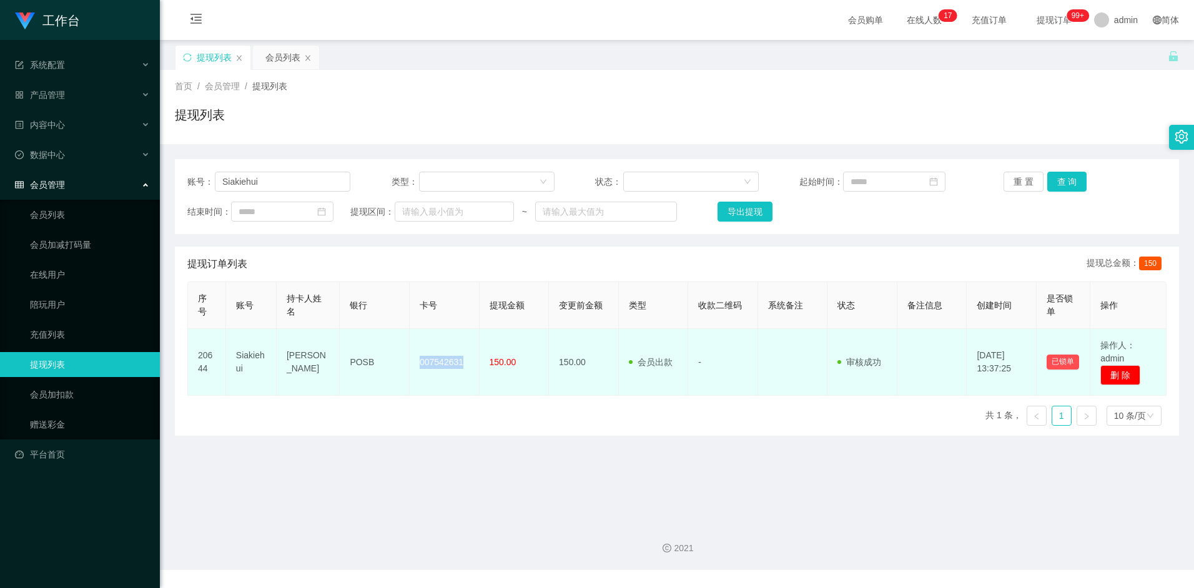
click at [438, 364] on td "007542631" at bounding box center [445, 362] width 70 height 67
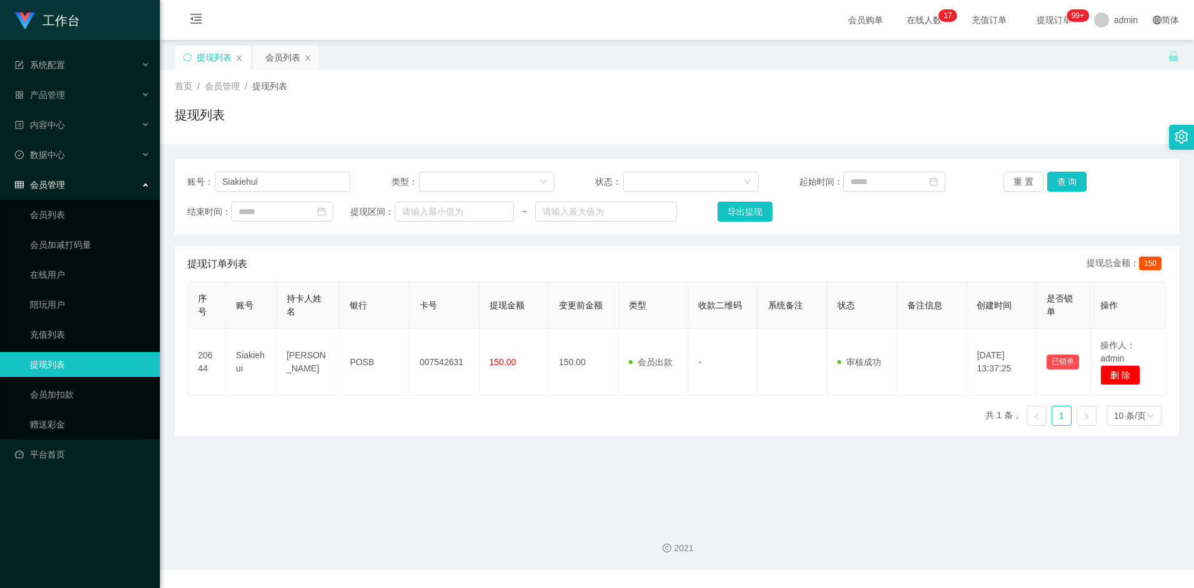
click at [548, 420] on div "序号 账号 持卡人姓名 银行 卡号 提现金额 变更前金额 类型 收款二维码 系统备注 状态 备注信息 创建时间 是否锁单 操作 20644 Siakiehui…" at bounding box center [676, 359] width 979 height 154
drag, startPoint x: 300, startPoint y: 182, endPoint x: 159, endPoint y: 172, distance: 140.9
click at [159, 172] on section "工作台 系统配置 产品管理 内容中心 数据中心 会员管理 会员列表 会员加减打码量 在线用户 陪玩用户 充值列表 提现列表 会员加扣款 赠送彩金 平台首页 保…" at bounding box center [597, 285] width 1194 height 570
paste input "luciferrr"
type input "luciferrr"
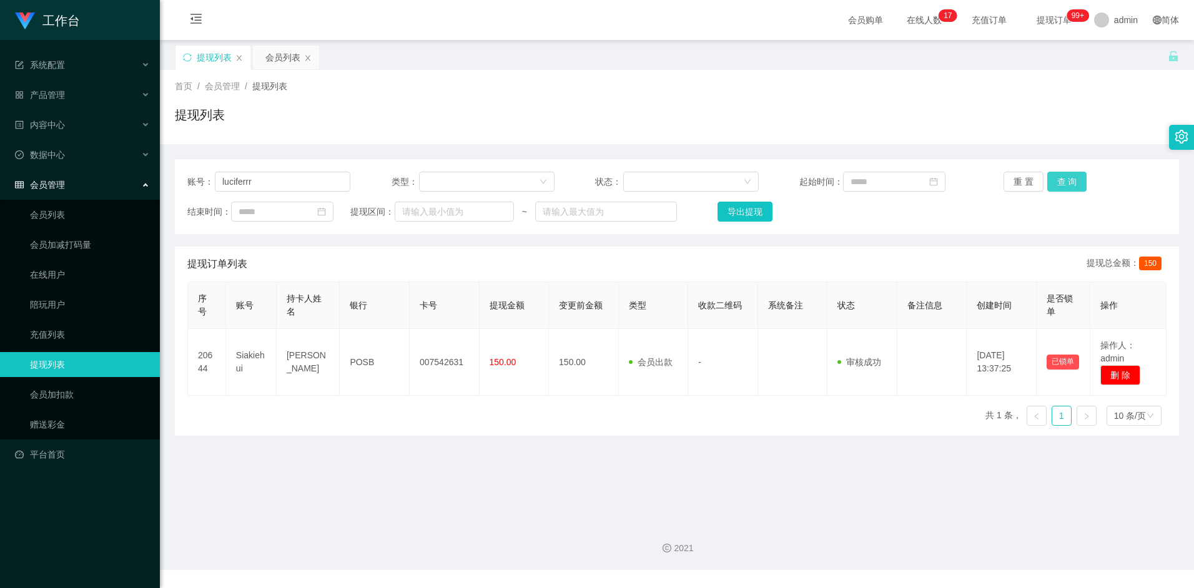
click at [1071, 184] on button "查 询" at bounding box center [1068, 182] width 40 height 20
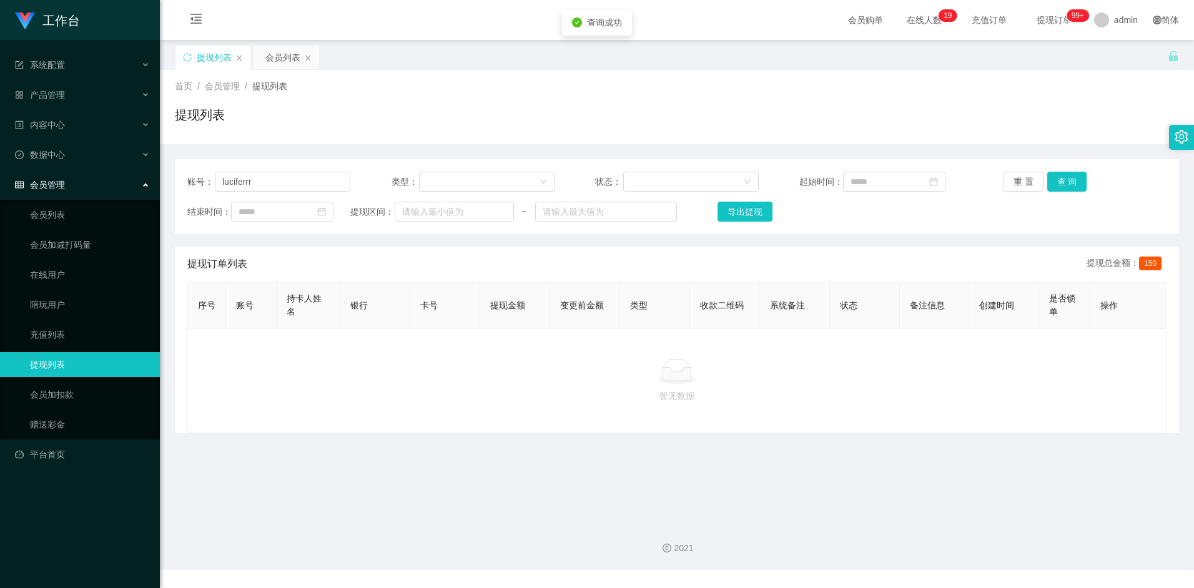
click at [615, 379] on div at bounding box center [677, 371] width 958 height 25
click at [1079, 179] on button "查 询" at bounding box center [1068, 182] width 40 height 20
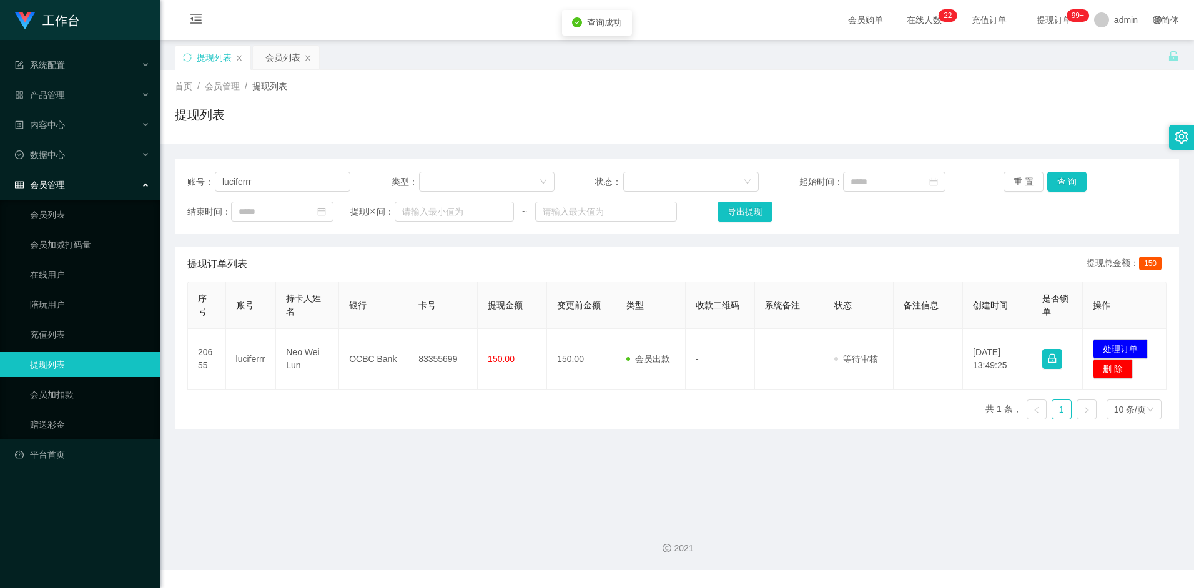
drag, startPoint x: 659, startPoint y: 483, endPoint x: 701, endPoint y: 477, distance: 42.9
click at [701, 477] on main "关闭左侧 关闭右侧 关闭其它 刷新页面 提现列表 会员列表 首页 / 会员管理 / 提现列表 / 提现列表 账号： luciferrr 类型： 状态： 起始时…" at bounding box center [677, 276] width 1034 height 472
click at [898, 318] on th "备注信息" at bounding box center [928, 305] width 69 height 47
click at [1136, 345] on button "处理订单" at bounding box center [1120, 349] width 55 height 20
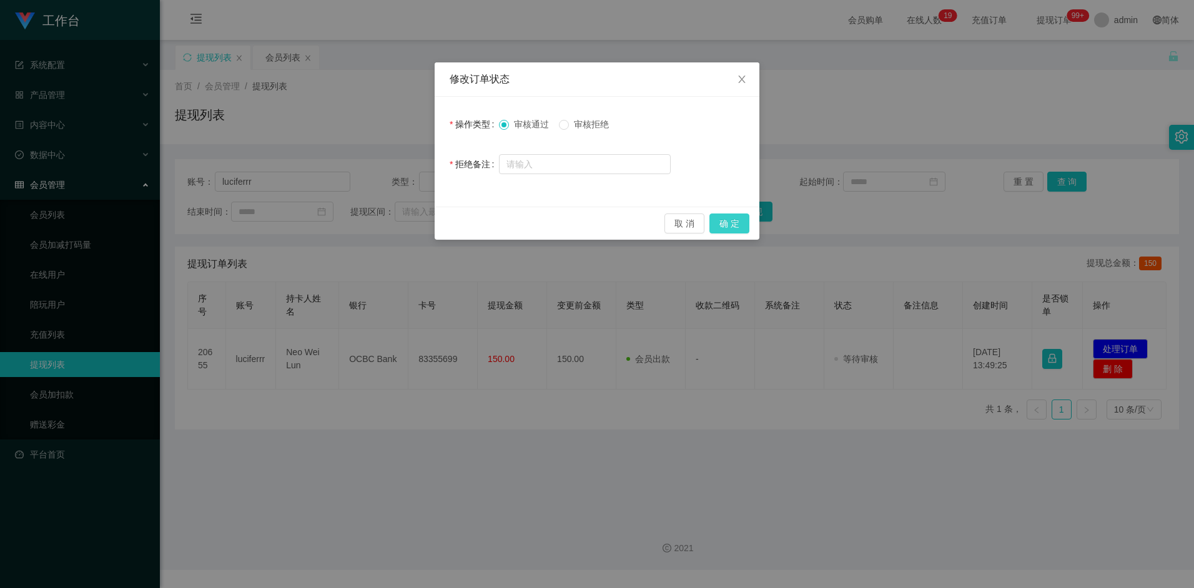
click at [741, 222] on button "确 定" at bounding box center [730, 224] width 40 height 20
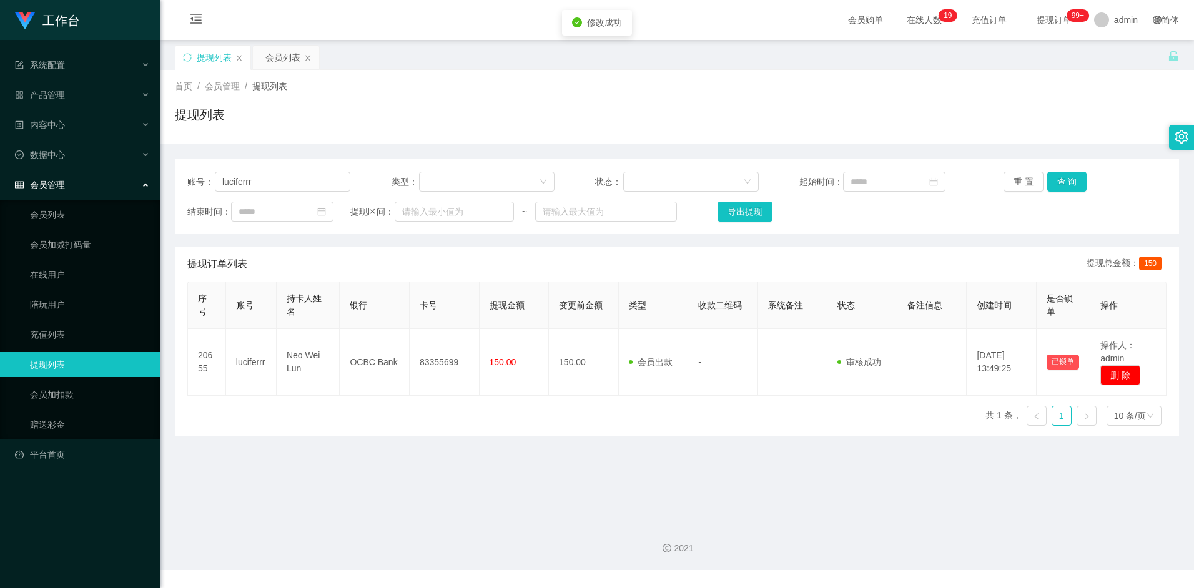
click at [505, 441] on main "关闭左侧 关闭右侧 关闭其它 刷新页面 提现列表 会员列表 首页 / 会员管理 / 提现列表 / 提现列表 账号： luciferrr 类型： 状态： 起始时…" at bounding box center [677, 276] width 1034 height 472
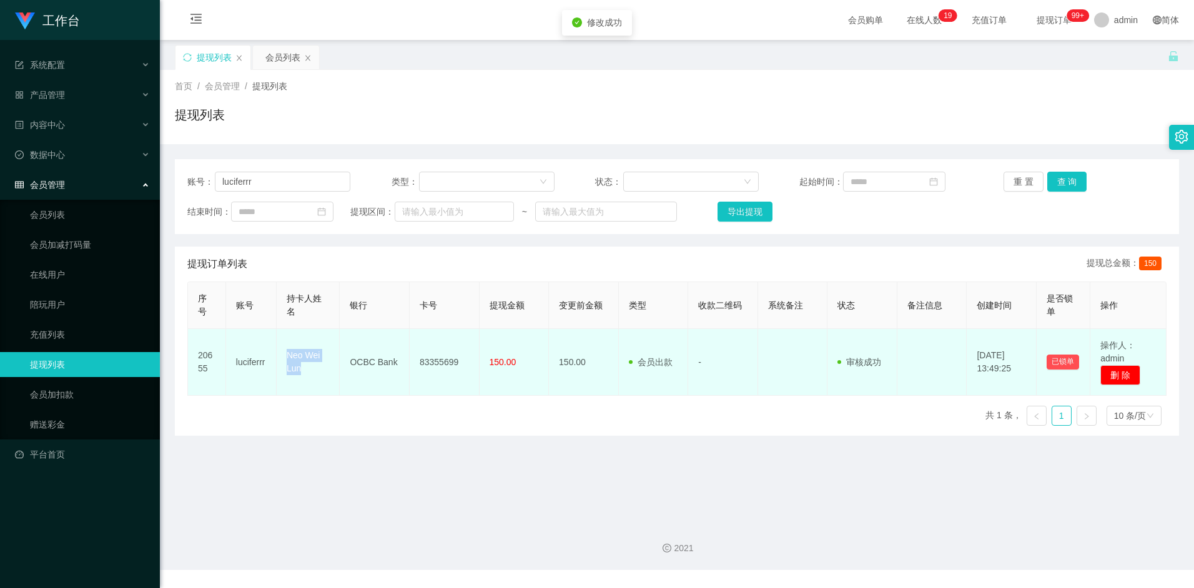
drag, startPoint x: 288, startPoint y: 354, endPoint x: 306, endPoint y: 367, distance: 22.4
click at [306, 367] on td "Neo Wei Lun" at bounding box center [308, 362] width 63 height 67
copy td "Neo Wei Lun"
click at [316, 358] on td "Neo Wei Lun" at bounding box center [308, 362] width 63 height 67
click at [432, 362] on td "83355699" at bounding box center [445, 362] width 70 height 67
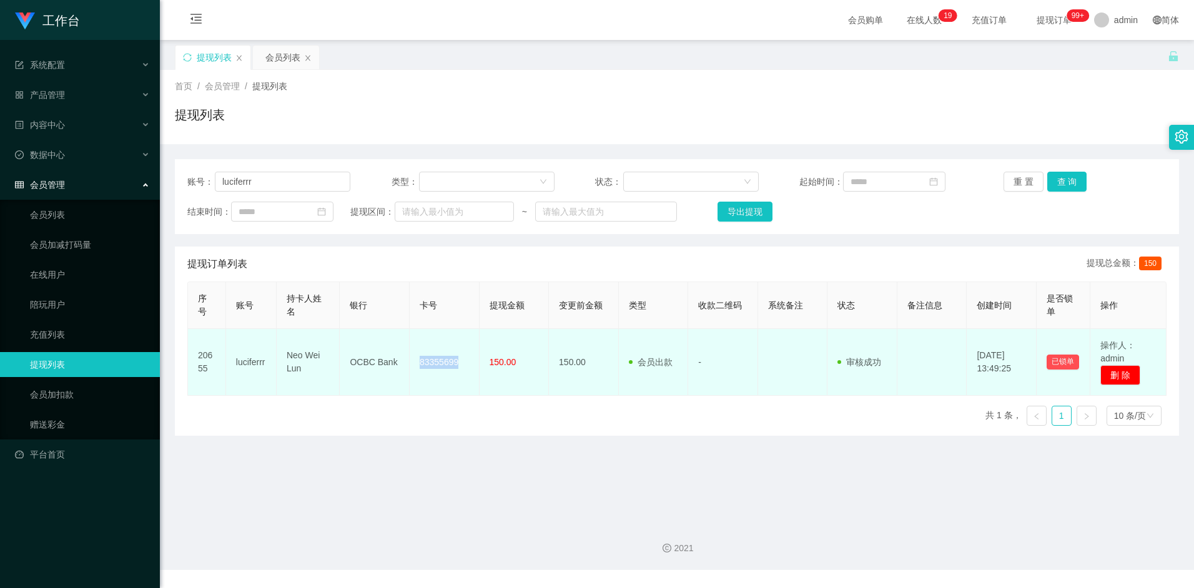
drag, startPoint x: 432, startPoint y: 362, endPoint x: 448, endPoint y: 363, distance: 16.3
click at [432, 362] on td "83355699" at bounding box center [445, 362] width 70 height 67
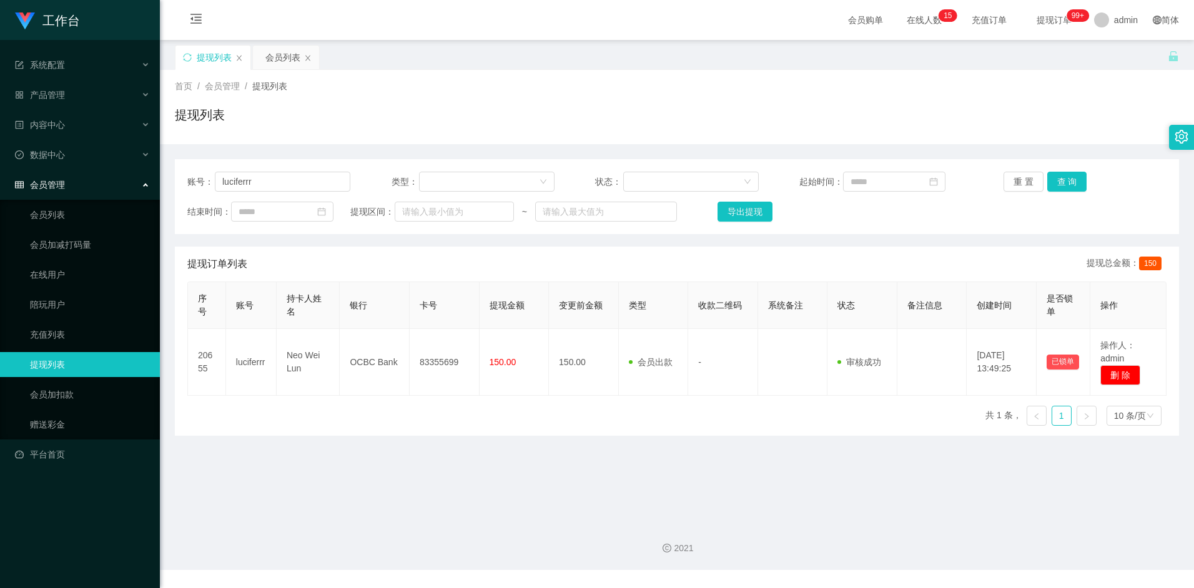
click at [489, 422] on div "序号 账号 持卡人姓名 银行 卡号 提现金额 变更前金额 类型 收款二维码 系统备注 状态 备注信息 创建时间 是否锁单 操作 20655 luciferrr…" at bounding box center [676, 359] width 979 height 154
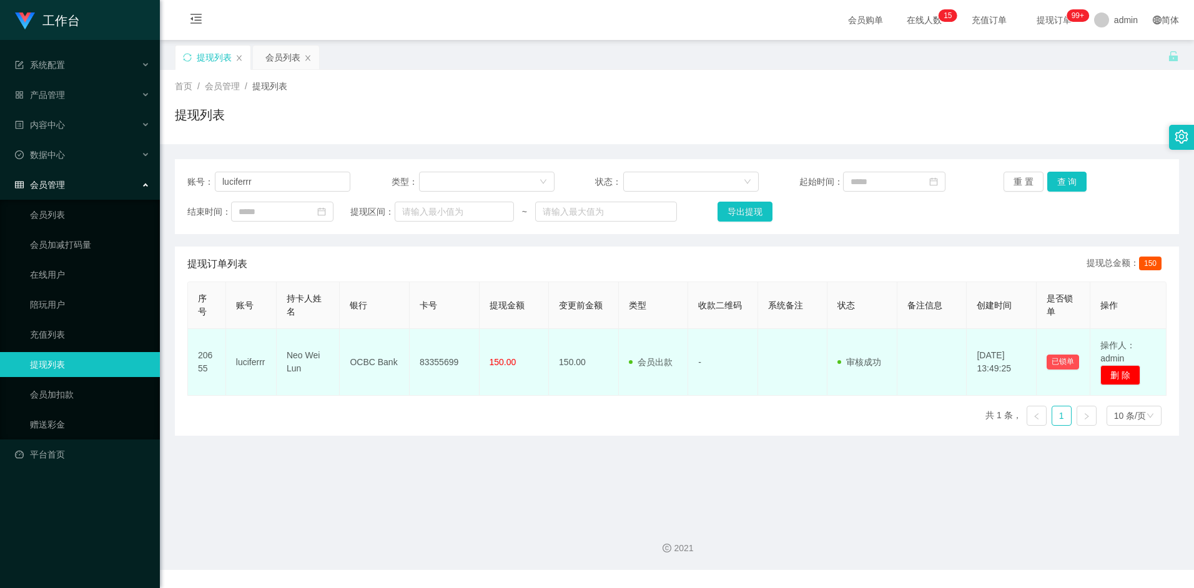
click at [445, 369] on td "83355699" at bounding box center [445, 362] width 70 height 67
click at [439, 360] on td "83355699" at bounding box center [445, 362] width 70 height 67
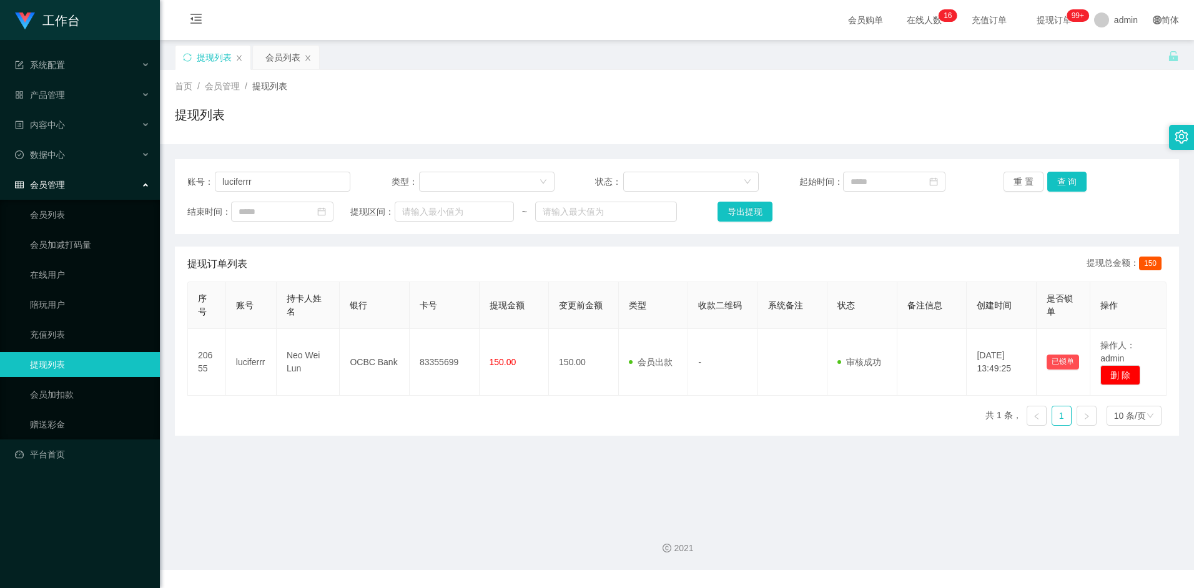
drag, startPoint x: 475, startPoint y: 407, endPoint x: 512, endPoint y: 409, distance: 37.5
click at [476, 409] on div "序号 账号 持卡人姓名 银行 卡号 提现金额 变更前金额 类型 收款二维码 系统备注 状态 备注信息 创建时间 是否锁单 操作 20655 luciferrr…" at bounding box center [676, 359] width 979 height 154
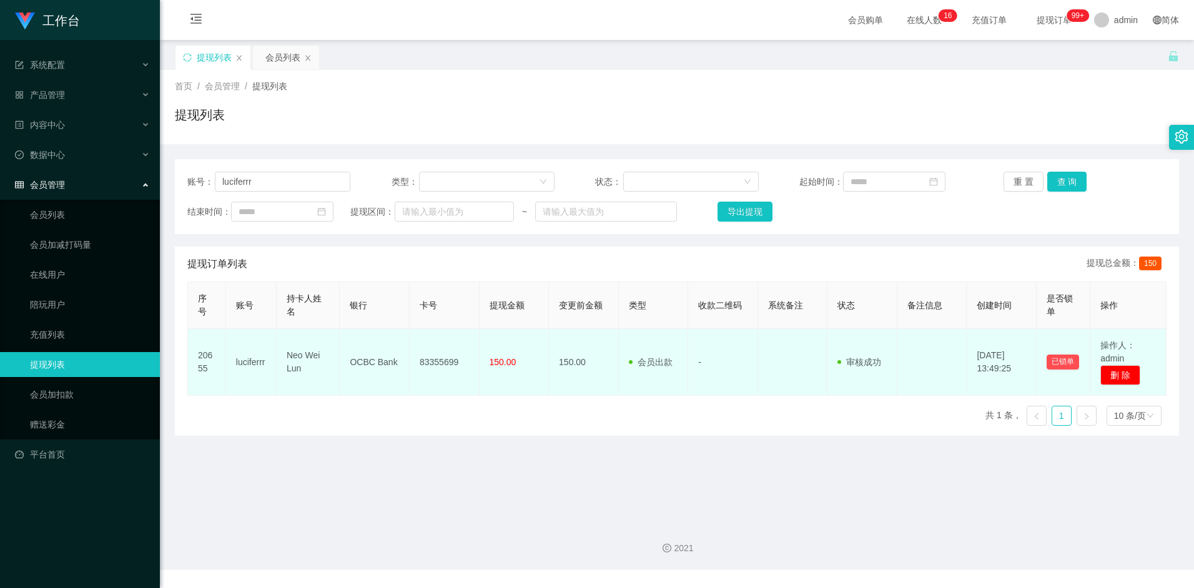
drag, startPoint x: 562, startPoint y: 395, endPoint x: 516, endPoint y: 367, distance: 53.2
click at [562, 394] on td "150.00" at bounding box center [584, 362] width 70 height 67
click at [516, 367] on td "150.00" at bounding box center [515, 362] width 70 height 67
click at [502, 361] on span "150.00" at bounding box center [503, 362] width 27 height 10
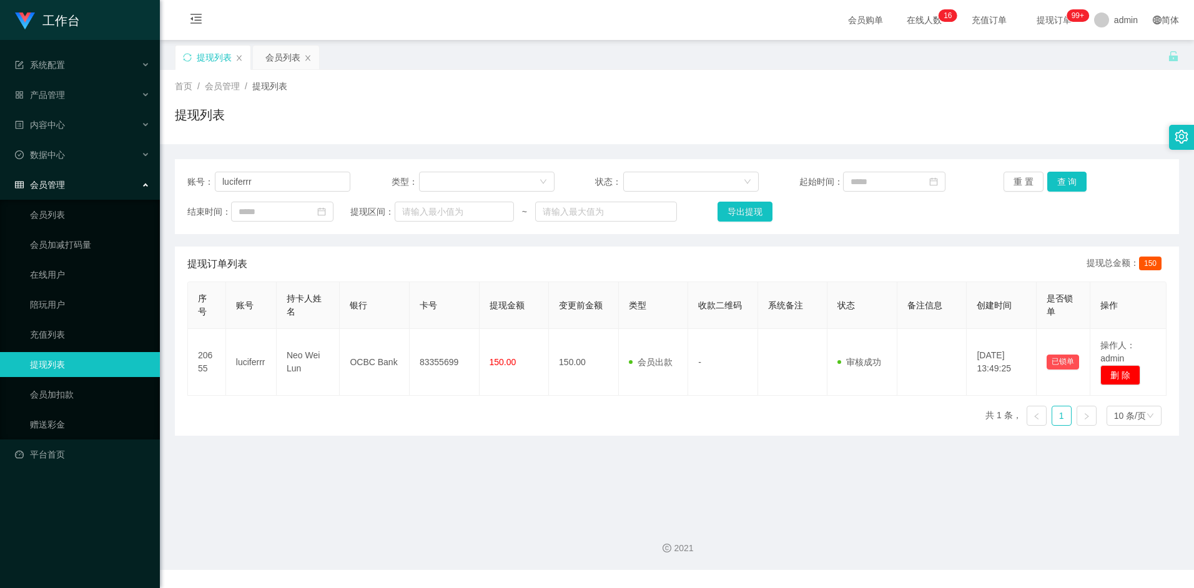
click at [574, 404] on div "序号 账号 持卡人姓名 银行 卡号 提现金额 变更前金额 类型 收款二维码 系统备注 状态 备注信息 创建时间 是否锁单 操作 20655 luciferrr…" at bounding box center [676, 359] width 979 height 154
click at [622, 426] on div "序号 账号 持卡人姓名 银行 卡号 提现金额 变更前金额 类型 收款二维码 系统备注 状态 备注信息 创建时间 是否锁单 操作 20655 luciferrr…" at bounding box center [676, 359] width 979 height 154
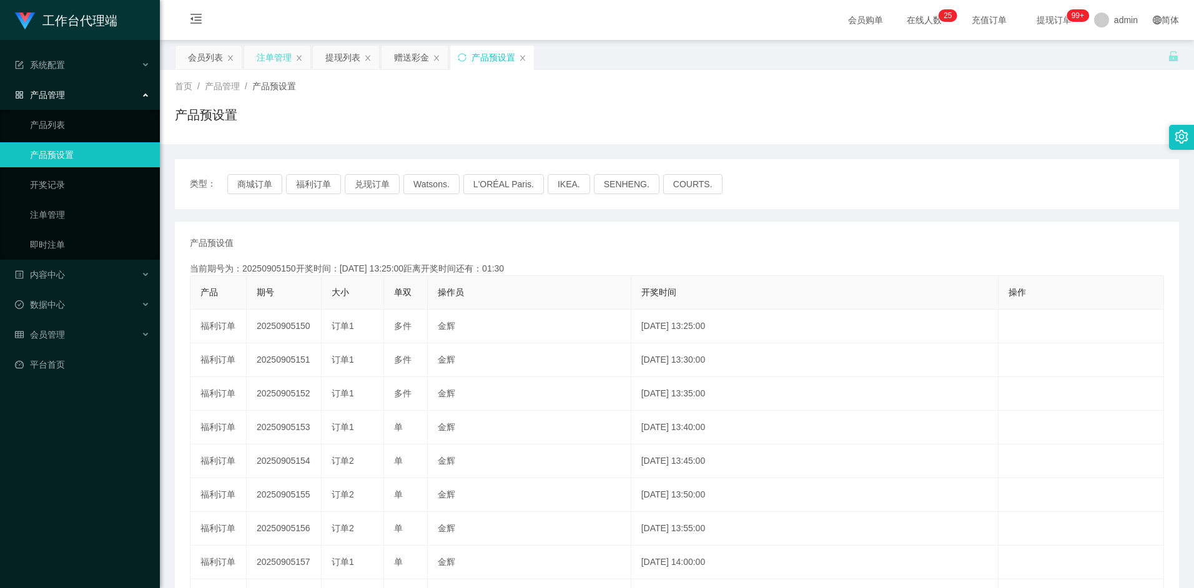
click at [282, 54] on div "注单管理" at bounding box center [274, 58] width 35 height 24
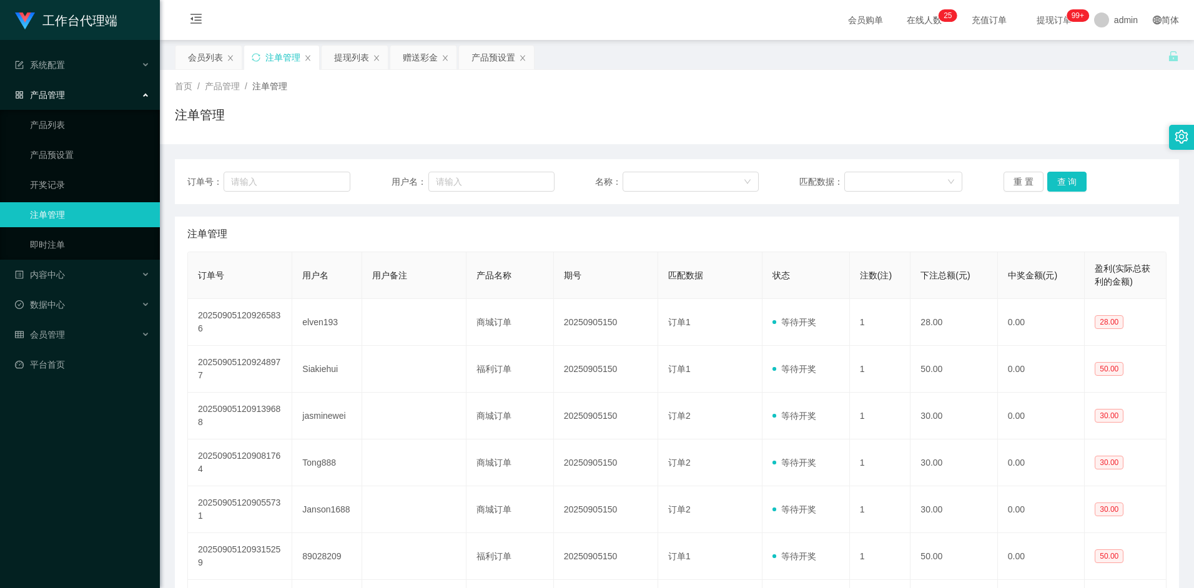
scroll to position [88, 0]
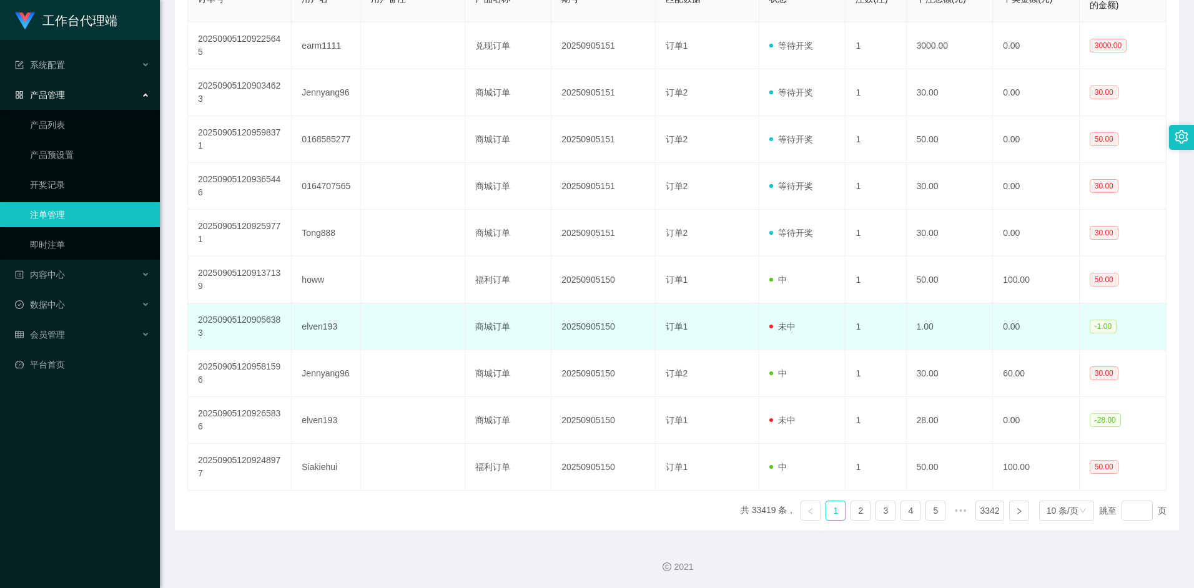
scroll to position [277, 0]
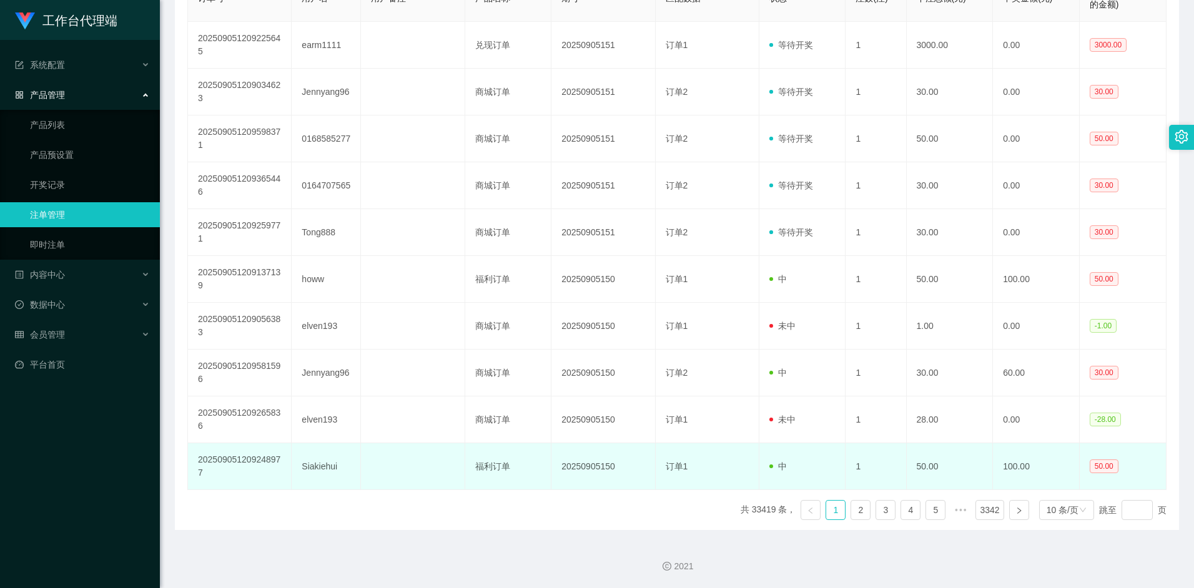
click at [329, 466] on td "Siakiehui" at bounding box center [326, 466] width 69 height 47
copy td "Siakiehui"
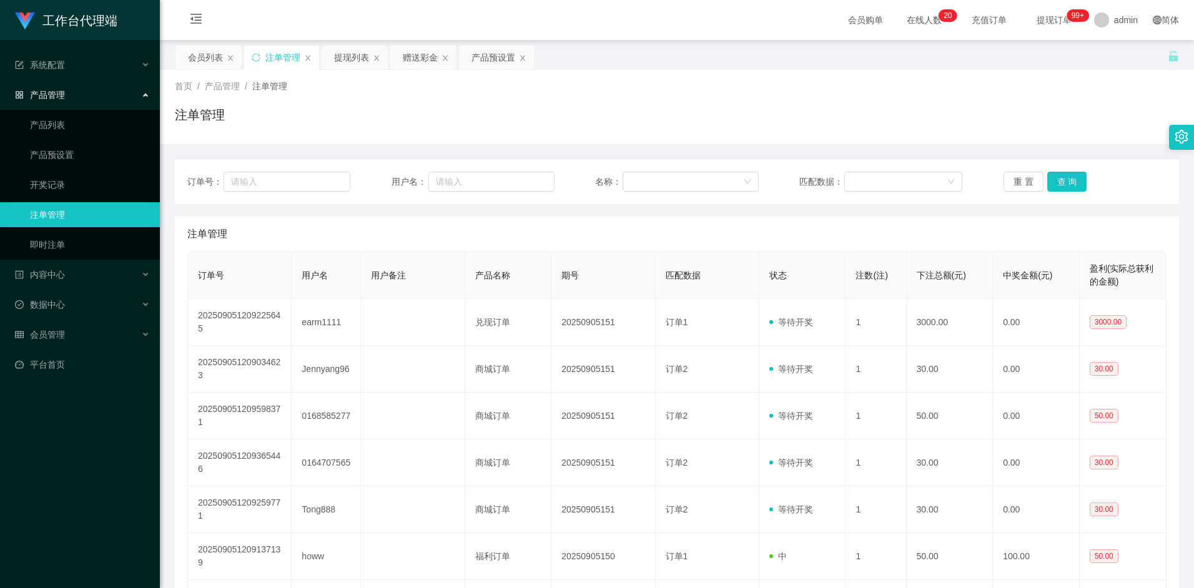
scroll to position [0, 0]
click at [196, 59] on div "会员列表" at bounding box center [205, 58] width 35 height 24
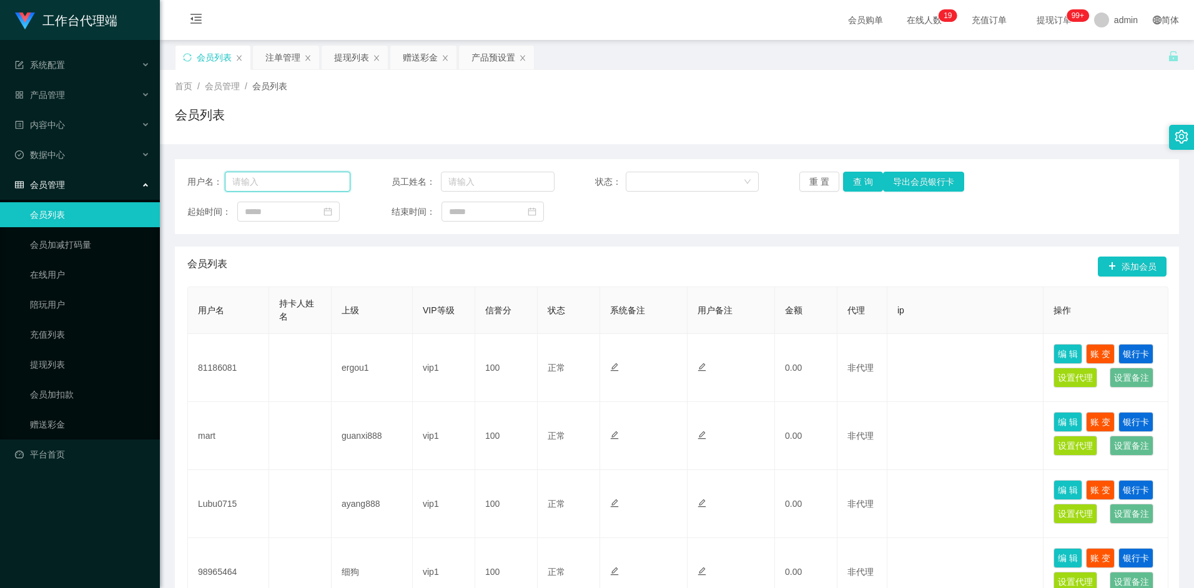
click at [285, 179] on input "text" at bounding box center [288, 182] width 126 height 20
paste input "Siakiehui"
click at [861, 179] on button "查 询" at bounding box center [863, 182] width 40 height 20
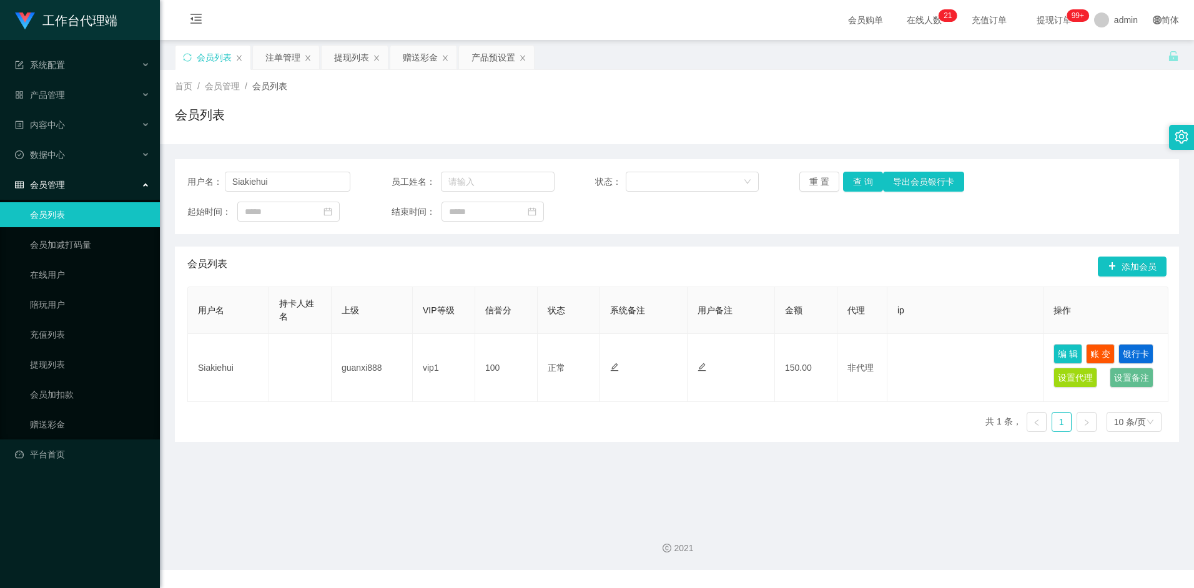
click at [723, 71] on div "首页 / 会员管理 / 会员列表 / 会员列表" at bounding box center [677, 107] width 1034 height 74
click at [277, 179] on input "Siakiehui" at bounding box center [288, 182] width 126 height 20
paste input "89028209"
click at [857, 184] on button "查 询" at bounding box center [863, 182] width 40 height 20
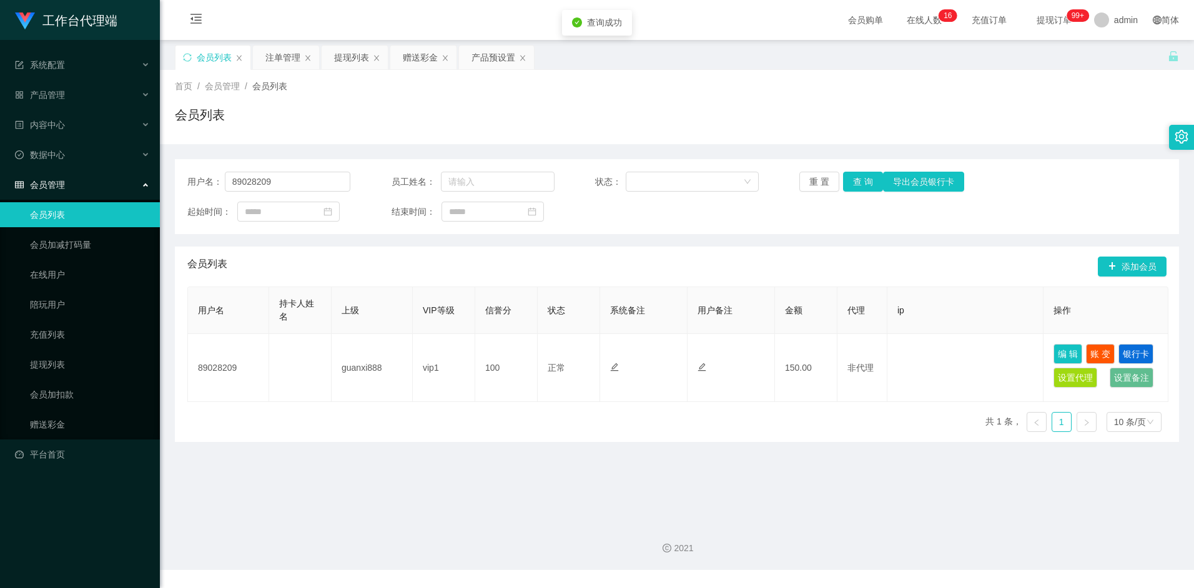
click at [818, 249] on div "会员列表 添加会员" at bounding box center [676, 267] width 979 height 40
drag, startPoint x: 295, startPoint y: 179, endPoint x: 224, endPoint y: 202, distance: 75.1
click at [184, 182] on div "用户名： 89028209 员工姓名： 状态： 重 置 查 询 导出会员银行卡 起始时间： 结束时间：" at bounding box center [677, 196] width 1004 height 75
type input "mart"
drag, startPoint x: 870, startPoint y: 180, endPoint x: 845, endPoint y: 202, distance: 33.2
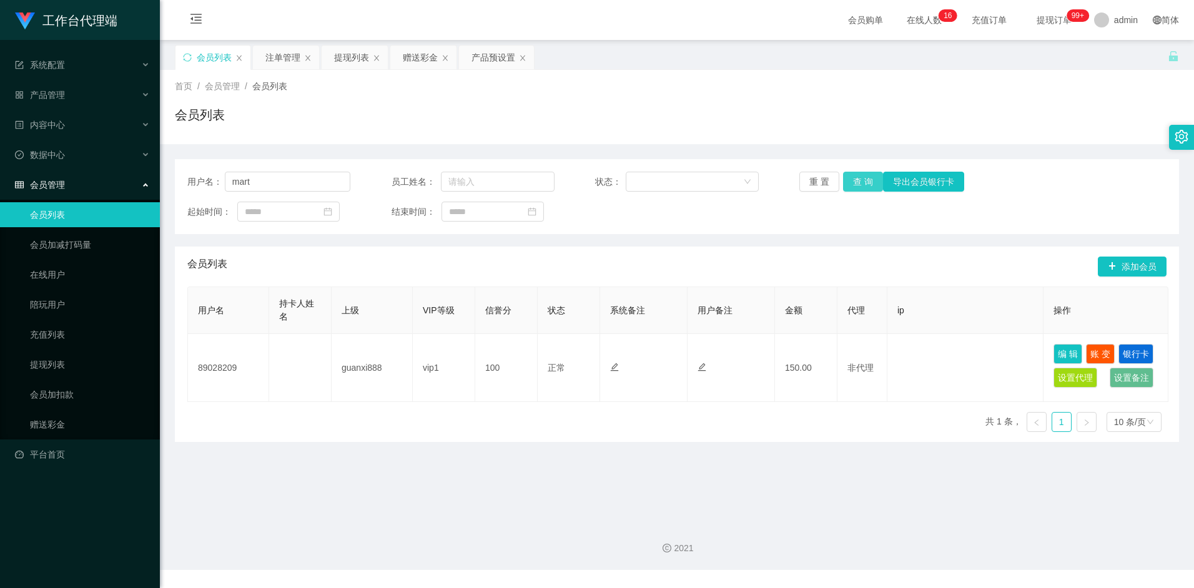
click at [870, 180] on button "查 询" at bounding box center [863, 182] width 40 height 20
drag, startPoint x: 234, startPoint y: 181, endPoint x: 209, endPoint y: 181, distance: 25.0
click at [209, 181] on div "用户名： mart" at bounding box center [268, 182] width 163 height 20
drag, startPoint x: 415, startPoint y: 59, endPoint x: 410, endPoint y: 71, distance: 12.1
click at [415, 59] on div "赠送彩金" at bounding box center [420, 58] width 35 height 24
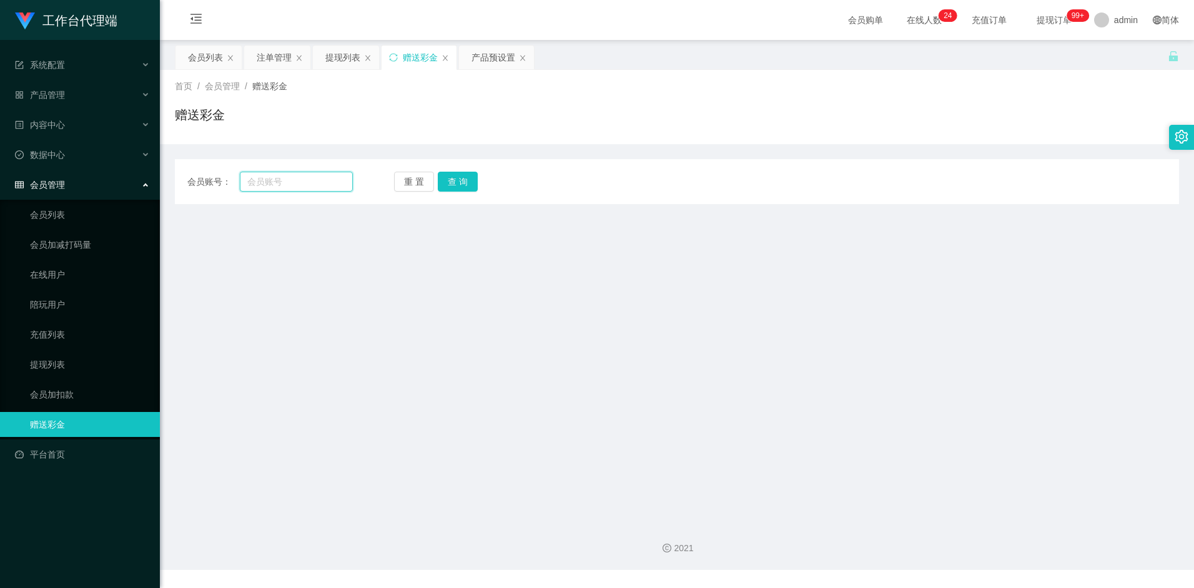
click at [289, 185] on input "text" at bounding box center [296, 182] width 112 height 20
paste input "mart"
type input "mart"
click at [460, 189] on button "查 询" at bounding box center [458, 182] width 40 height 20
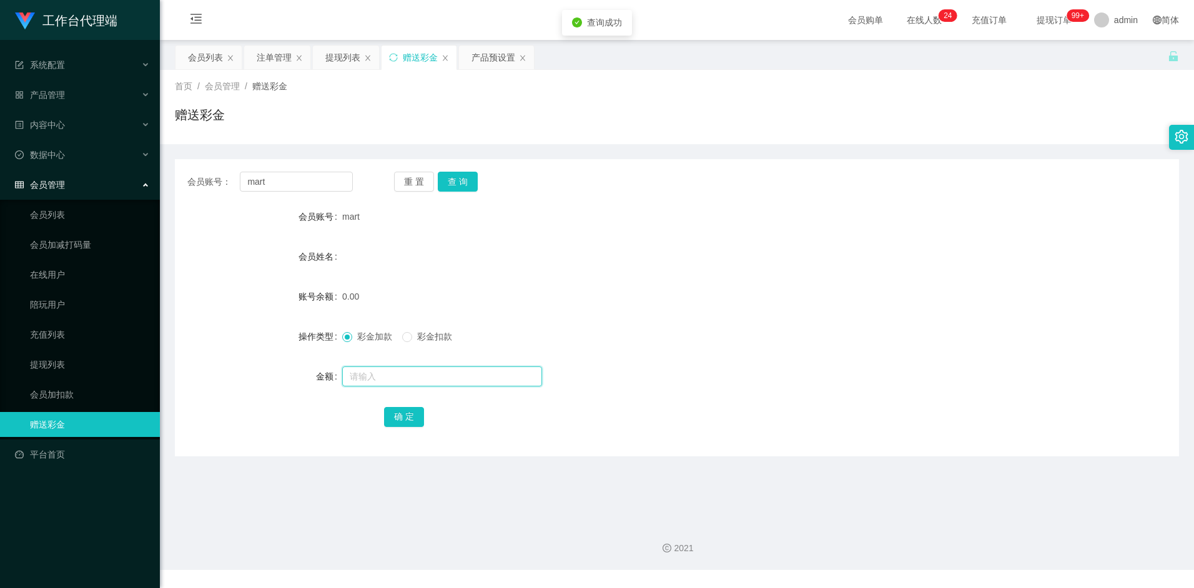
click at [383, 377] on input "text" at bounding box center [442, 377] width 200 height 20
type input "100"
click at [410, 416] on button "确 定" at bounding box center [404, 417] width 40 height 20
drag, startPoint x: 277, startPoint y: 183, endPoint x: 197, endPoint y: 174, distance: 81.1
click at [197, 174] on div "会员账号： mart" at bounding box center [270, 182] width 166 height 20
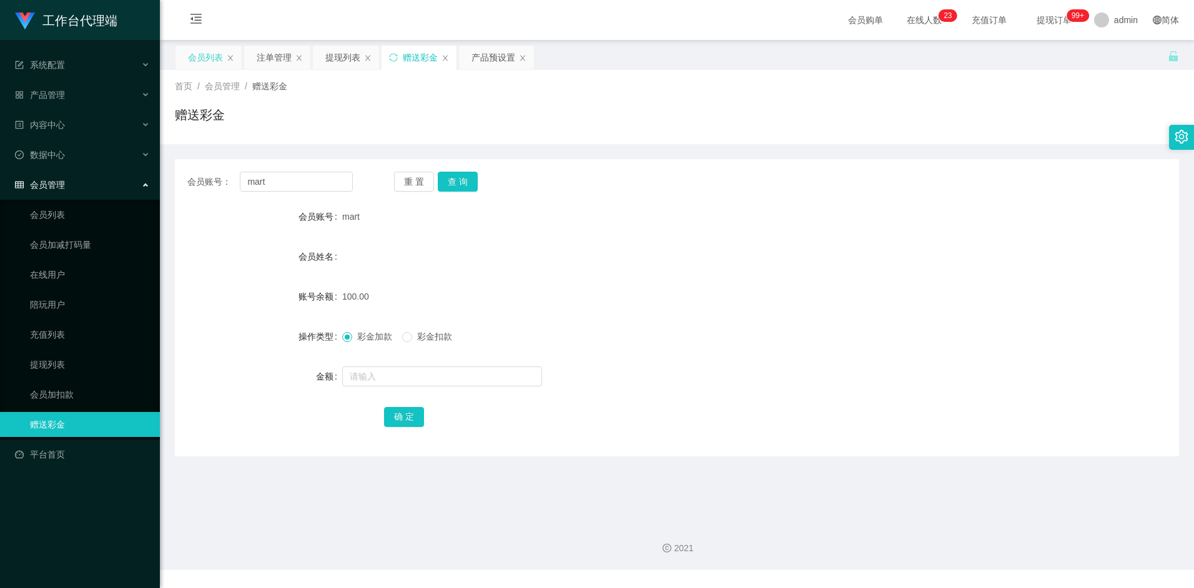
click at [202, 62] on div "会员列表" at bounding box center [205, 58] width 35 height 24
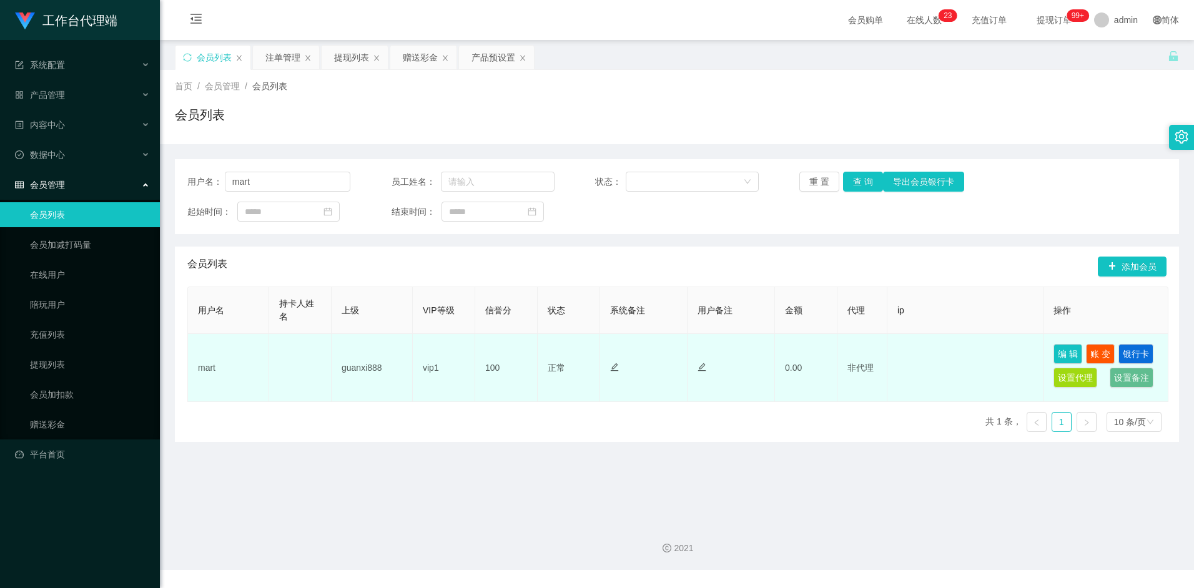
click at [214, 367] on td "mart" at bounding box center [228, 368] width 81 height 68
drag, startPoint x: 216, startPoint y: 369, endPoint x: 192, endPoint y: 367, distance: 24.4
click at [192, 367] on td "mart" at bounding box center [228, 368] width 81 height 68
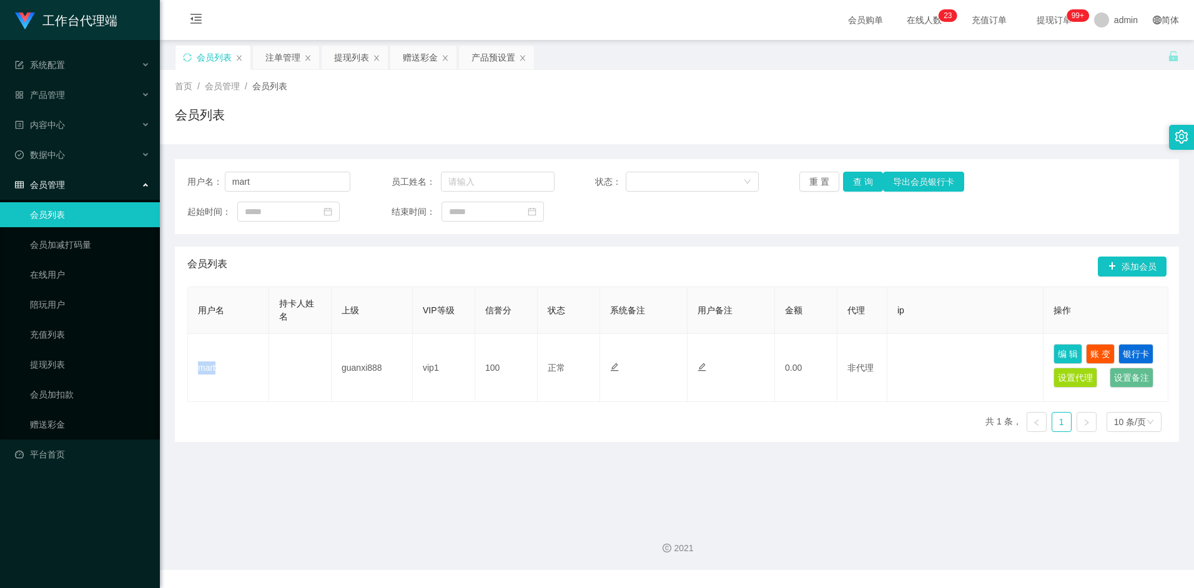
copy td "mart"
drag, startPoint x: 275, startPoint y: 178, endPoint x: 188, endPoint y: 178, distance: 87.5
click at [188, 178] on div "用户名： mart" at bounding box center [268, 182] width 163 height 20
type input "luciferrr"
drag, startPoint x: 864, startPoint y: 181, endPoint x: 842, endPoint y: 197, distance: 27.2
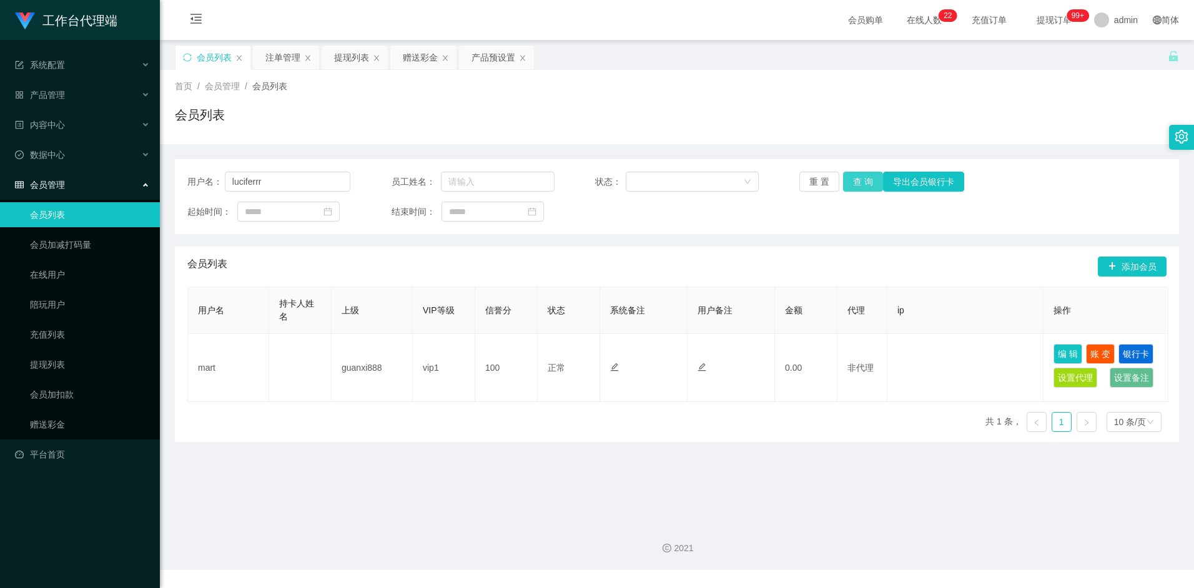
click at [864, 181] on button "查 询" at bounding box center [863, 182] width 40 height 20
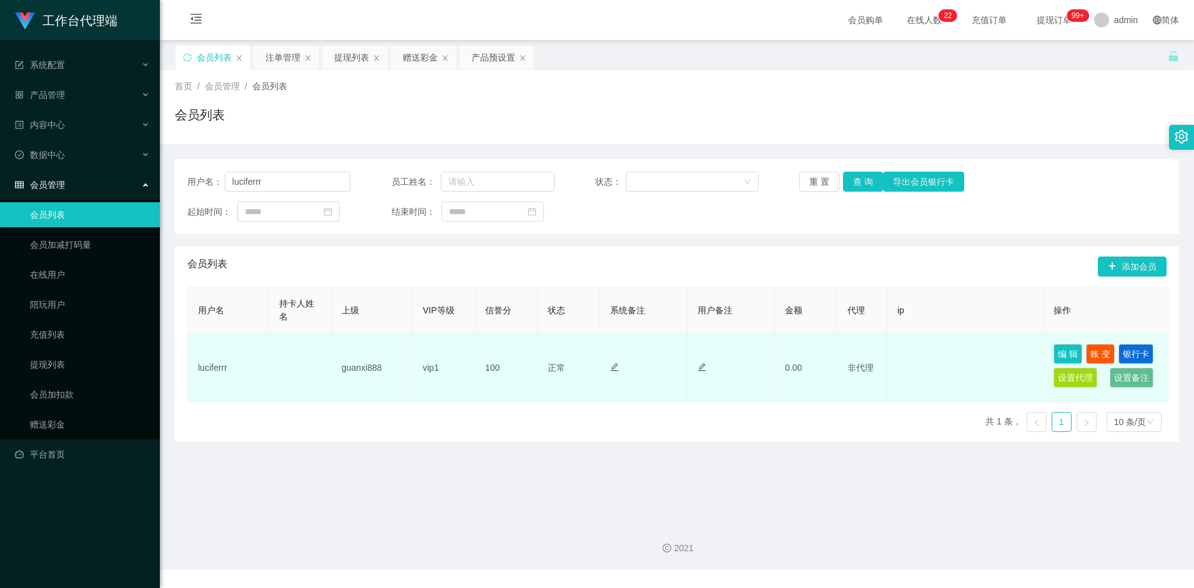
click at [216, 368] on td "luciferrr" at bounding box center [228, 368] width 81 height 68
copy td "luciferrr"
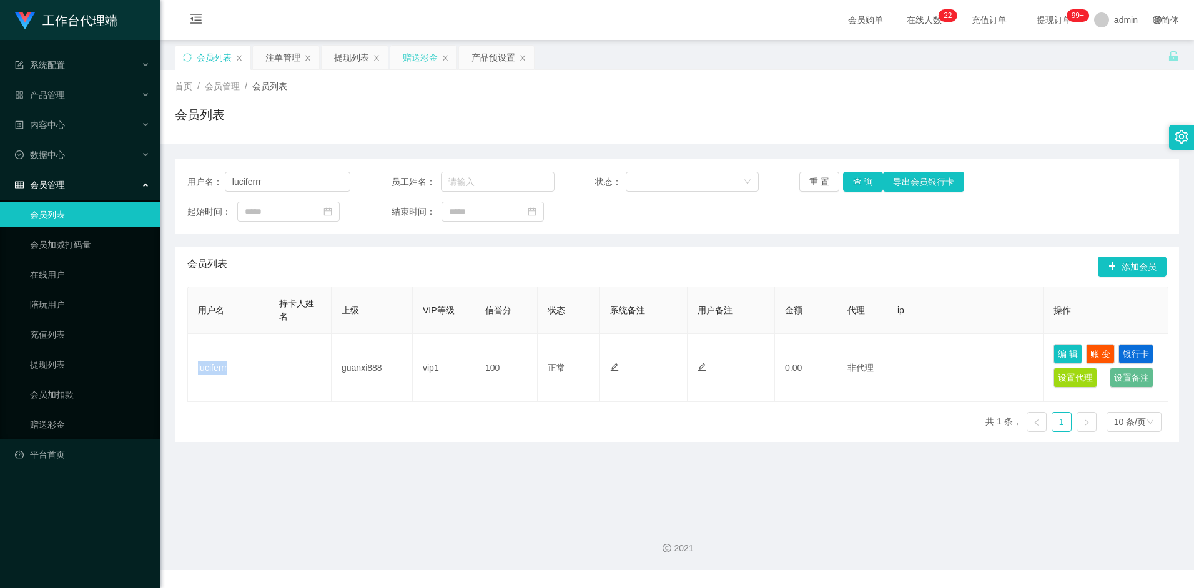
click at [413, 58] on div "赠送彩金" at bounding box center [420, 58] width 35 height 24
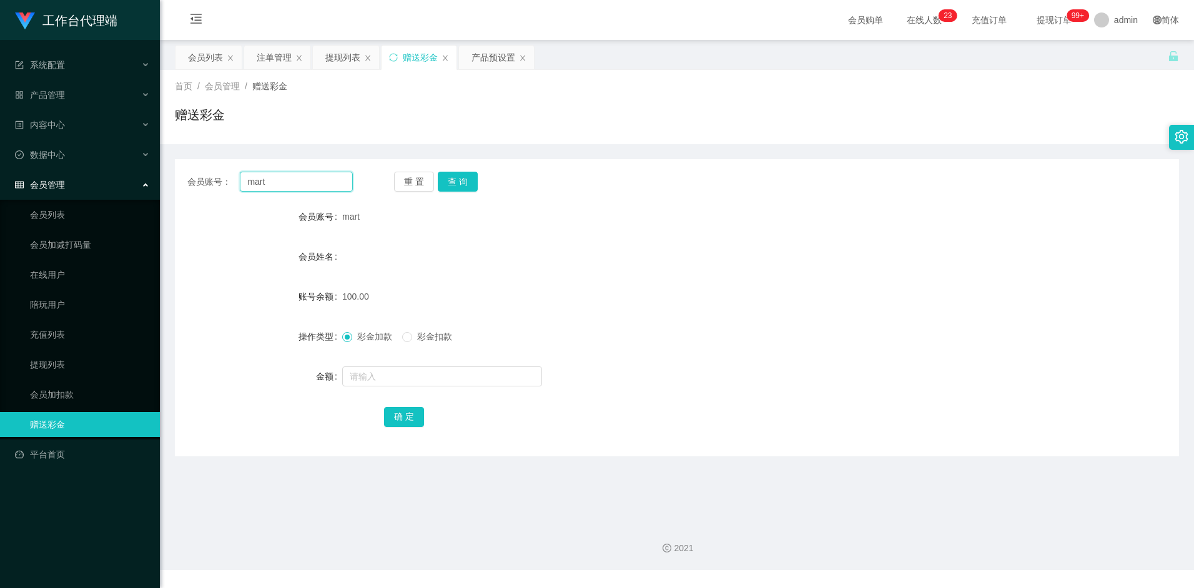
click at [302, 186] on input "mart" at bounding box center [296, 182] width 112 height 20
drag, startPoint x: 297, startPoint y: 184, endPoint x: 211, endPoint y: 174, distance: 86.1
click at [211, 174] on div "会员账号： mart" at bounding box center [270, 182] width 166 height 20
paste input "luciferrr"
type input "luciferrr"
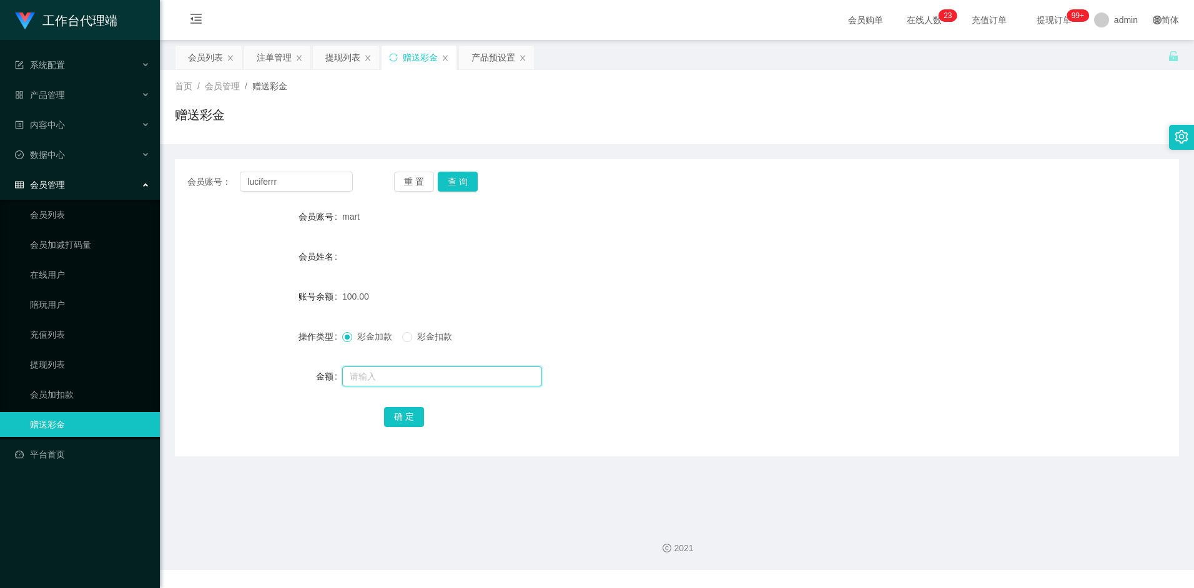
click at [389, 377] on input "text" at bounding box center [442, 377] width 200 height 20
type input "100"
drag, startPoint x: 387, startPoint y: 373, endPoint x: 278, endPoint y: 364, distance: 109.0
click at [278, 365] on div "金额 100" at bounding box center [677, 376] width 1004 height 25
click at [500, 284] on form "会员账号 mart 会员姓名 账号余额 100.00 操作类型 彩金加款 彩金扣款 金额 确 定" at bounding box center [677, 316] width 1004 height 225
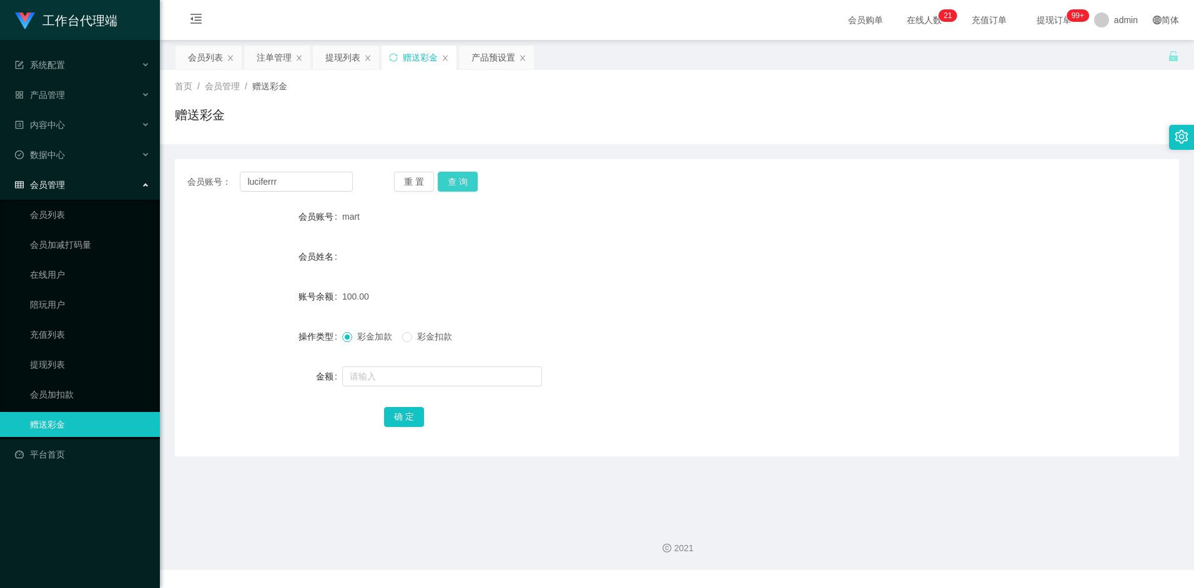
click at [469, 187] on button "查 询" at bounding box center [458, 182] width 40 height 20
click at [389, 380] on input "text" at bounding box center [442, 377] width 200 height 20
type input "100"
click at [400, 415] on button "确 定" at bounding box center [404, 417] width 40 height 20
click at [573, 280] on form "会员账号 luciferrr 会员姓名 账号余额 100.00 操作类型 彩金加款 彩金扣款 金额 确 定" at bounding box center [677, 316] width 1004 height 225
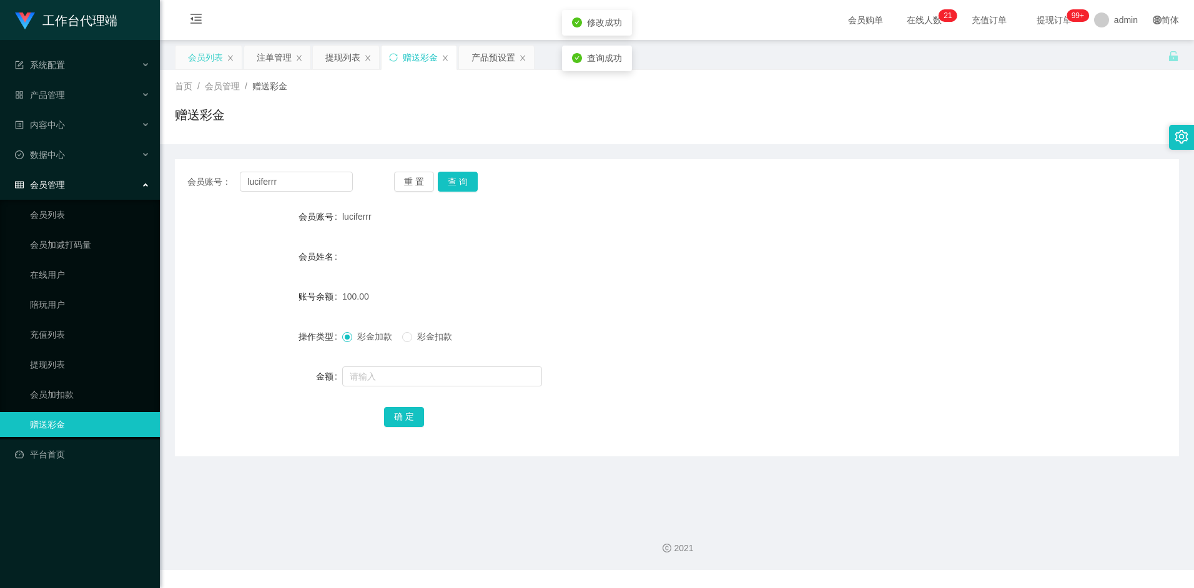
click at [210, 62] on div "会员列表" at bounding box center [205, 58] width 35 height 24
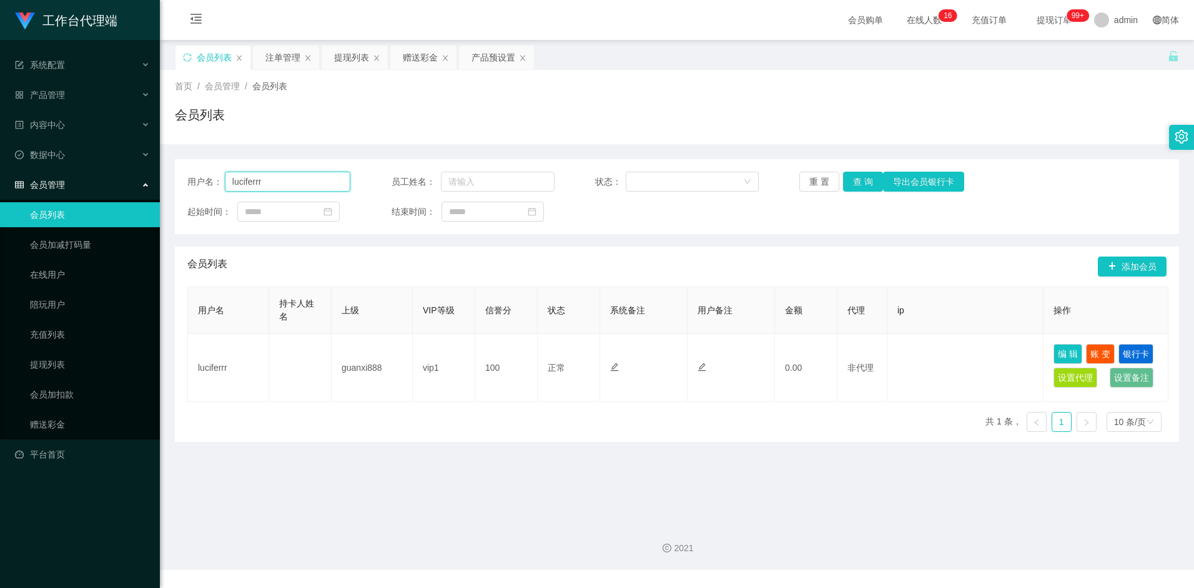
drag, startPoint x: 275, startPoint y: 187, endPoint x: 174, endPoint y: 176, distance: 101.1
click at [174, 177] on main "关闭左侧 关闭右侧 关闭其它 刷新页面 会员列表 注单管理 提现列表 赠送彩金 产品预设置 首页 / 会员管理 / 会员列表 / 会员列表 用户名： luci…" at bounding box center [677, 276] width 1034 height 472
type input "mart"
click at [859, 177] on button "查 询" at bounding box center [863, 182] width 40 height 20
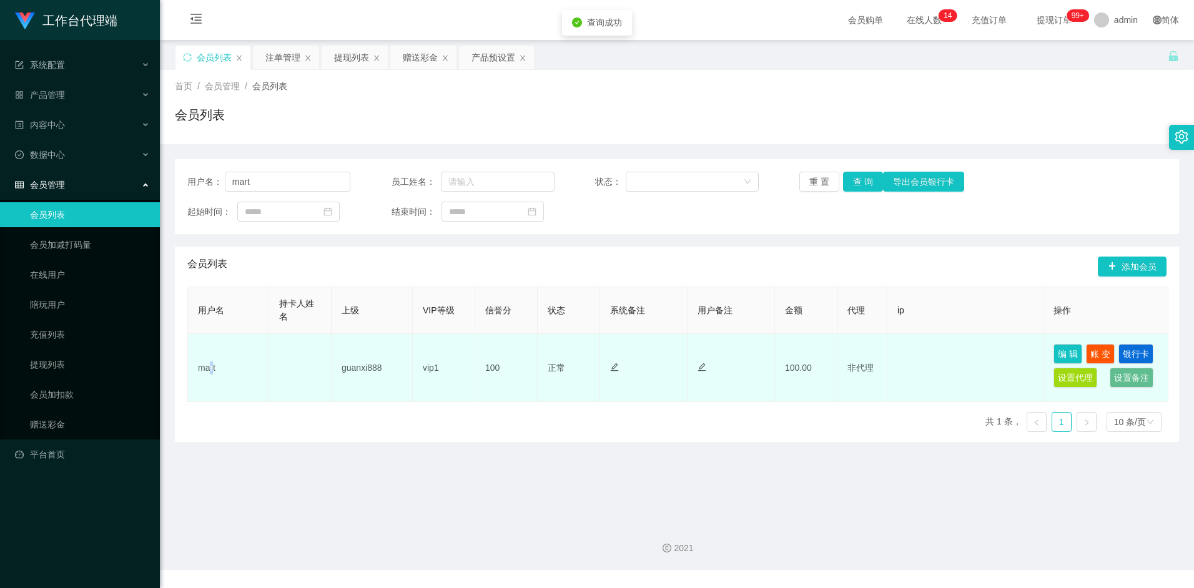
click at [211, 365] on td "mart" at bounding box center [228, 368] width 81 height 68
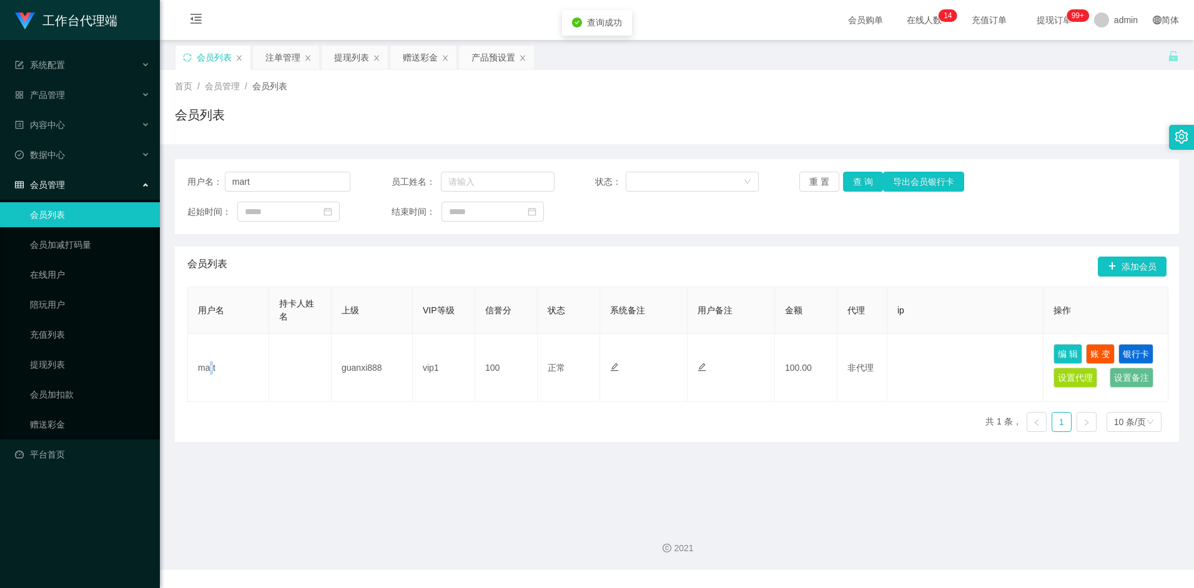
drag, startPoint x: 211, startPoint y: 365, endPoint x: 214, endPoint y: 402, distance: 36.9
click at [214, 402] on div "用户名 持卡人姓名 上级 VIP等级 信誉分 状态 系统备注 用户备注 金额 代理 ip 操作 mart guanxi888 vip1 100 正常 禁止登录…" at bounding box center [676, 365] width 979 height 156
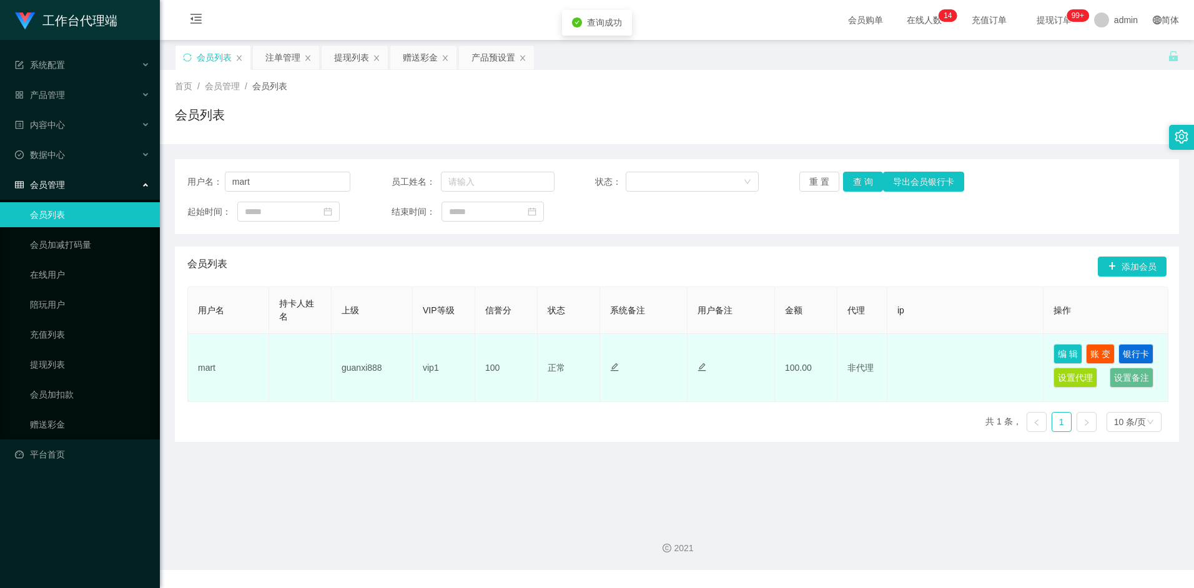
click at [206, 370] on td "mart" at bounding box center [228, 368] width 81 height 68
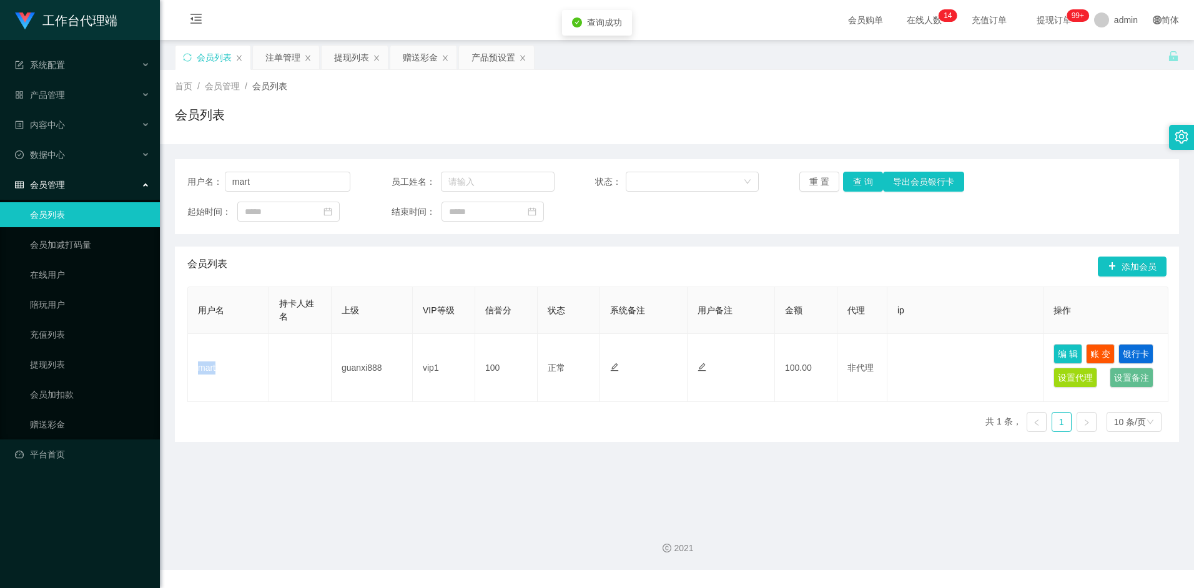
copy td "mart"
click at [273, 60] on div "注单管理" at bounding box center [282, 58] width 35 height 24
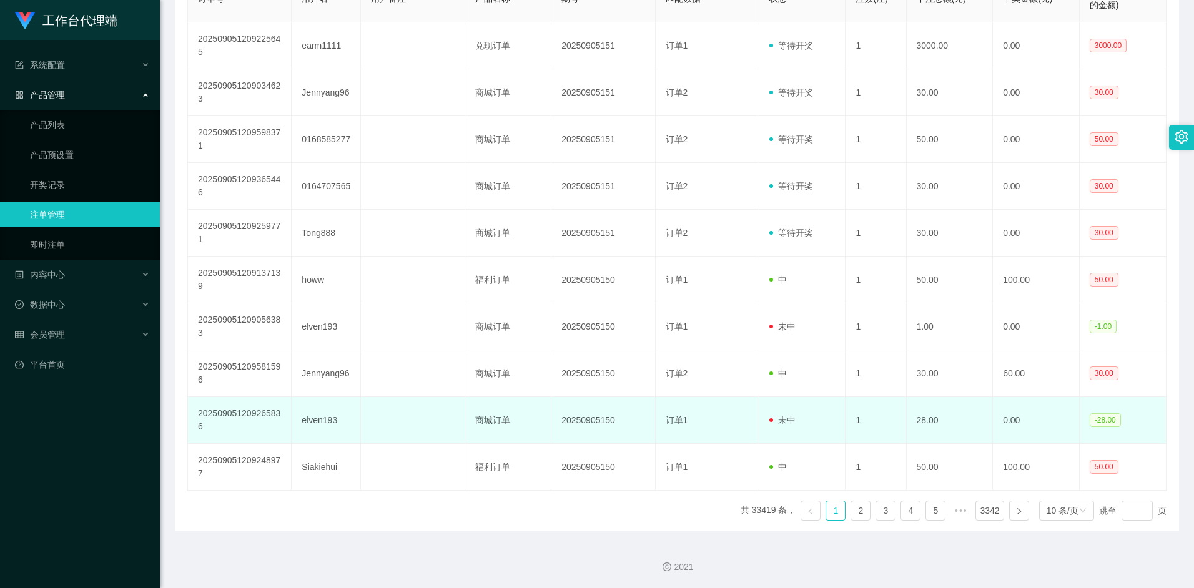
scroll to position [277, 0]
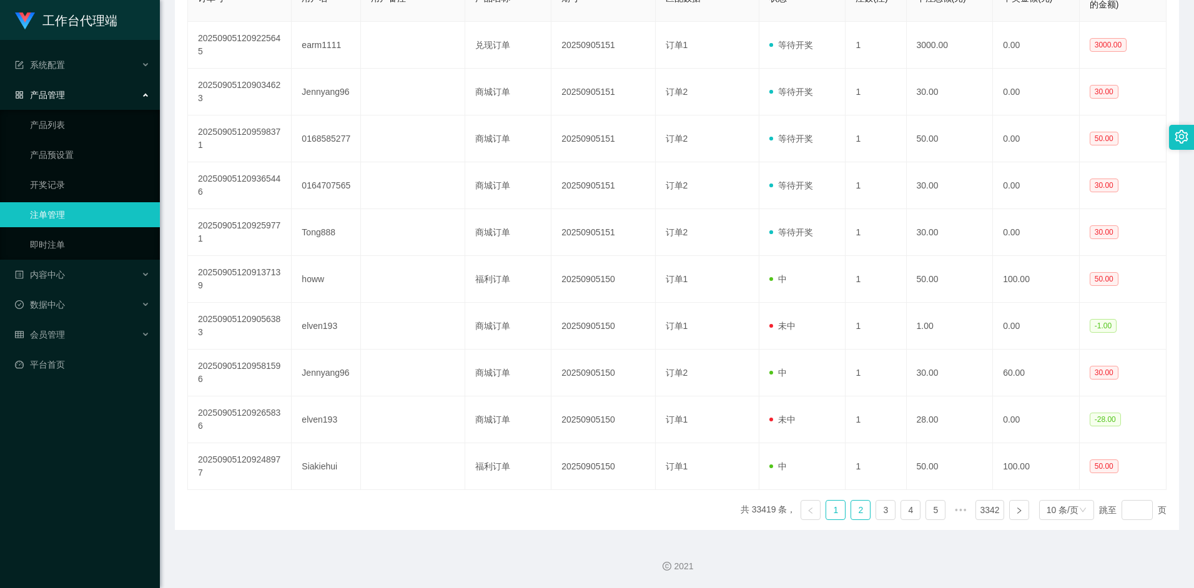
click at [854, 508] on link "2" at bounding box center [860, 510] width 19 height 19
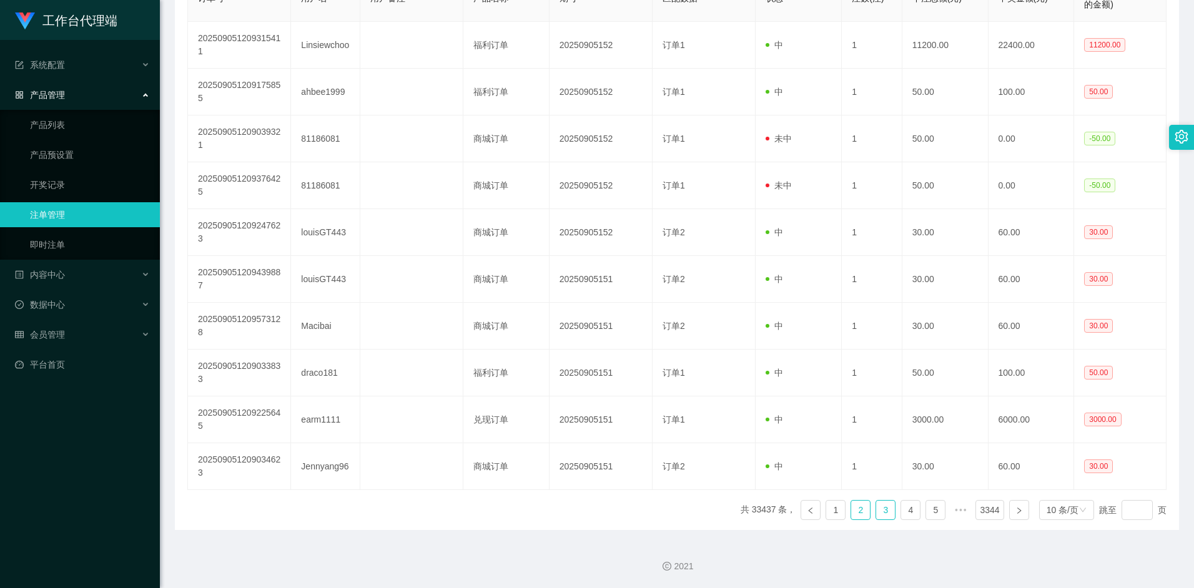
click at [891, 515] on link "3" at bounding box center [885, 510] width 19 height 19
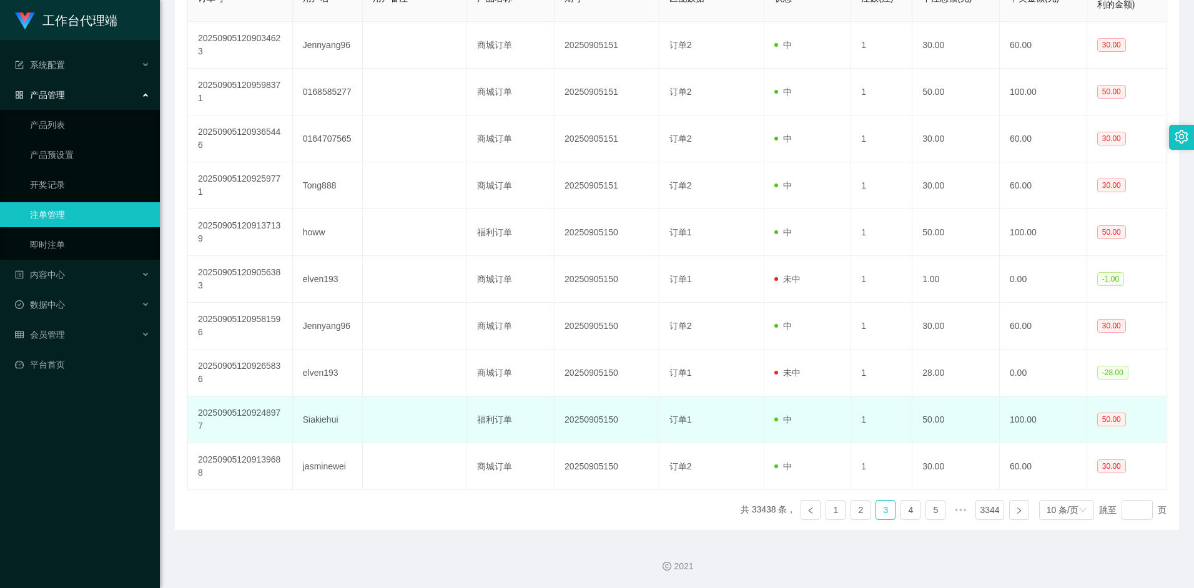
click at [320, 423] on td "Siakiehui" at bounding box center [328, 420] width 70 height 47
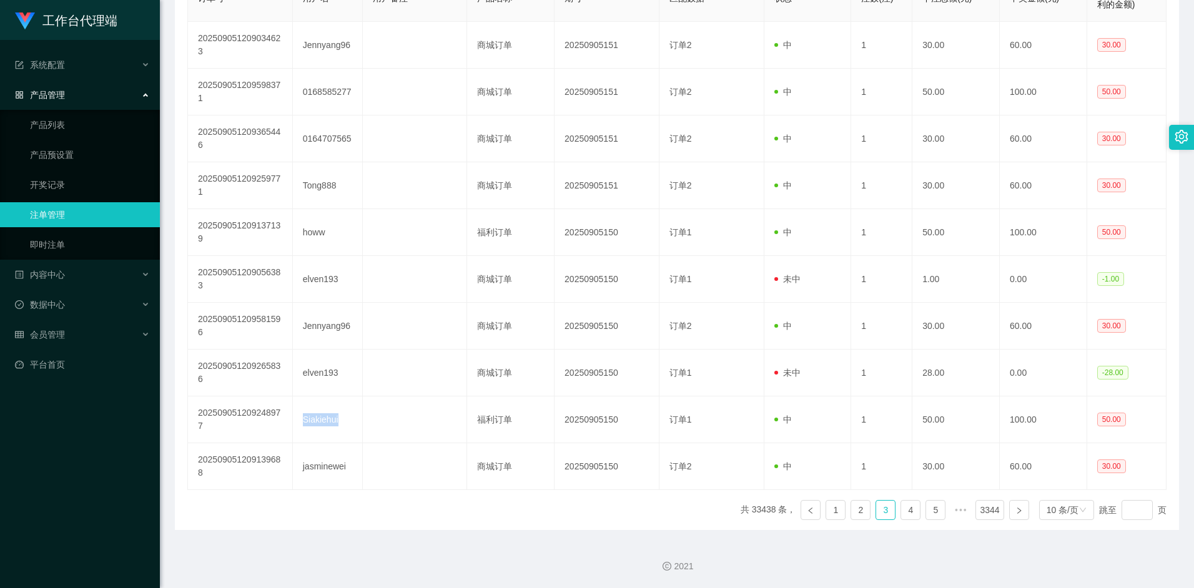
copy td "Siakiehui"
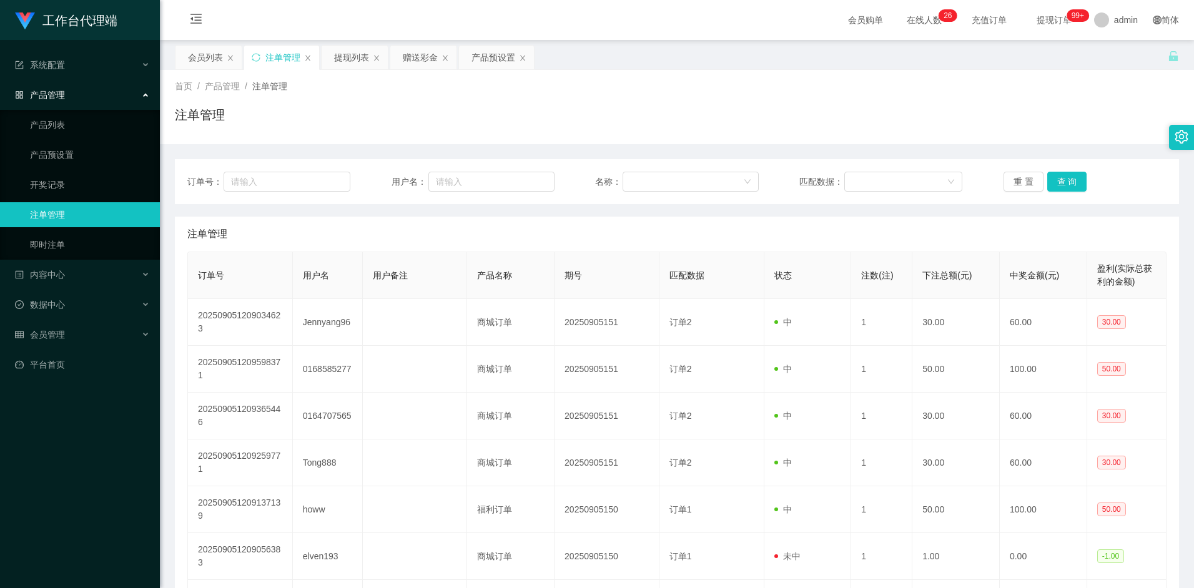
scroll to position [0, 0]
click at [480, 57] on div "产品预设置" at bounding box center [494, 58] width 44 height 24
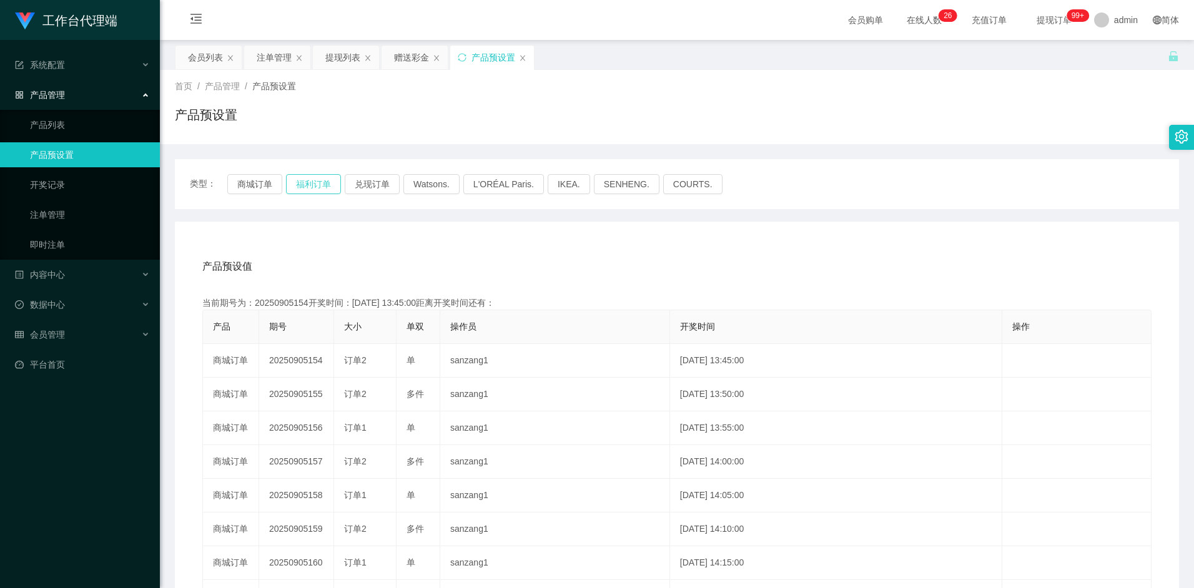
drag, startPoint x: 317, startPoint y: 183, endPoint x: 362, endPoint y: 224, distance: 60.6
click at [317, 183] on button "福利订单" at bounding box center [313, 184] width 55 height 20
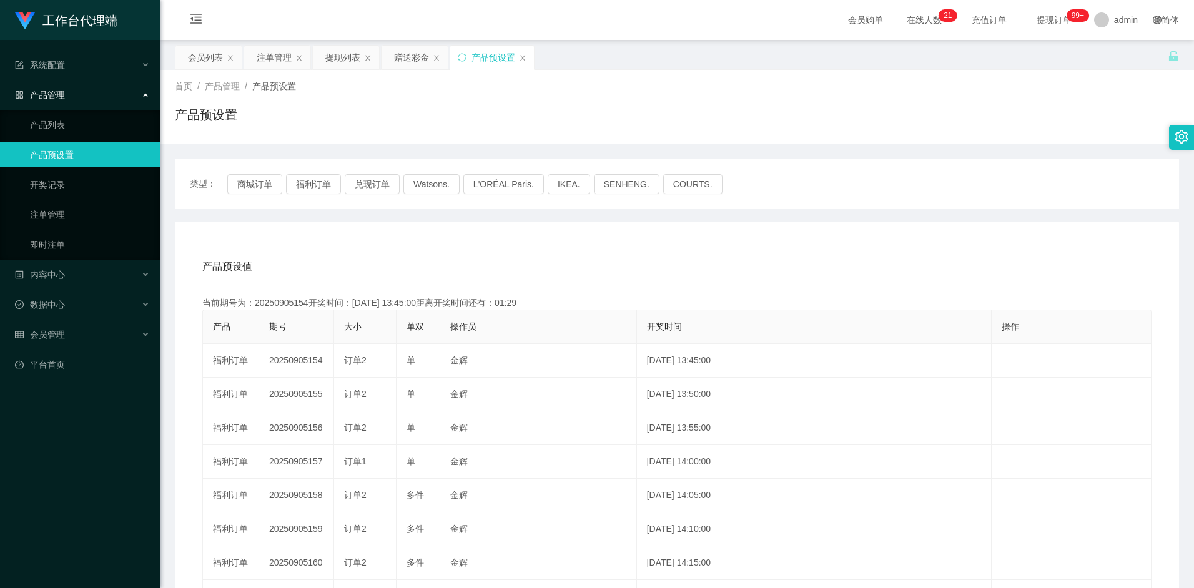
click at [394, 247] on div "产品预设值 添加期号 当前期号为：20250905154开奖时间：[DATE] 13:45:00距离开奖时间还有：01:29 产品 期号 大小 单双 操作员 …" at bounding box center [677, 479] width 1004 height 515
click at [296, 179] on button "福利订单" at bounding box center [313, 184] width 55 height 20
drag, startPoint x: 392, startPoint y: 240, endPoint x: 385, endPoint y: 172, distance: 69.1
click at [392, 240] on div "产品预设值 添加期号 当前期号为：20250905155开奖时间：[DATE] 13:50:00距离开奖时间还有：01:10 产品 期号 大小 单双 操作员 …" at bounding box center [677, 479] width 1004 height 515
click at [339, 51] on div "提现列表" at bounding box center [342, 58] width 35 height 24
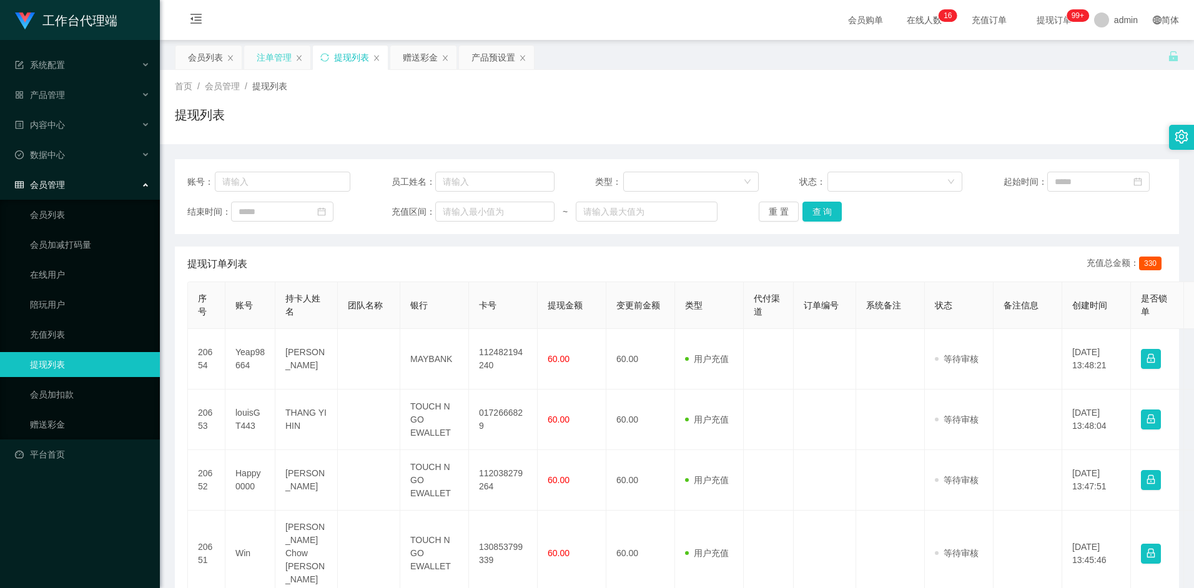
click at [272, 56] on div "注单管理" at bounding box center [274, 58] width 35 height 24
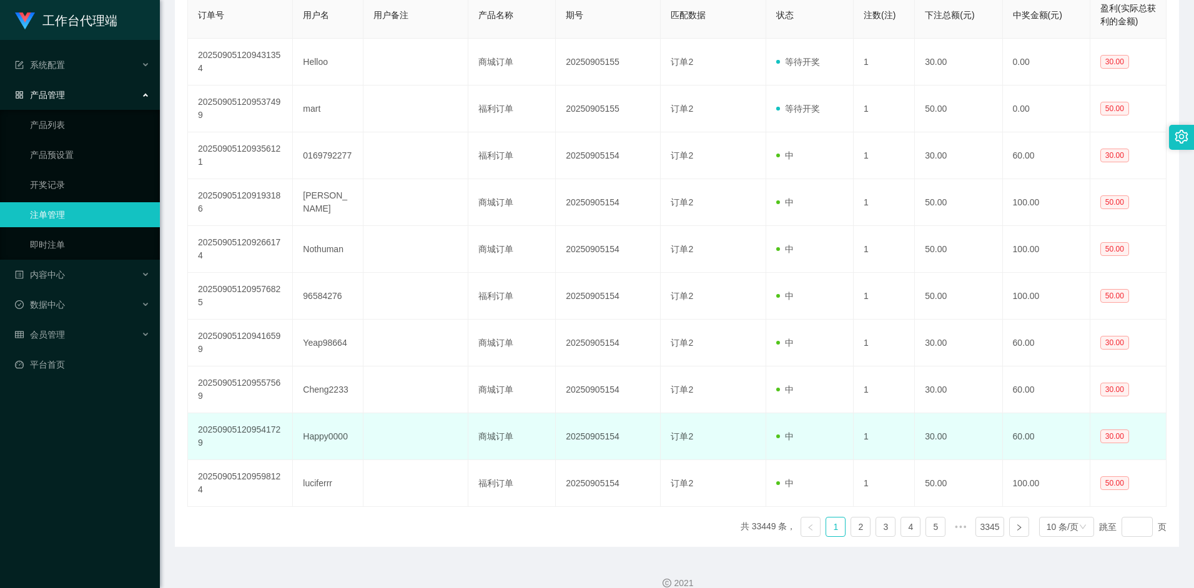
scroll to position [264, 0]
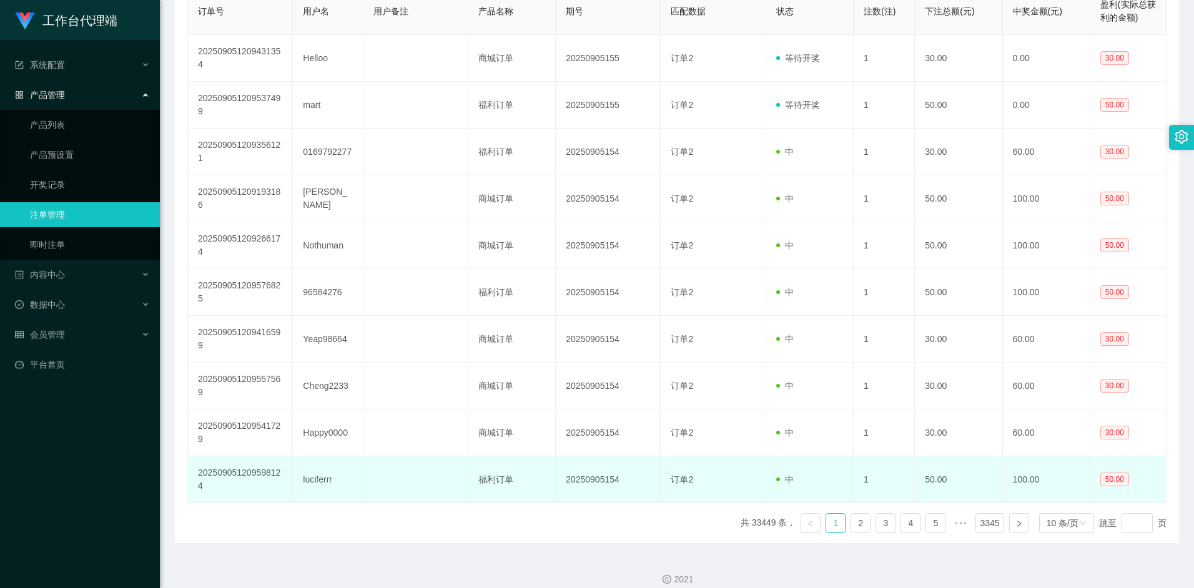
click at [309, 483] on td "luciferrr" at bounding box center [328, 480] width 70 height 47
copy td "luciferrr"
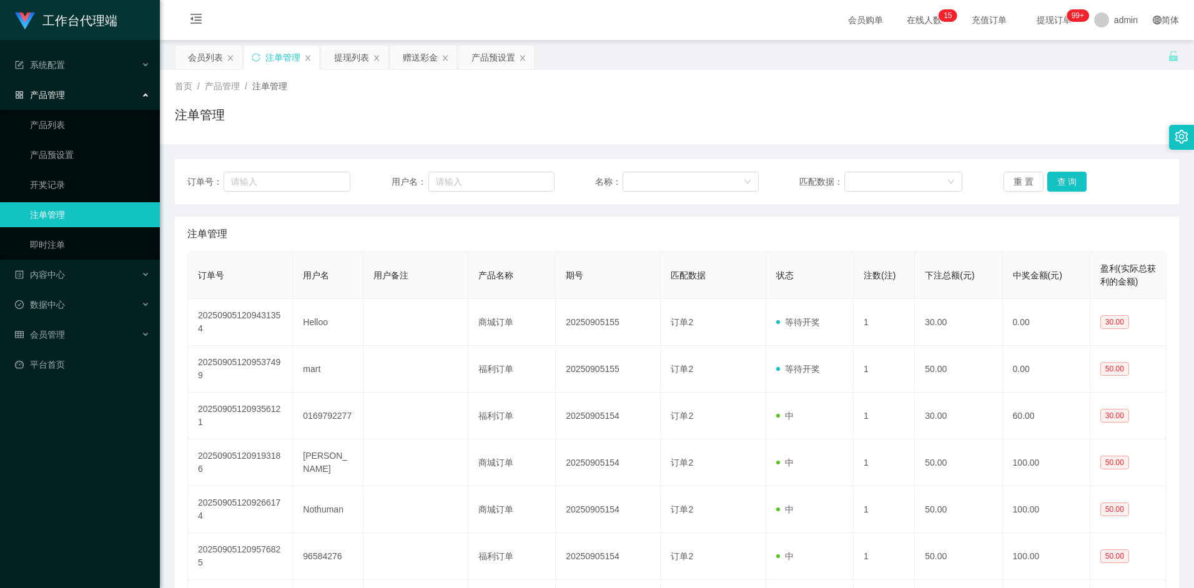
scroll to position [0, 0]
drag, startPoint x: 194, startPoint y: 51, endPoint x: 236, endPoint y: 76, distance: 48.4
click at [194, 51] on div "会员列表" at bounding box center [205, 58] width 35 height 24
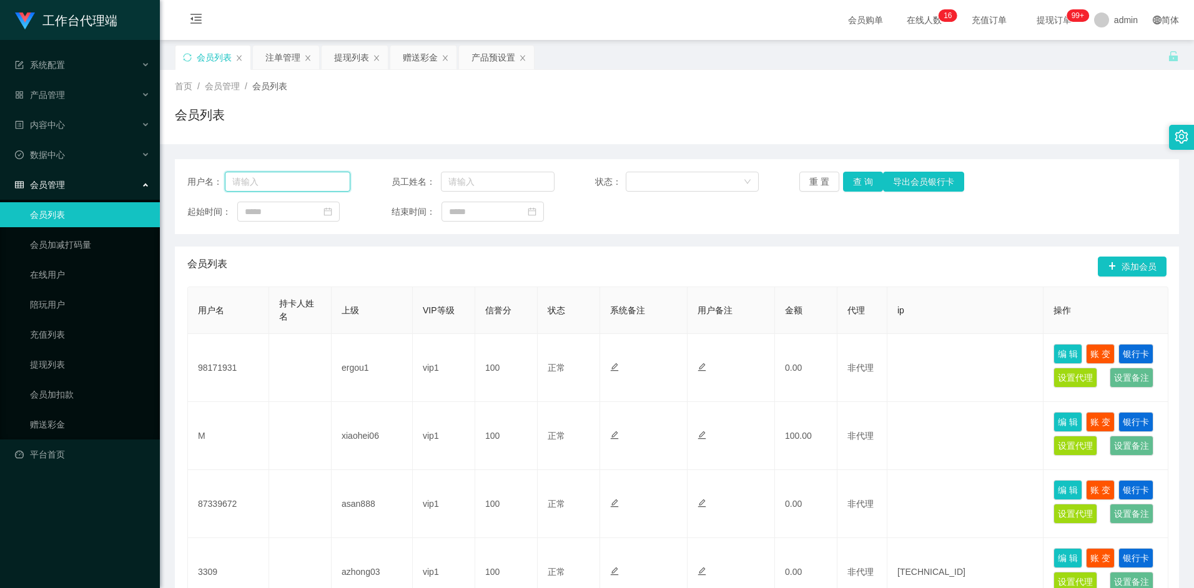
click at [264, 177] on input "text" at bounding box center [288, 182] width 126 height 20
type input "mart"
click at [874, 180] on button "查 询" at bounding box center [863, 182] width 40 height 20
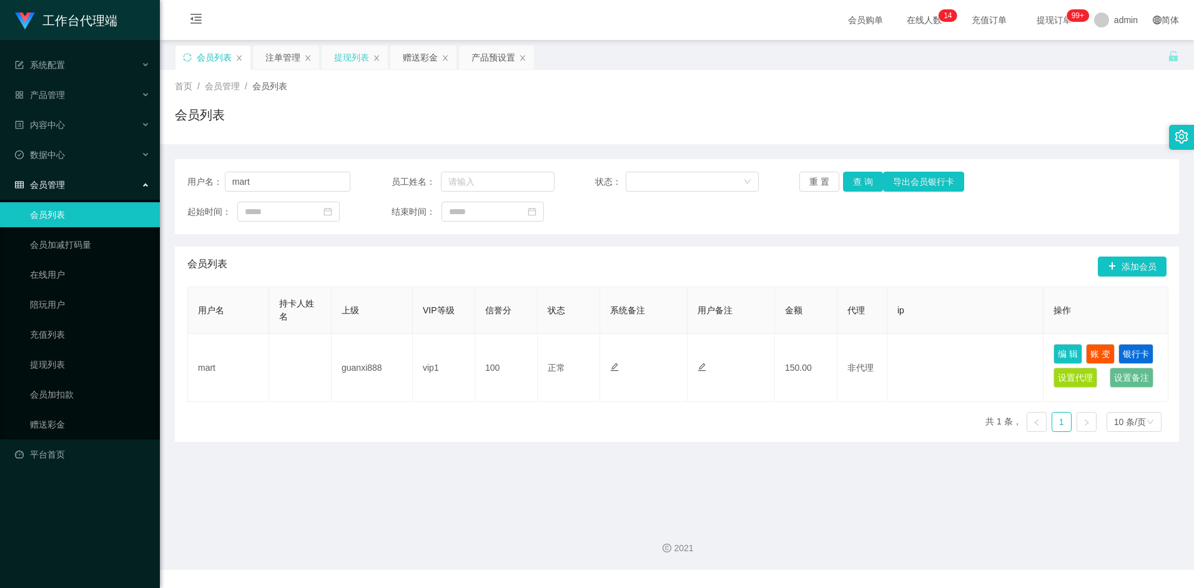
click at [340, 54] on div "提现列表" at bounding box center [351, 58] width 35 height 24
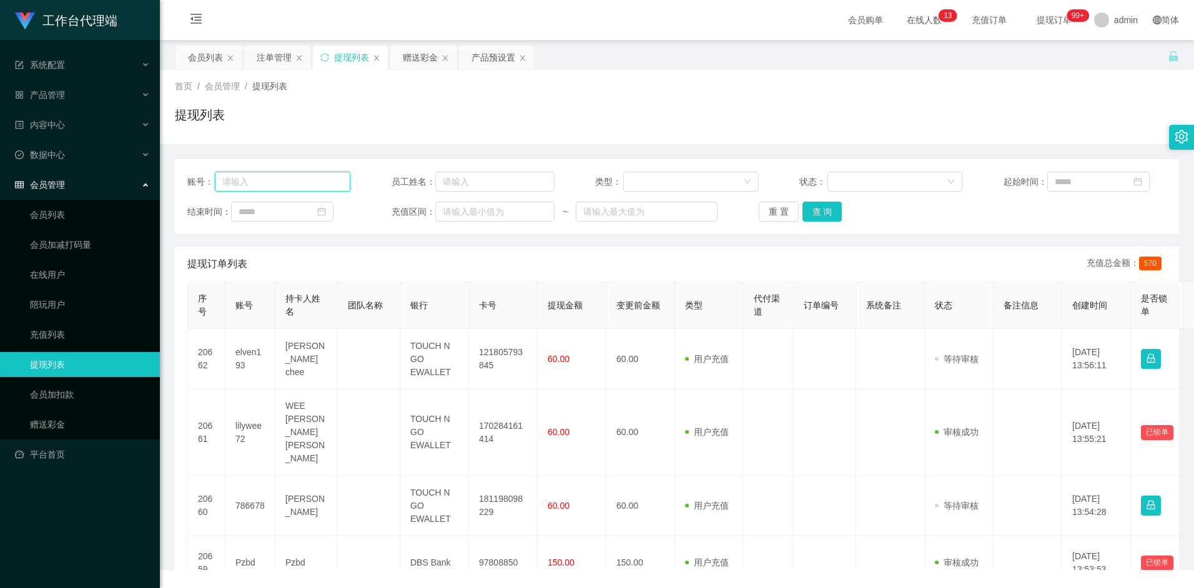
click at [294, 184] on input "text" at bounding box center [283, 182] width 136 height 20
paste input "mart"
type input "mart"
click at [815, 211] on button "查 询" at bounding box center [823, 212] width 40 height 20
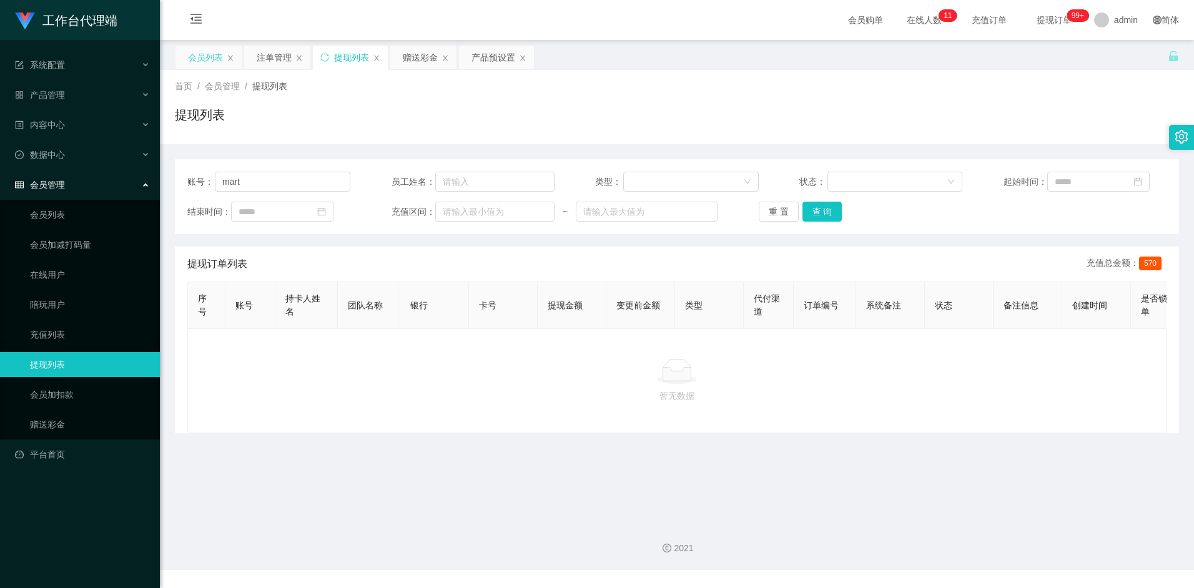
drag, startPoint x: 204, startPoint y: 44, endPoint x: 204, endPoint y: 66, distance: 22.5
click at [204, 46] on main "关闭左侧 关闭右侧 关闭其它 刷新页面 会员列表 注单管理 提现列表 赠送彩金 产品预设置 首页 / 会员管理 / 提现列表 / 提现列表 账号： mart …" at bounding box center [677, 276] width 1034 height 472
click at [204, 66] on div "会员列表" at bounding box center [205, 58] width 35 height 24
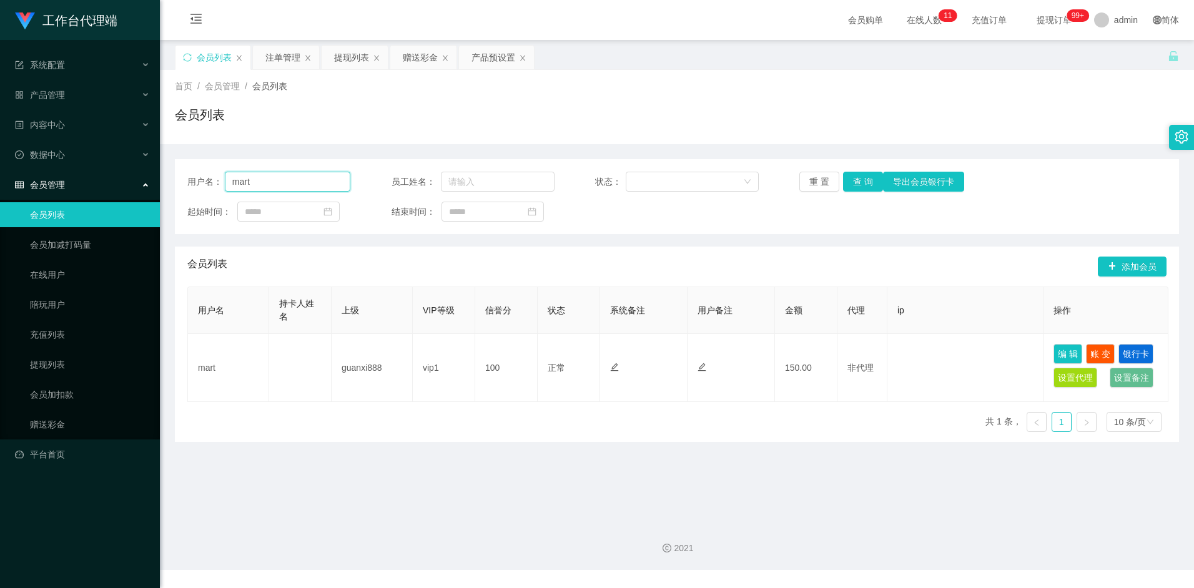
click at [209, 184] on div "用户名： mart" at bounding box center [268, 182] width 163 height 20
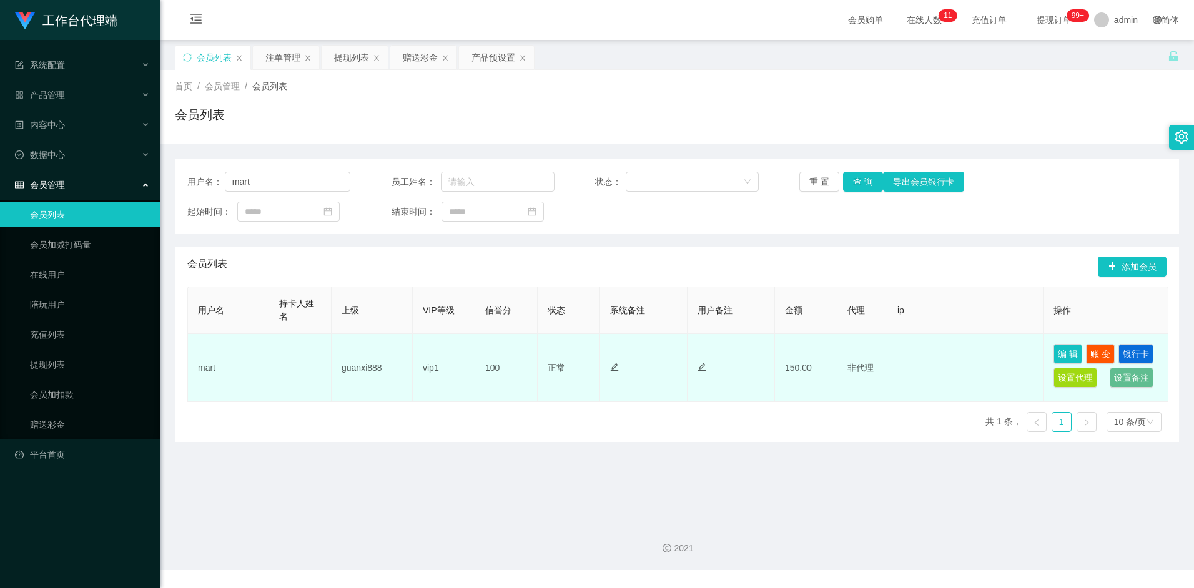
click at [371, 385] on td "guanxi888" at bounding box center [372, 368] width 81 height 68
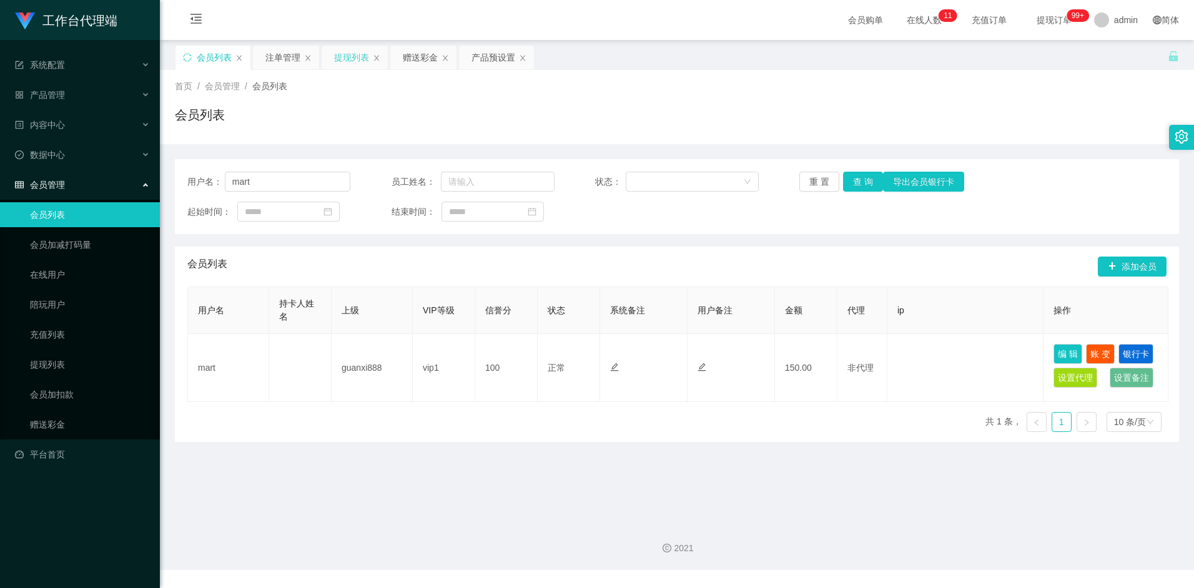
click at [355, 63] on div "提现列表" at bounding box center [351, 58] width 35 height 24
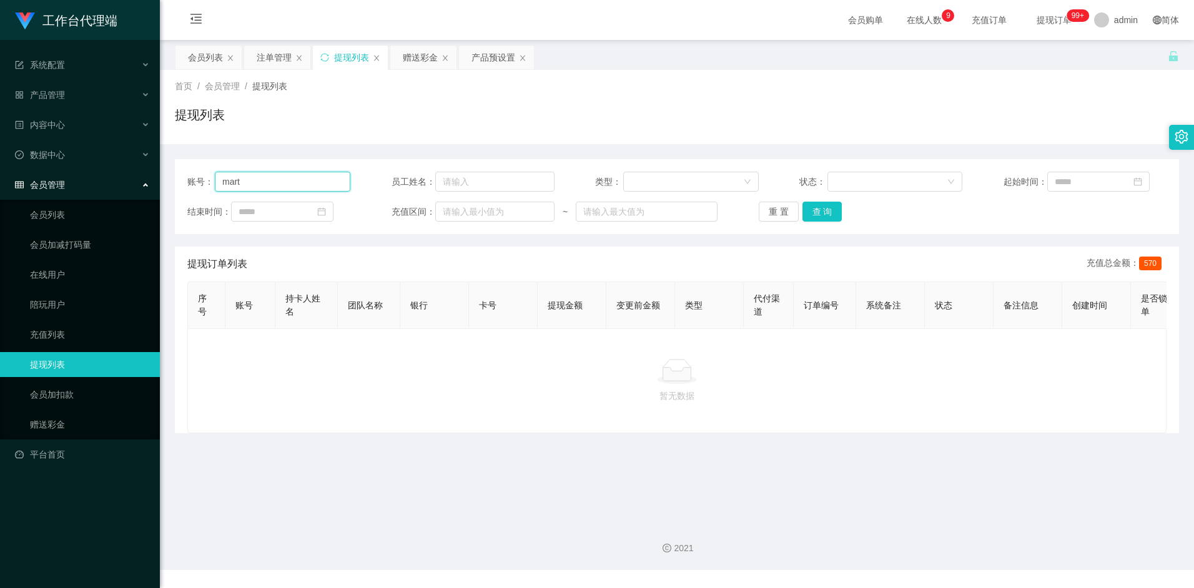
drag, startPoint x: 284, startPoint y: 184, endPoint x: 169, endPoint y: 174, distance: 114.7
click at [169, 174] on main "关闭左侧 关闭右侧 关闭其它 刷新页面 会员列表 注单管理 提现列表 赠送彩金 产品预设置 首页 / 会员管理 / 提现列表 / 提现列表 账号： mart …" at bounding box center [677, 276] width 1034 height 472
click at [838, 209] on button "查 询" at bounding box center [823, 212] width 40 height 20
click at [583, 434] on div "暂无数据" at bounding box center [676, 381] width 979 height 105
click at [817, 216] on button "查 询" at bounding box center [823, 212] width 40 height 20
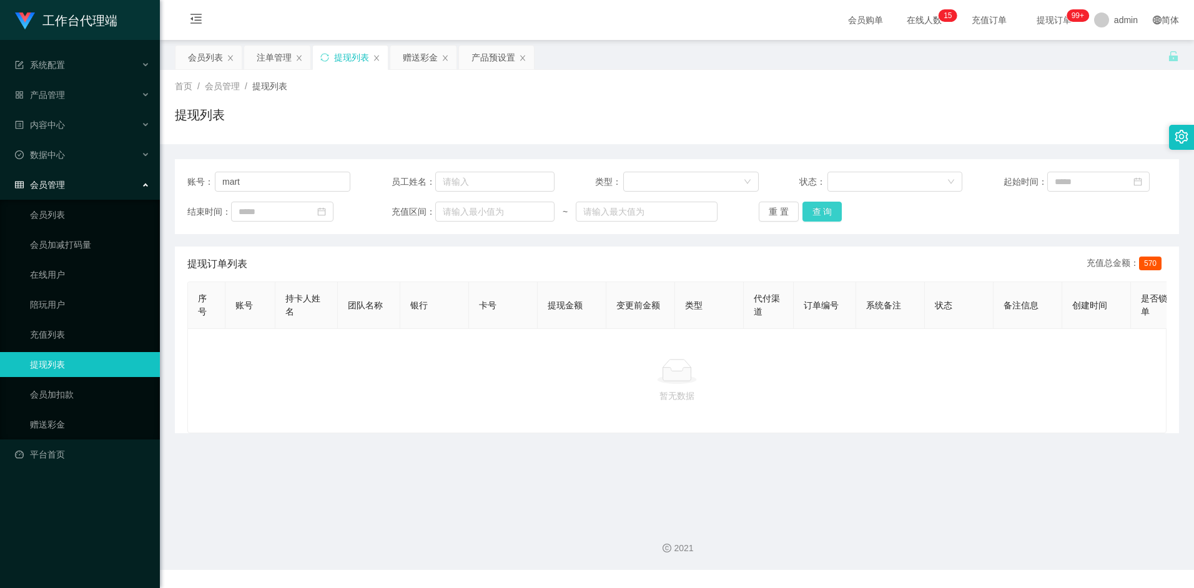
click at [823, 211] on button "查 询" at bounding box center [823, 212] width 40 height 20
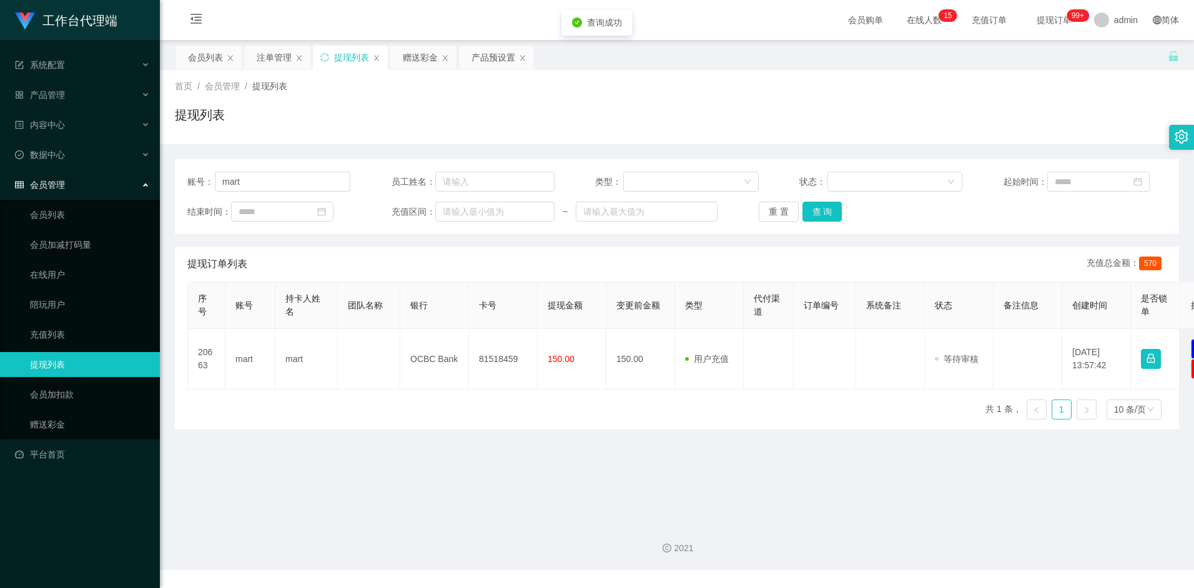
drag, startPoint x: 665, startPoint y: 455, endPoint x: 754, endPoint y: 404, distance: 102.7
click at [665, 455] on main "关闭左侧 关闭右侧 关闭其它 刷新页面 会员列表 注单管理 提现列表 赠送彩金 产品预设置 首页 / 会员管理 / 提现列表 / 提现列表 账号： mart …" at bounding box center [677, 276] width 1034 height 472
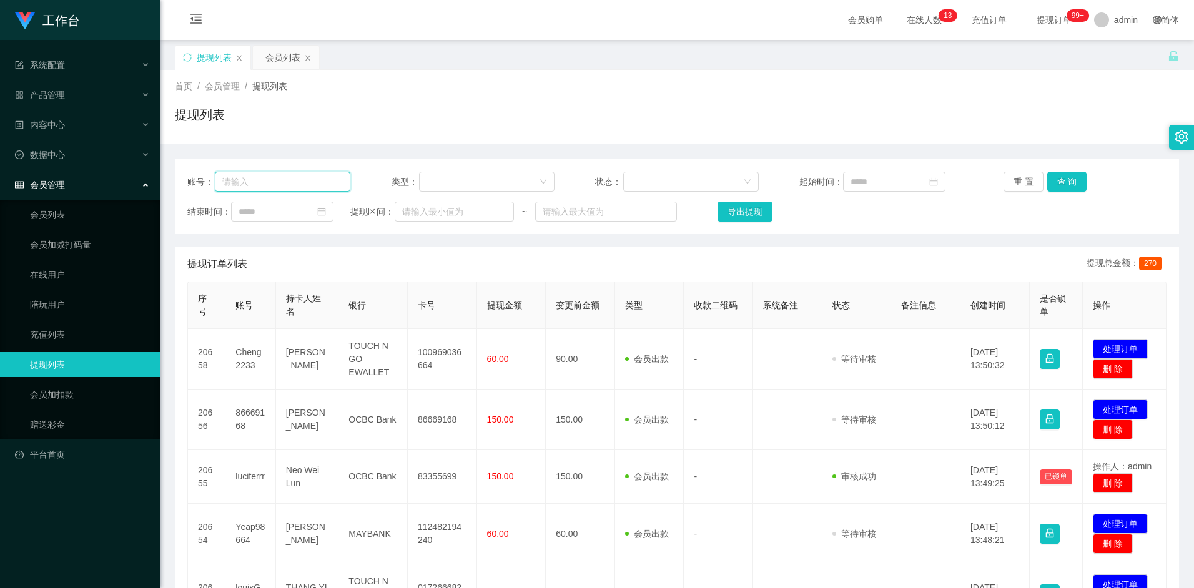
drag, startPoint x: 252, startPoint y: 177, endPoint x: 299, endPoint y: 181, distance: 47.1
click at [252, 177] on input "text" at bounding box center [283, 182] width 136 height 20
paste input "mart"
type input "mart"
click at [1063, 178] on button "查 询" at bounding box center [1068, 182] width 40 height 20
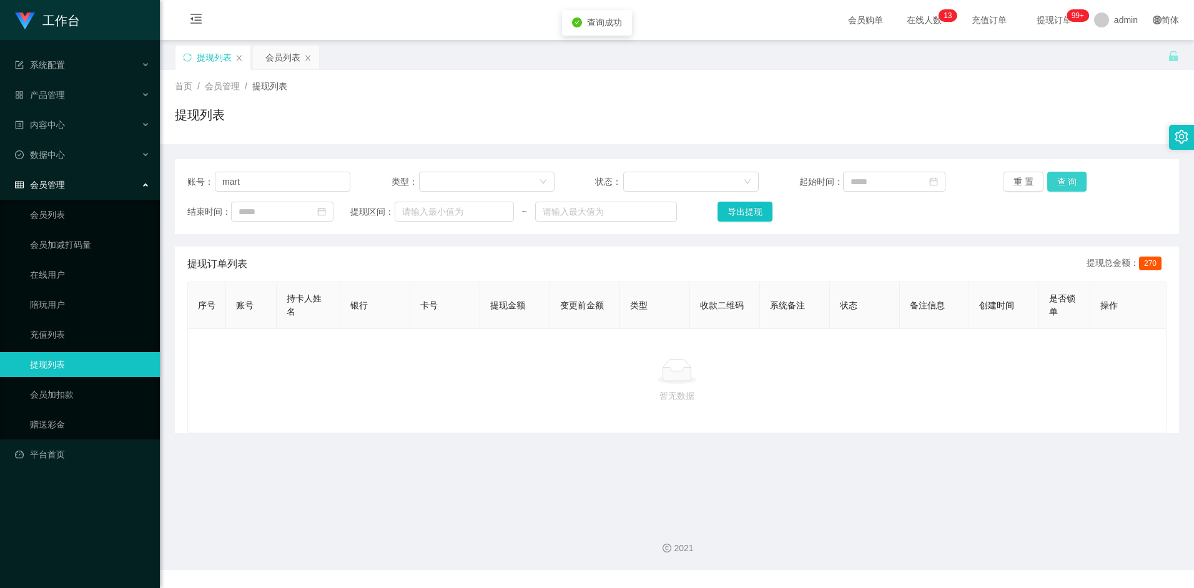
click at [1074, 178] on button "查 询" at bounding box center [1068, 182] width 40 height 20
click at [1063, 183] on button "查 询" at bounding box center [1068, 182] width 40 height 20
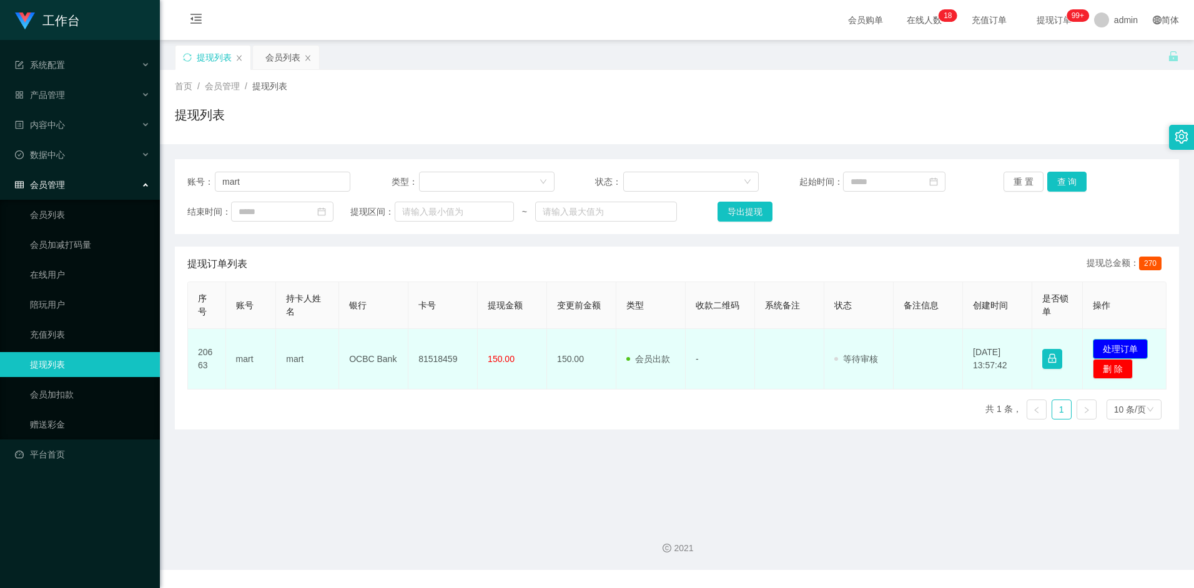
click at [1122, 347] on button "处理订单" at bounding box center [1120, 349] width 55 height 20
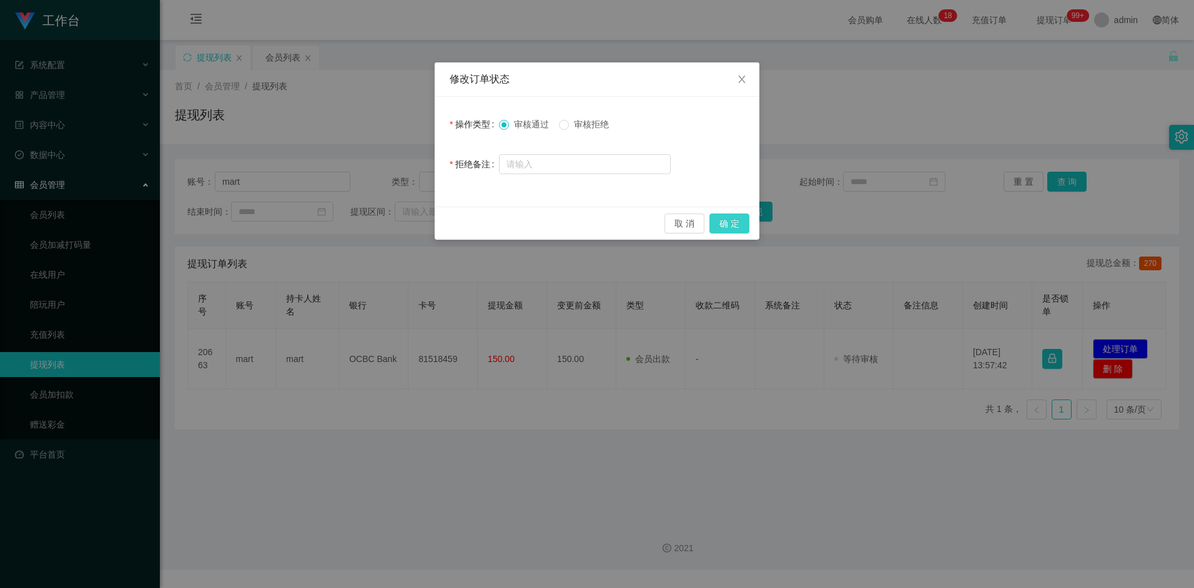
click at [728, 224] on button "确 定" at bounding box center [730, 224] width 40 height 20
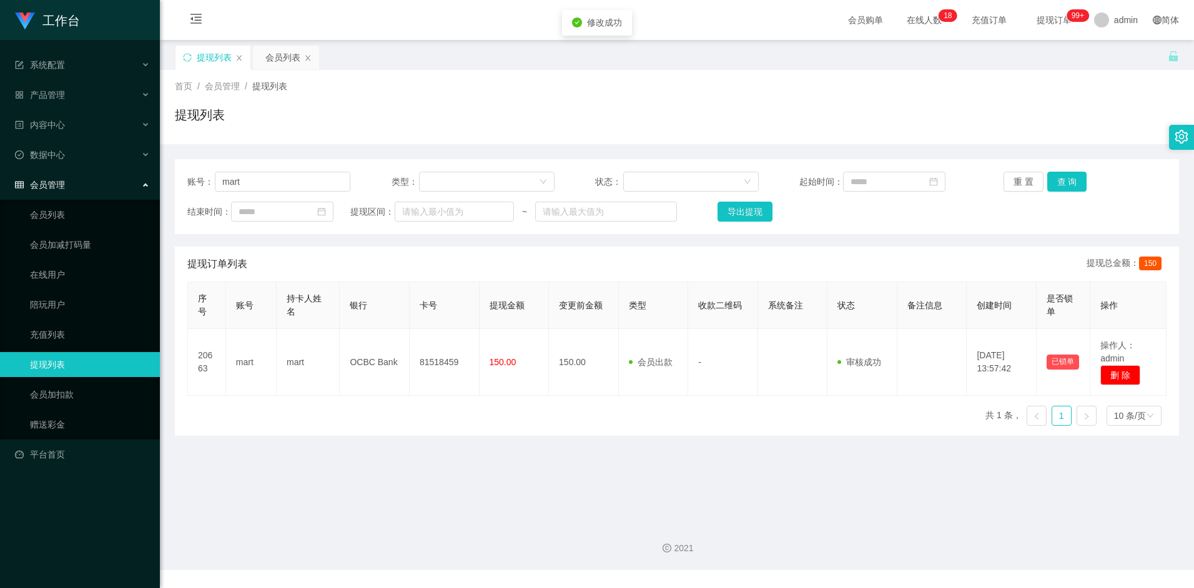
click at [513, 462] on main "关闭左侧 关闭右侧 关闭其它 刷新页面 提现列表 会员列表 首页 / 会员管理 / 提现列表 / 提现列表 账号： mart 类型： 状态： 起始时间： 重 …" at bounding box center [677, 276] width 1034 height 472
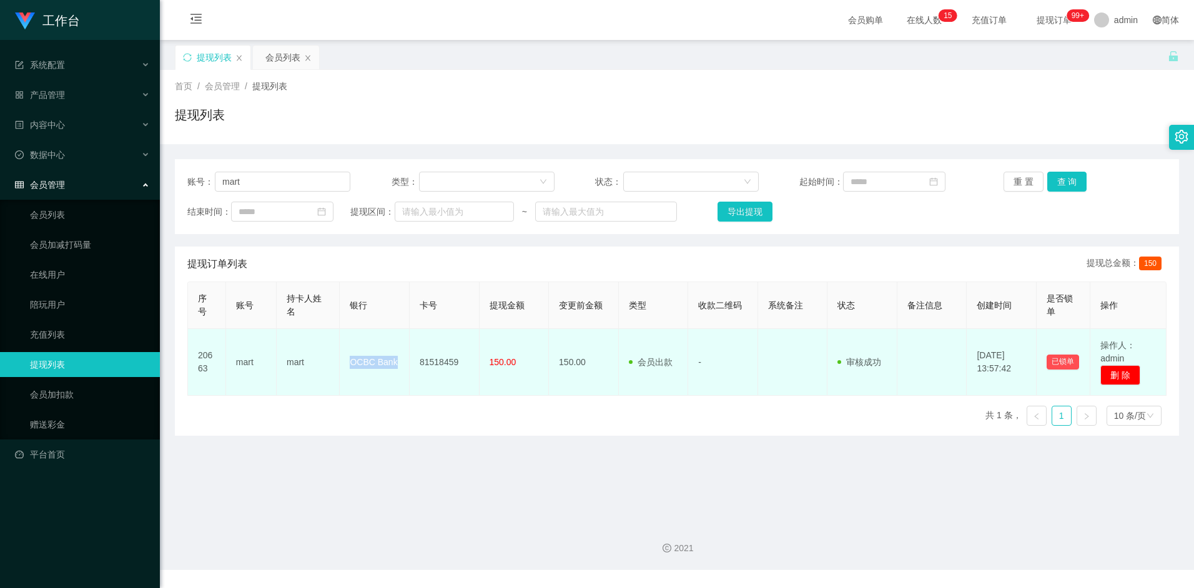
drag, startPoint x: 350, startPoint y: 361, endPoint x: 394, endPoint y: 364, distance: 44.4
click at [394, 364] on td "OCBC Bank" at bounding box center [375, 362] width 70 height 67
drag, startPoint x: 394, startPoint y: 364, endPoint x: 376, endPoint y: 387, distance: 29.4
click at [376, 387] on td "OCBC Bank" at bounding box center [375, 362] width 70 height 67
drag, startPoint x: 285, startPoint y: 362, endPoint x: 313, endPoint y: 365, distance: 28.2
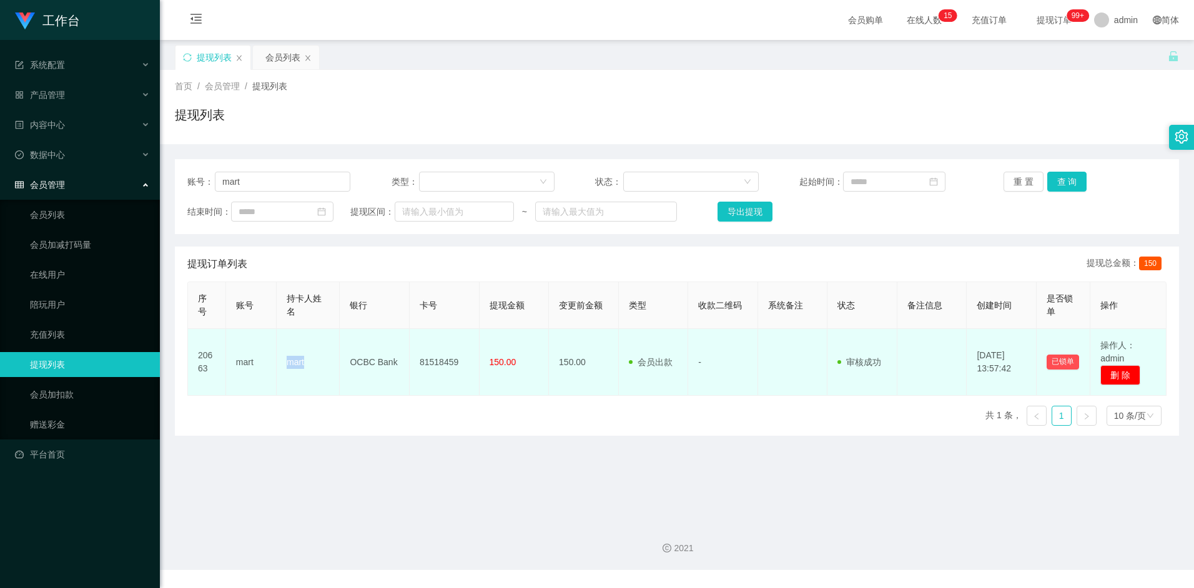
click at [313, 365] on td "mart" at bounding box center [308, 362] width 63 height 67
copy td "mart"
click at [375, 367] on td "OCBC Bank" at bounding box center [375, 362] width 70 height 67
drag, startPoint x: 419, startPoint y: 360, endPoint x: 463, endPoint y: 361, distance: 43.7
click at [463, 361] on td "81518459" at bounding box center [445, 362] width 70 height 67
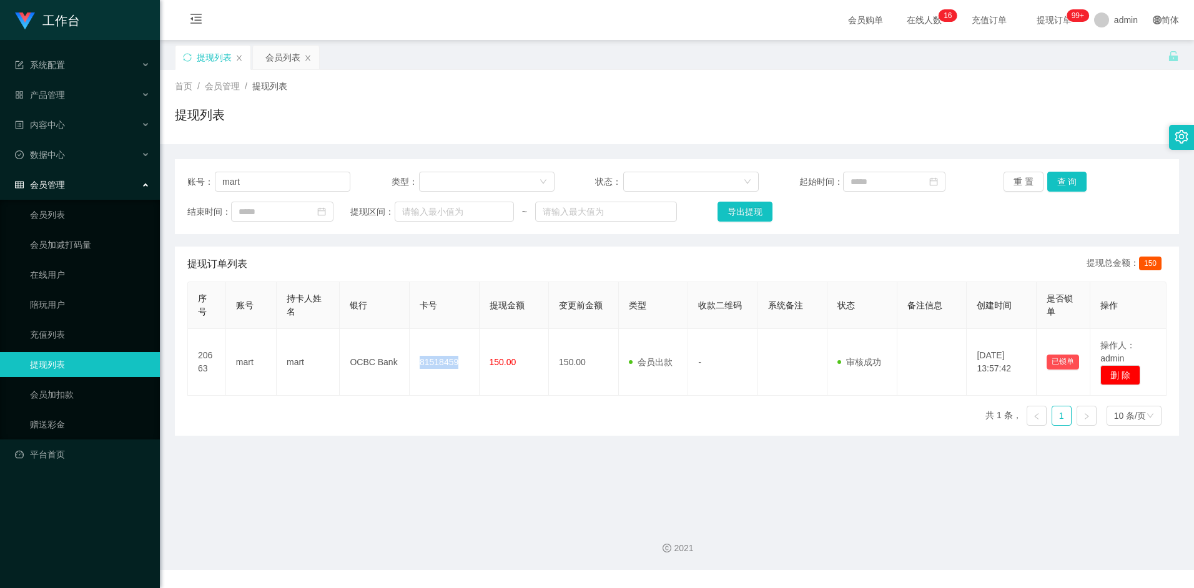
copy td "81518459"
